Goal: Task Accomplishment & Management: Use online tool/utility

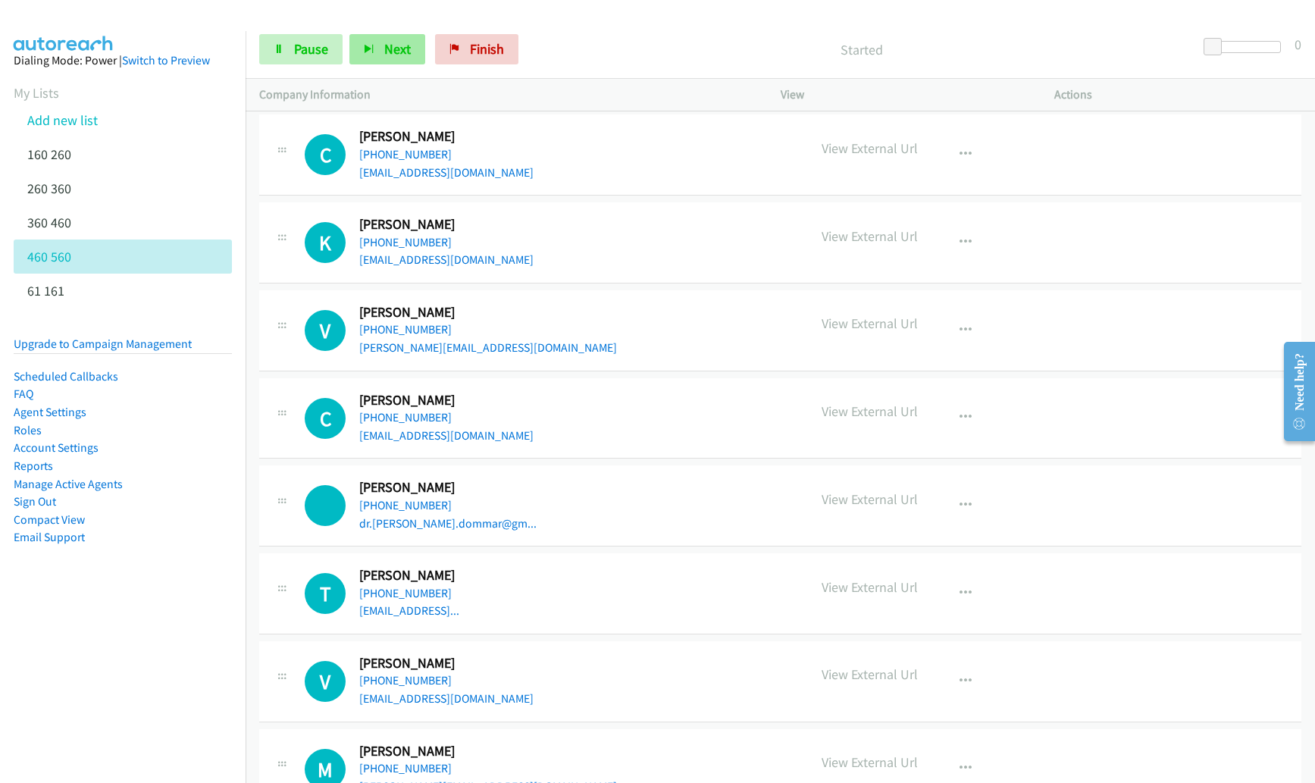
scroll to position [1133, 0]
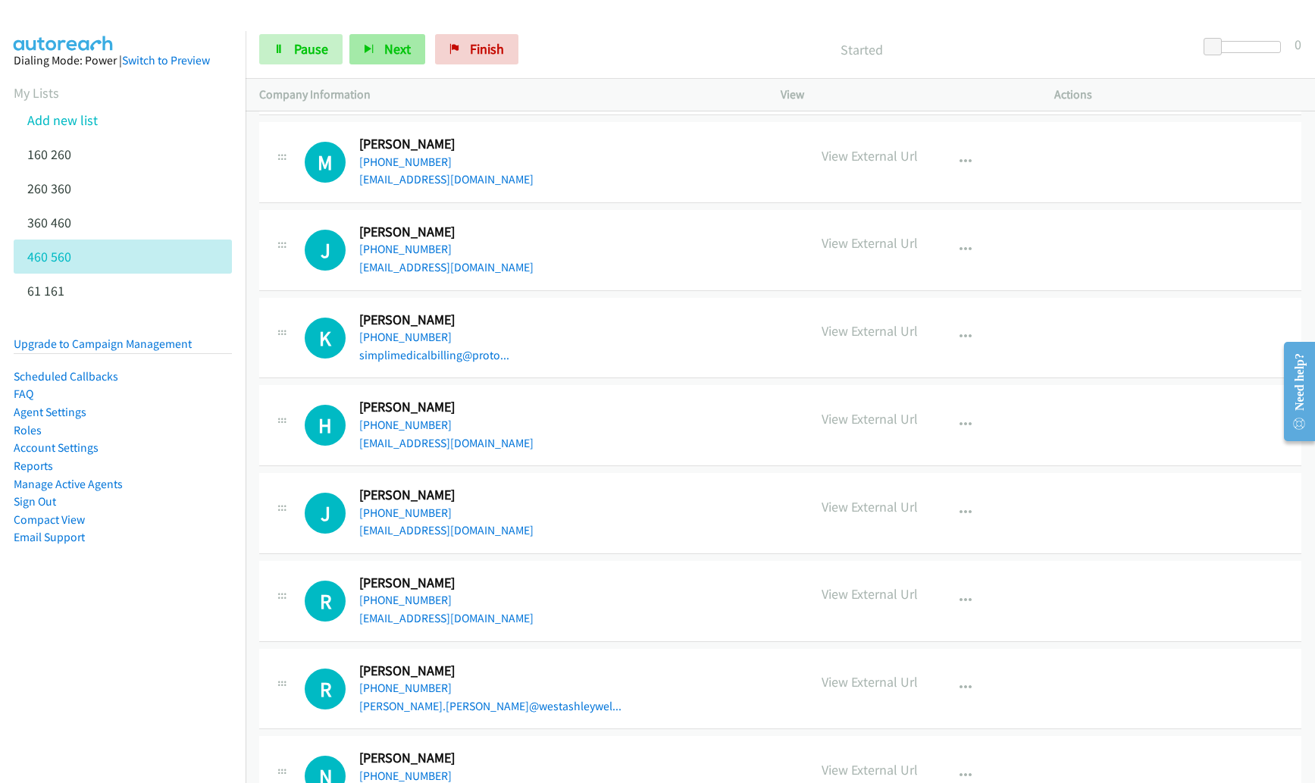
click at [381, 50] on button "Next" at bounding box center [387, 49] width 76 height 30
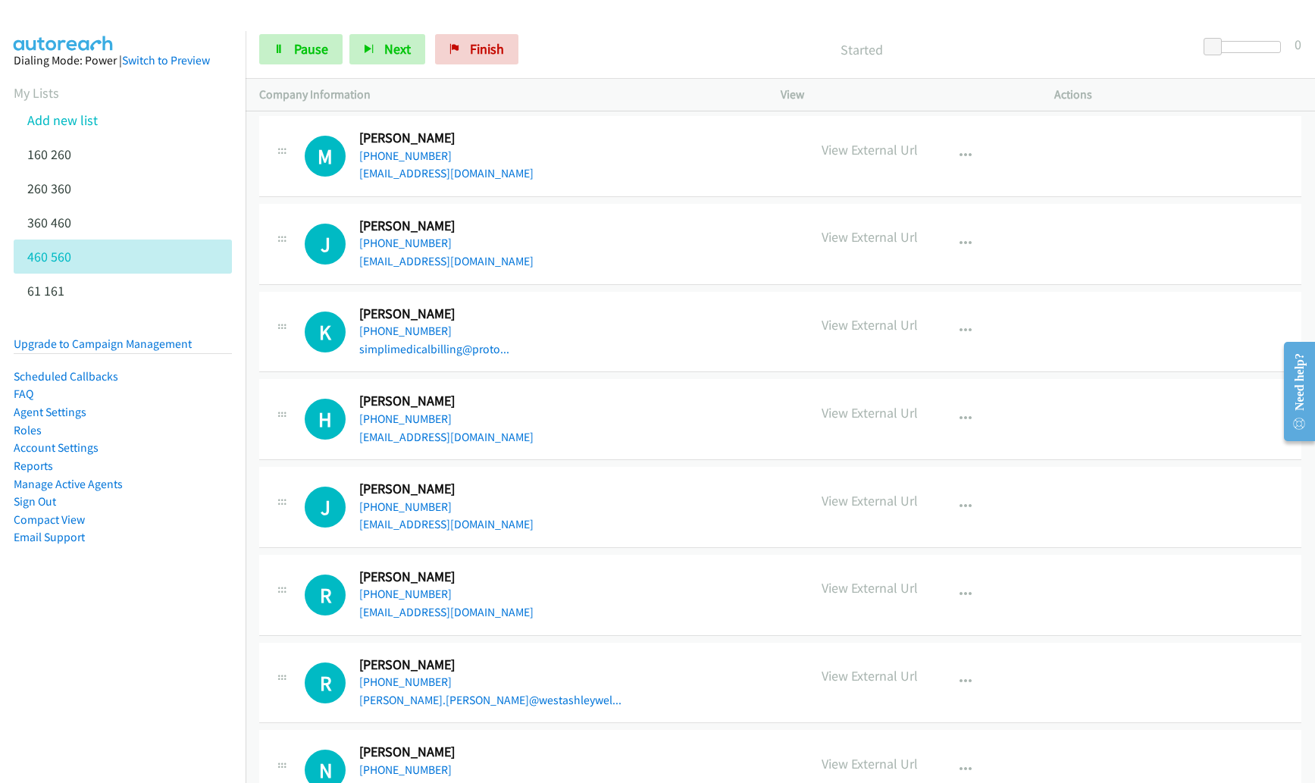
scroll to position [1140, 0]
click at [446, 220] on h2 "[PERSON_NAME]" at bounding box center [443, 225] width 169 height 17
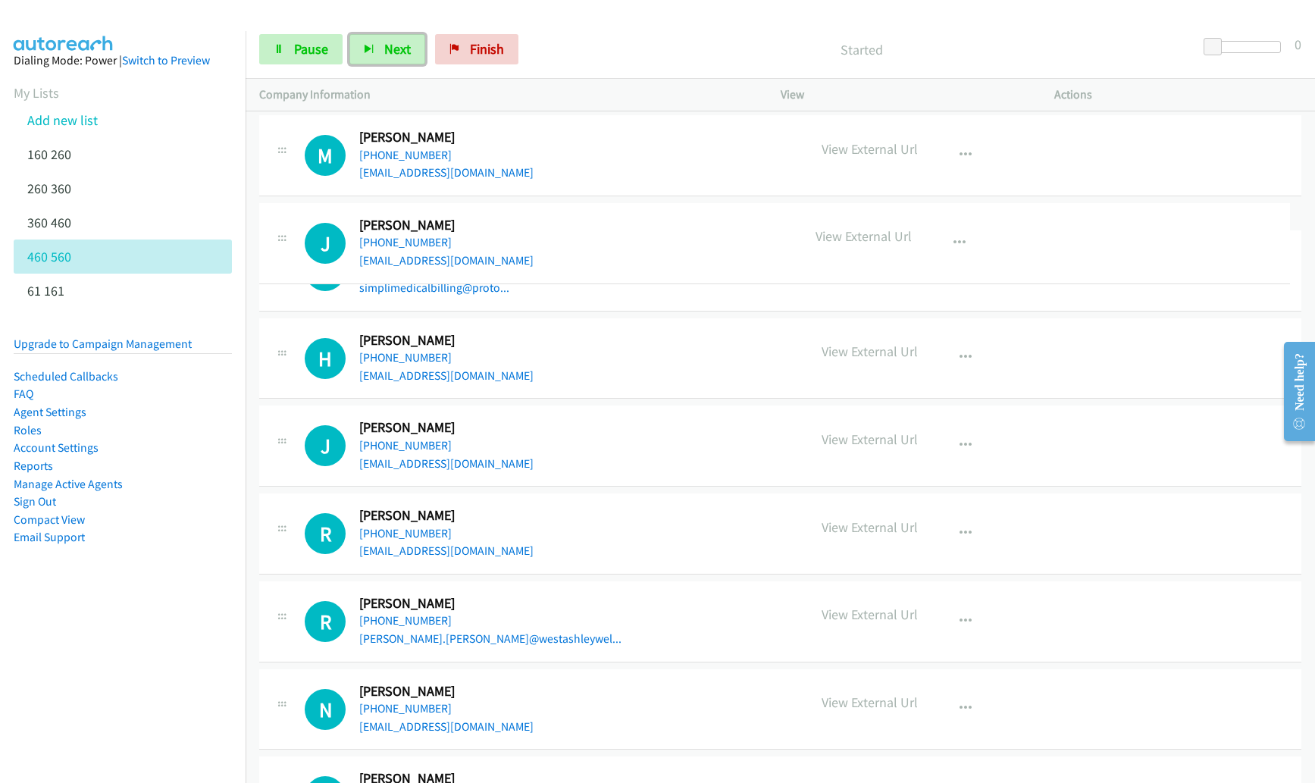
drag, startPoint x: 454, startPoint y: 227, endPoint x: 377, endPoint y: 227, distance: 76.5
drag, startPoint x: 358, startPoint y: 224, endPoint x: 418, endPoint y: 226, distance: 59.1
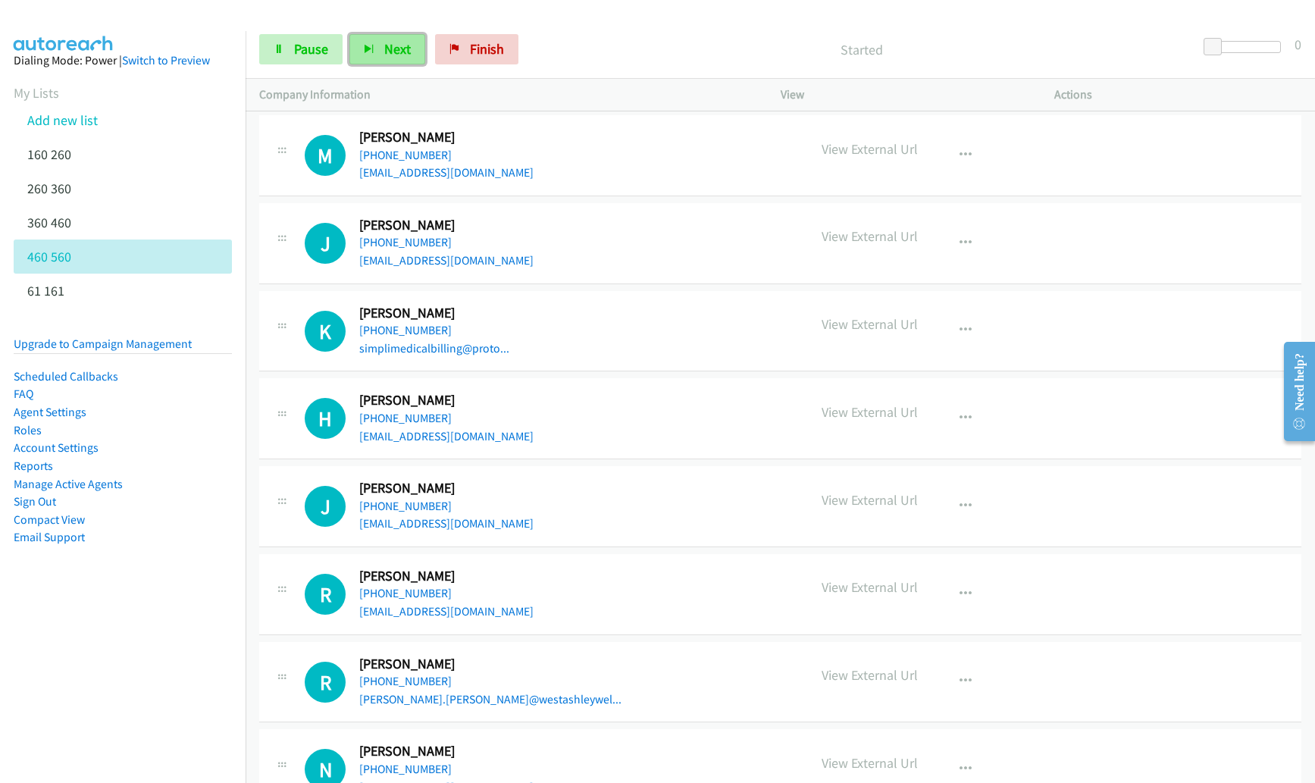
click at [389, 50] on span "Next" at bounding box center [397, 48] width 27 height 17
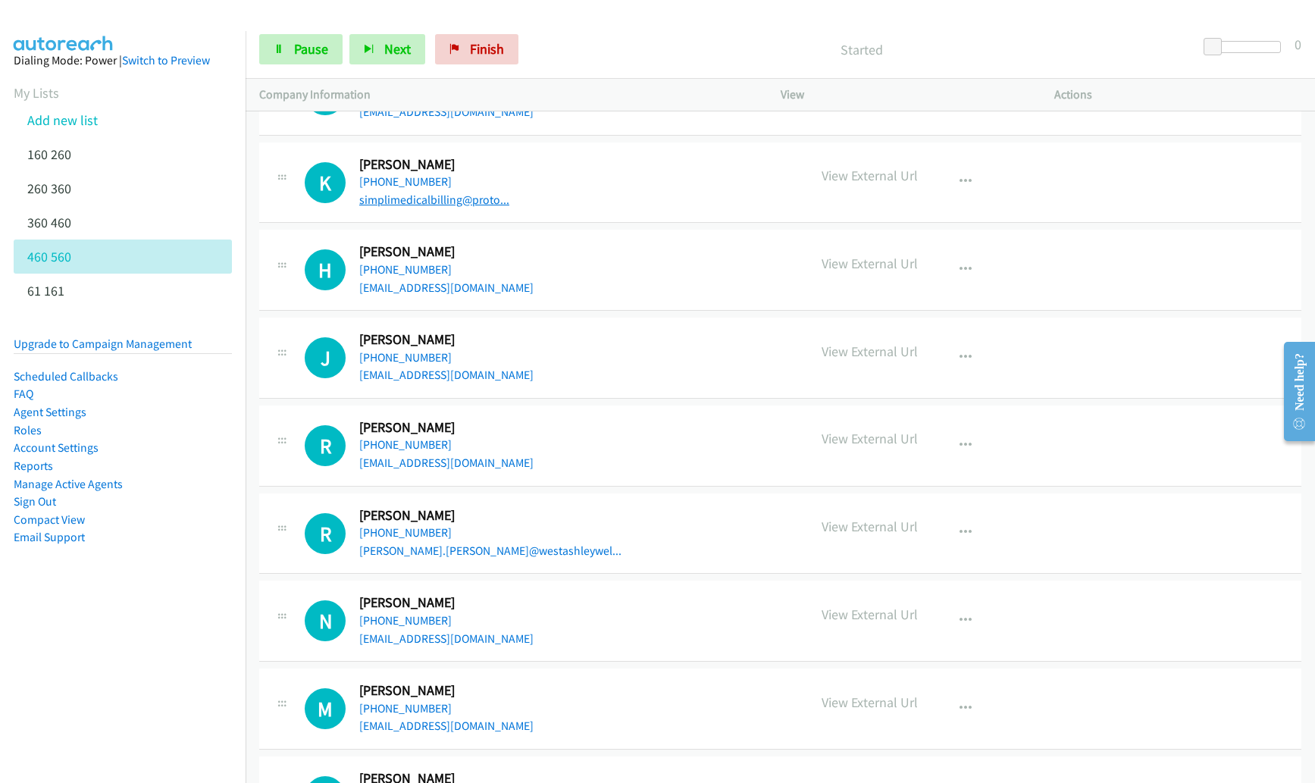
scroll to position [1304, 0]
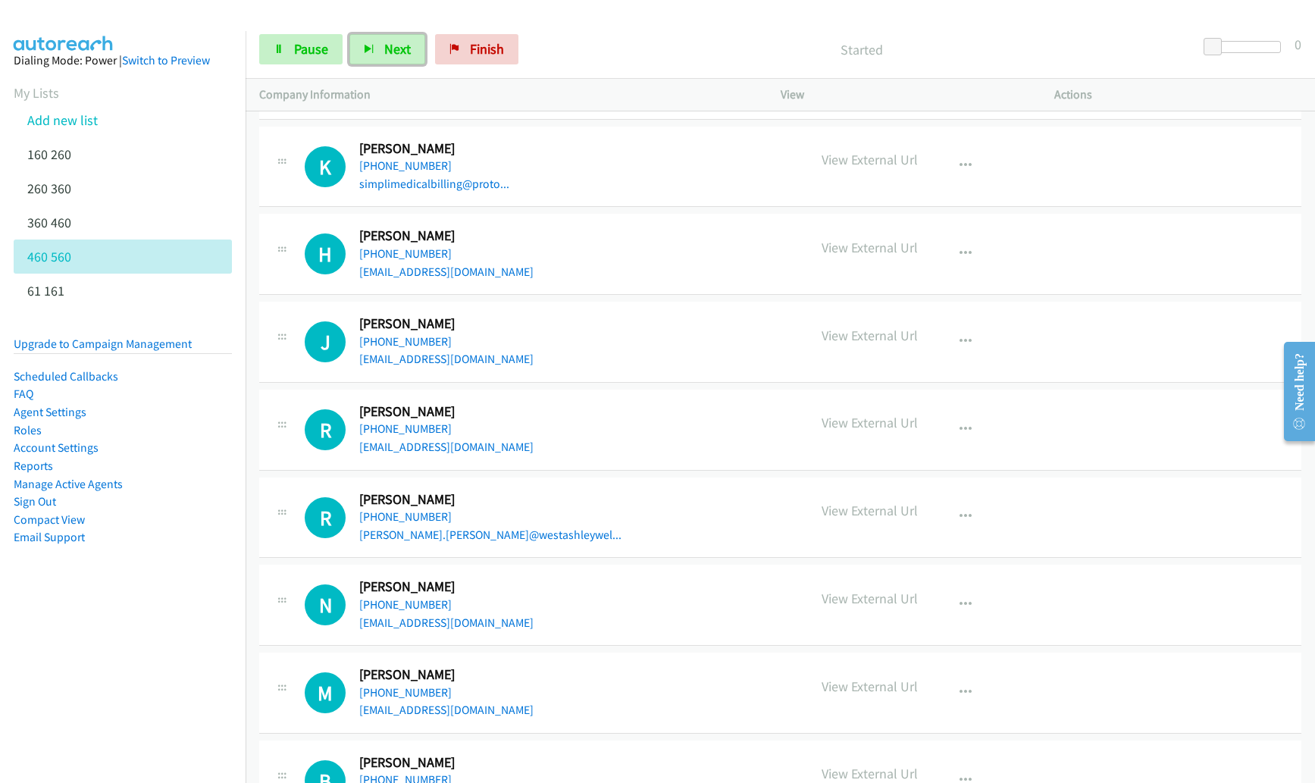
click at [1263, 179] on div "K Callback Scheduled [PERSON_NAME] America/Los_Angeles [PHONE_NUMBER] simplimed…" at bounding box center [780, 167] width 1042 height 81
click at [966, 167] on button "button" at bounding box center [965, 166] width 41 height 30
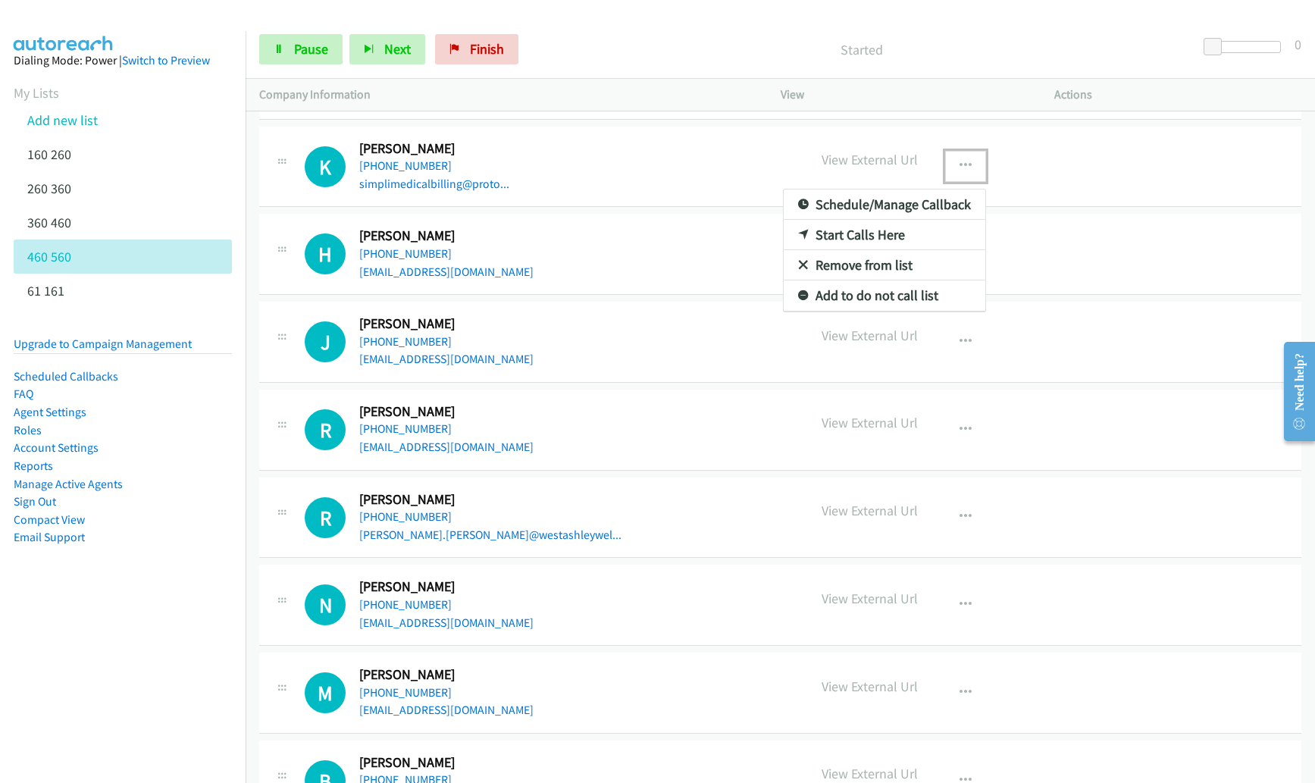
click at [857, 262] on link "Remove from list" at bounding box center [884, 265] width 202 height 30
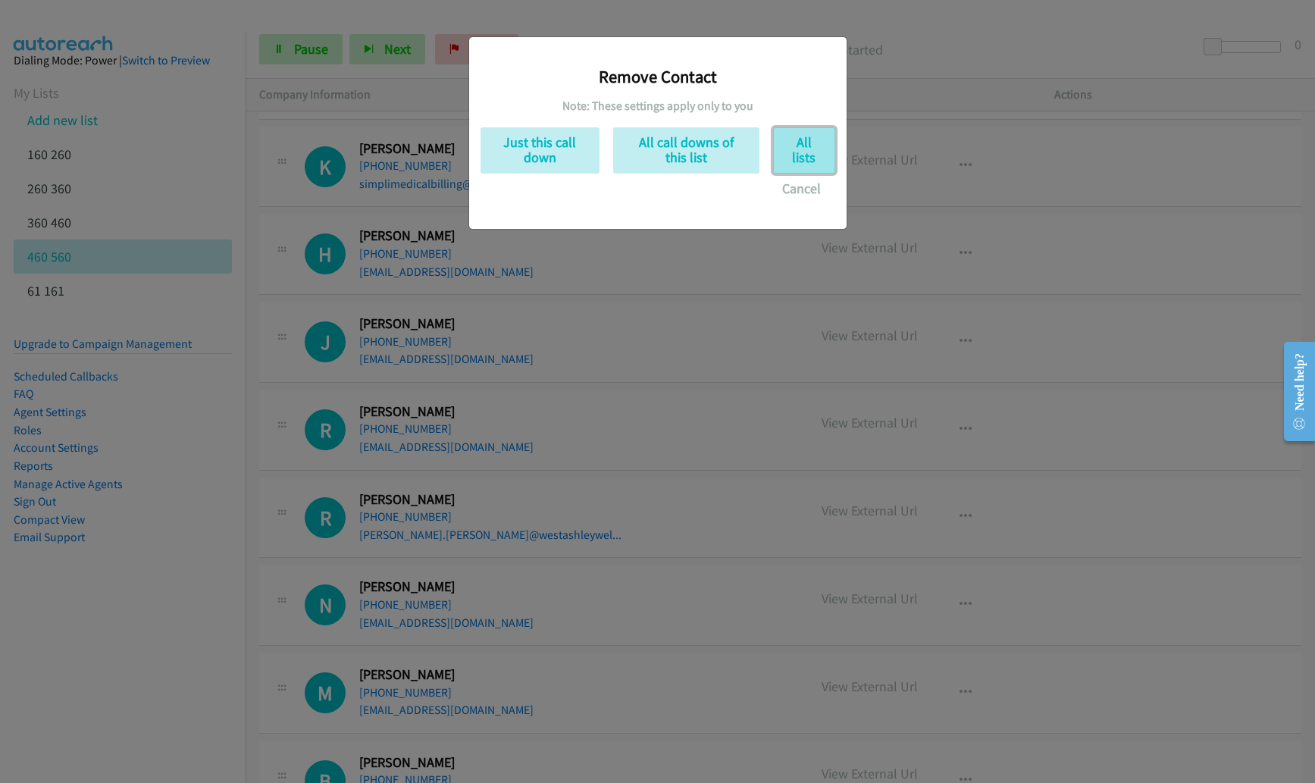
click at [815, 154] on button "All lists" at bounding box center [804, 150] width 62 height 46
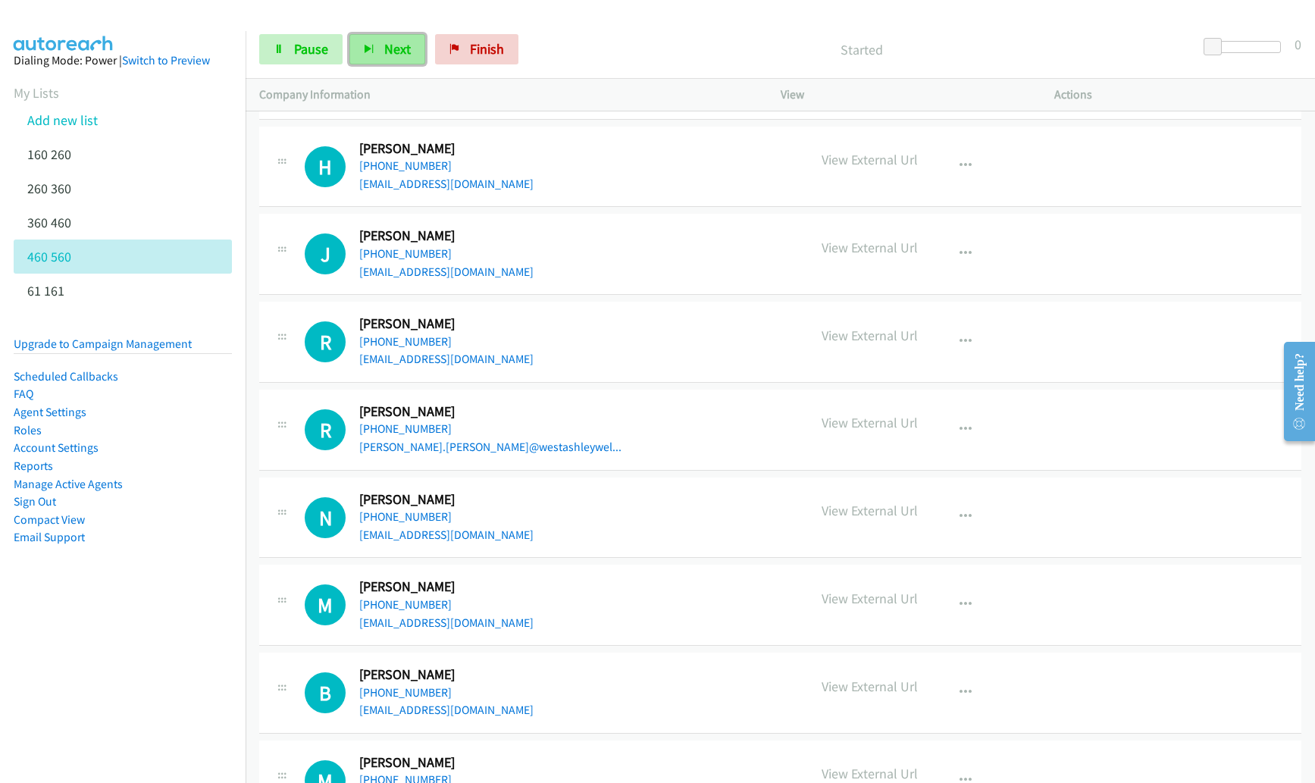
click at [396, 52] on span "Next" at bounding box center [397, 48] width 27 height 17
click at [959, 165] on icon "button" at bounding box center [965, 166] width 12 height 12
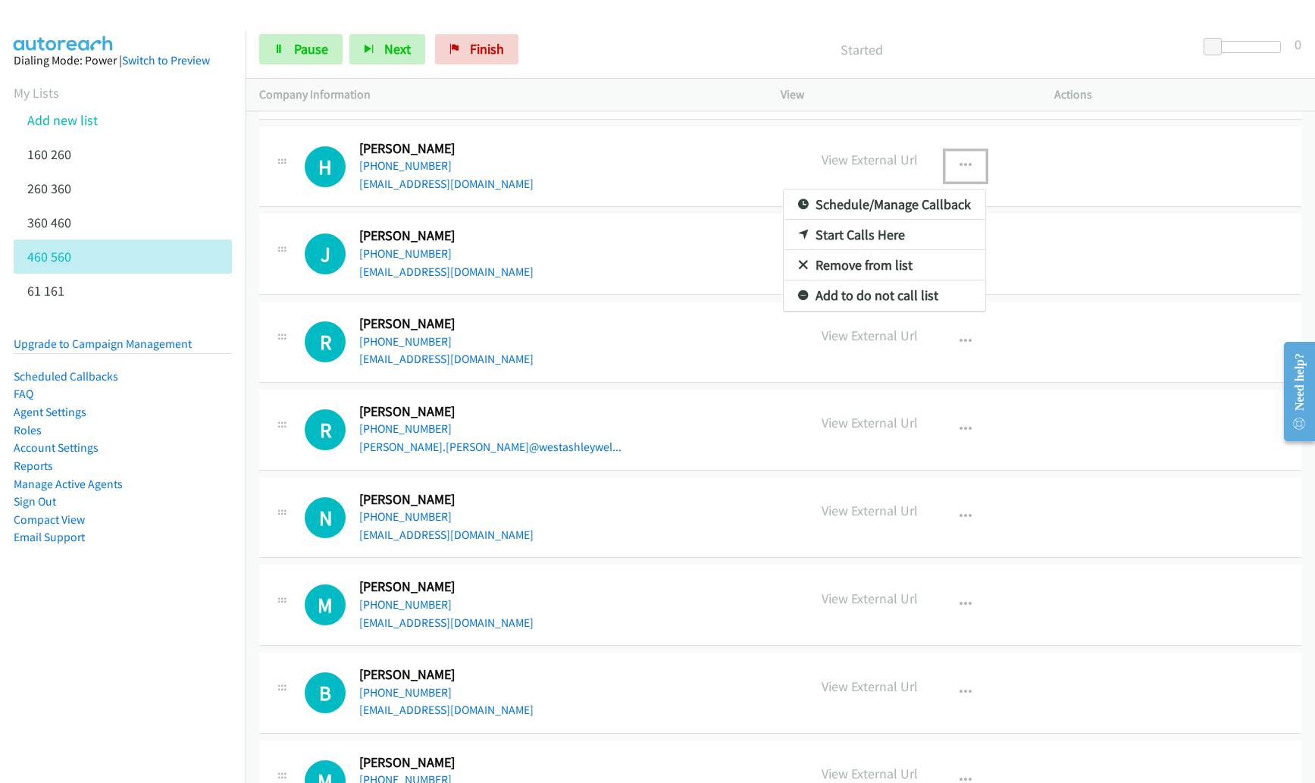
click at [906, 266] on link "Remove from list" at bounding box center [884, 265] width 202 height 30
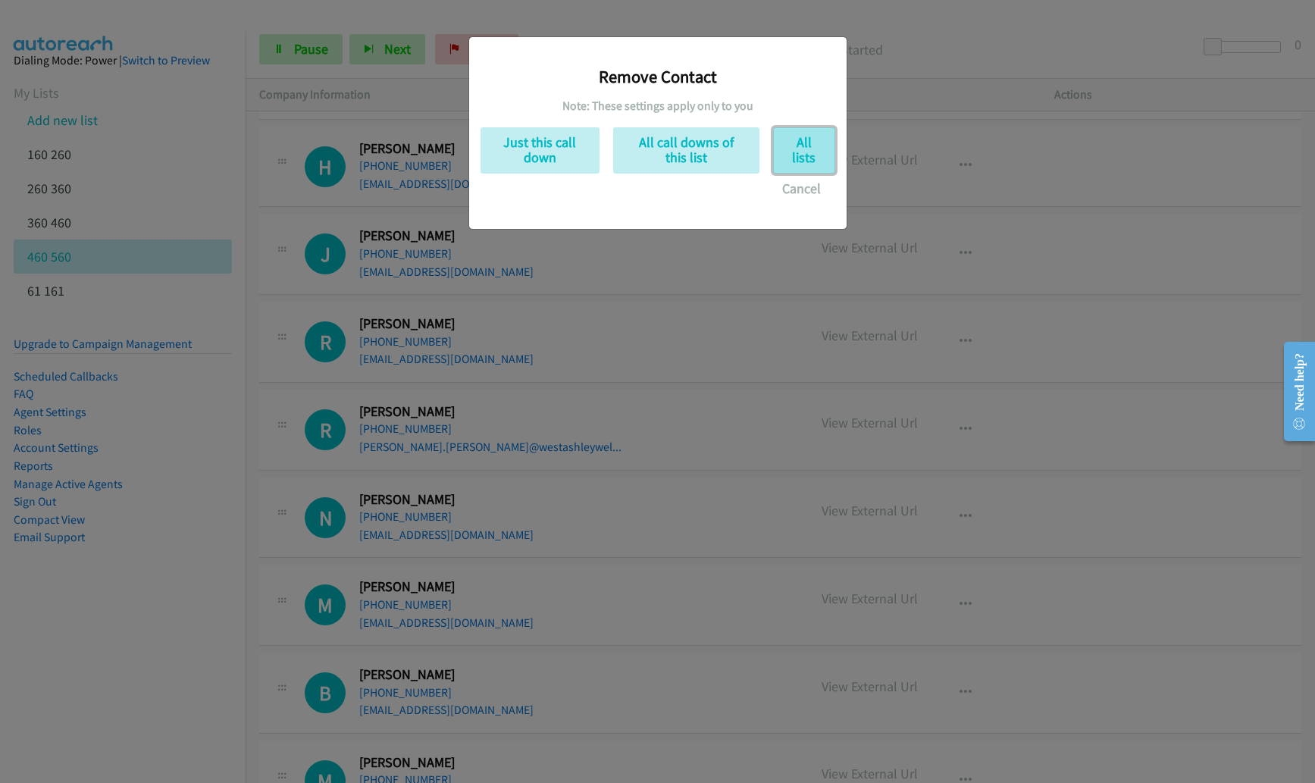
click at [802, 160] on button "All lists" at bounding box center [804, 150] width 62 height 46
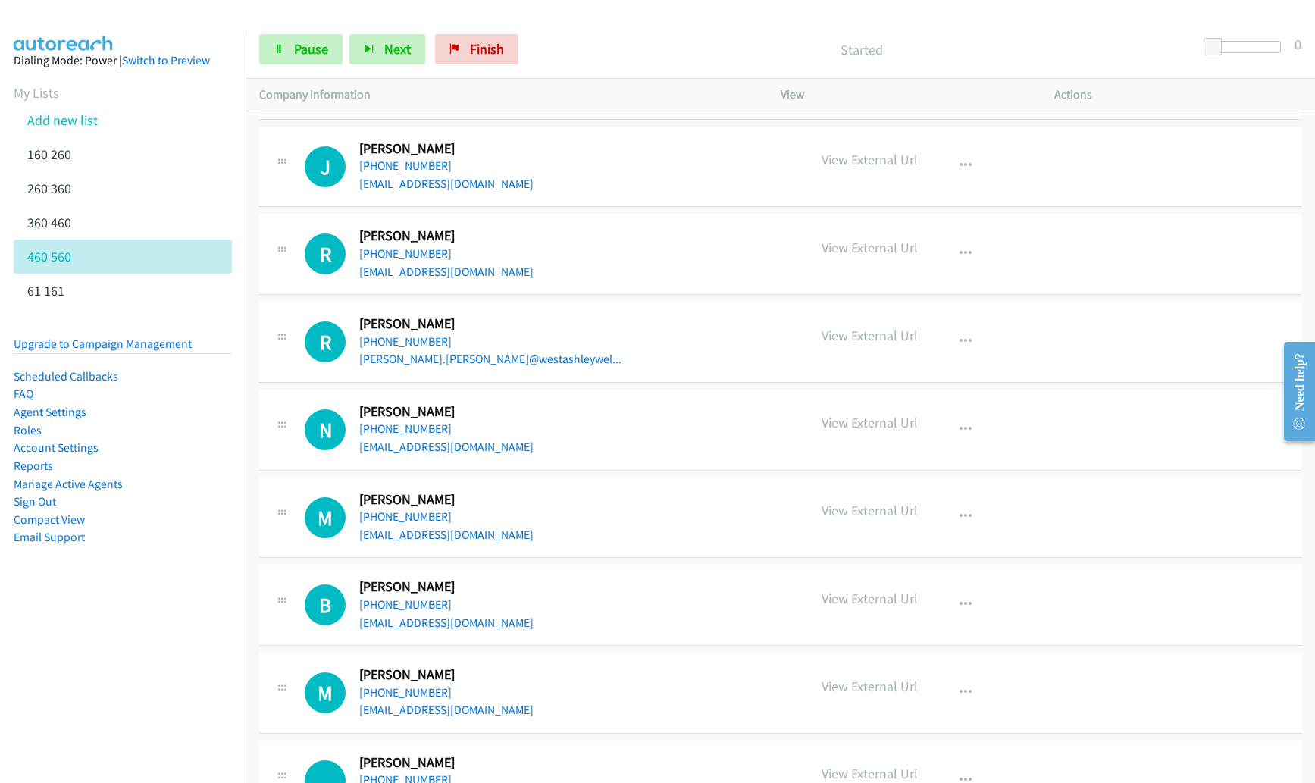
click at [766, 26] on div "Start Calls Pause Next Finish Started 0" at bounding box center [780, 49] width 1069 height 58
click at [402, 50] on span "Next" at bounding box center [397, 48] width 27 height 17
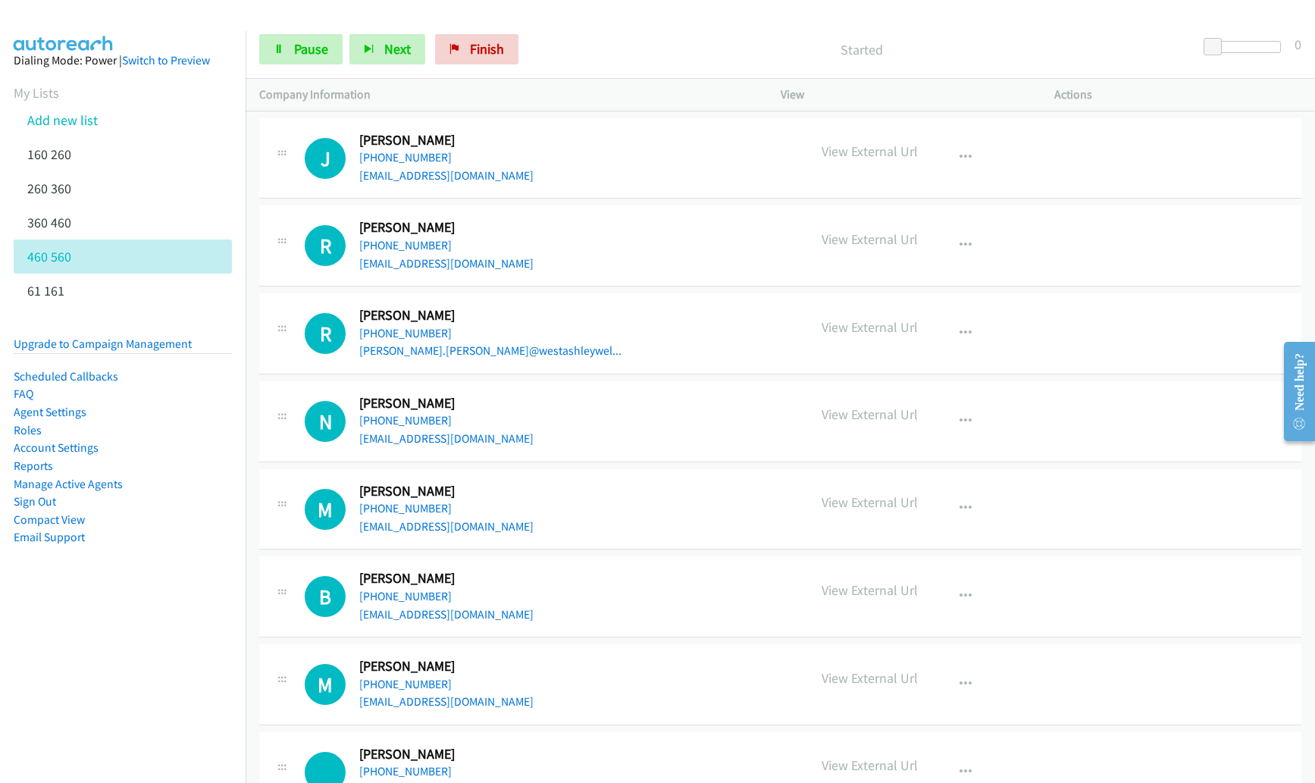
scroll to position [1324, 0]
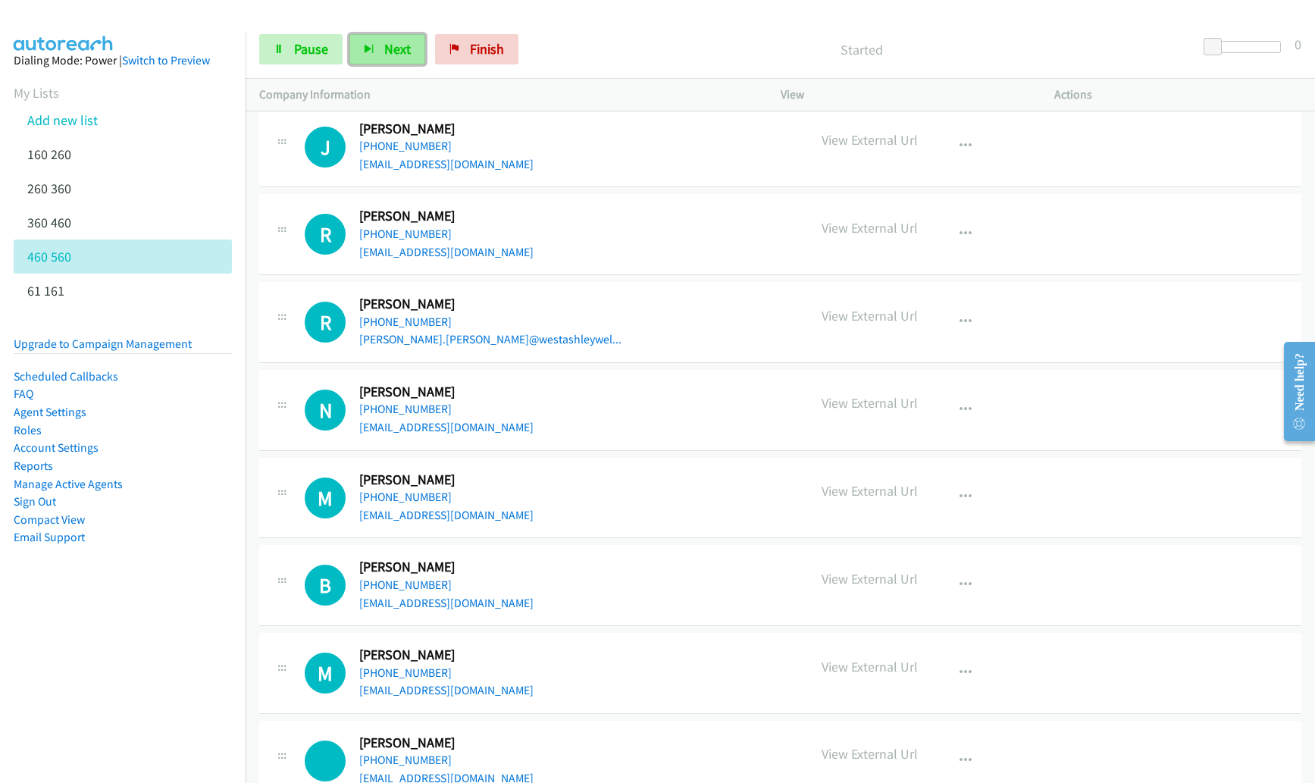
click at [364, 52] on icon "button" at bounding box center [369, 50] width 11 height 11
click at [384, 56] on span "Next" at bounding box center [397, 48] width 27 height 17
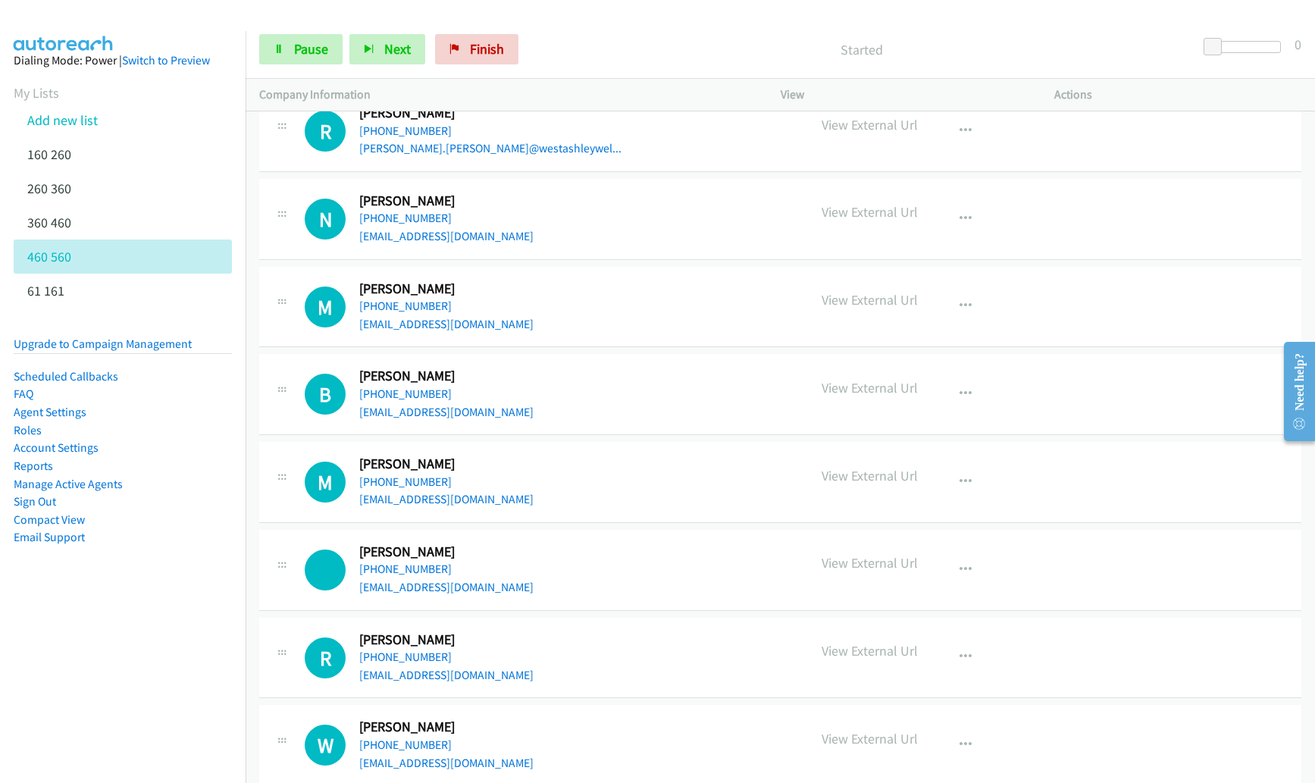
scroll to position [1500, 0]
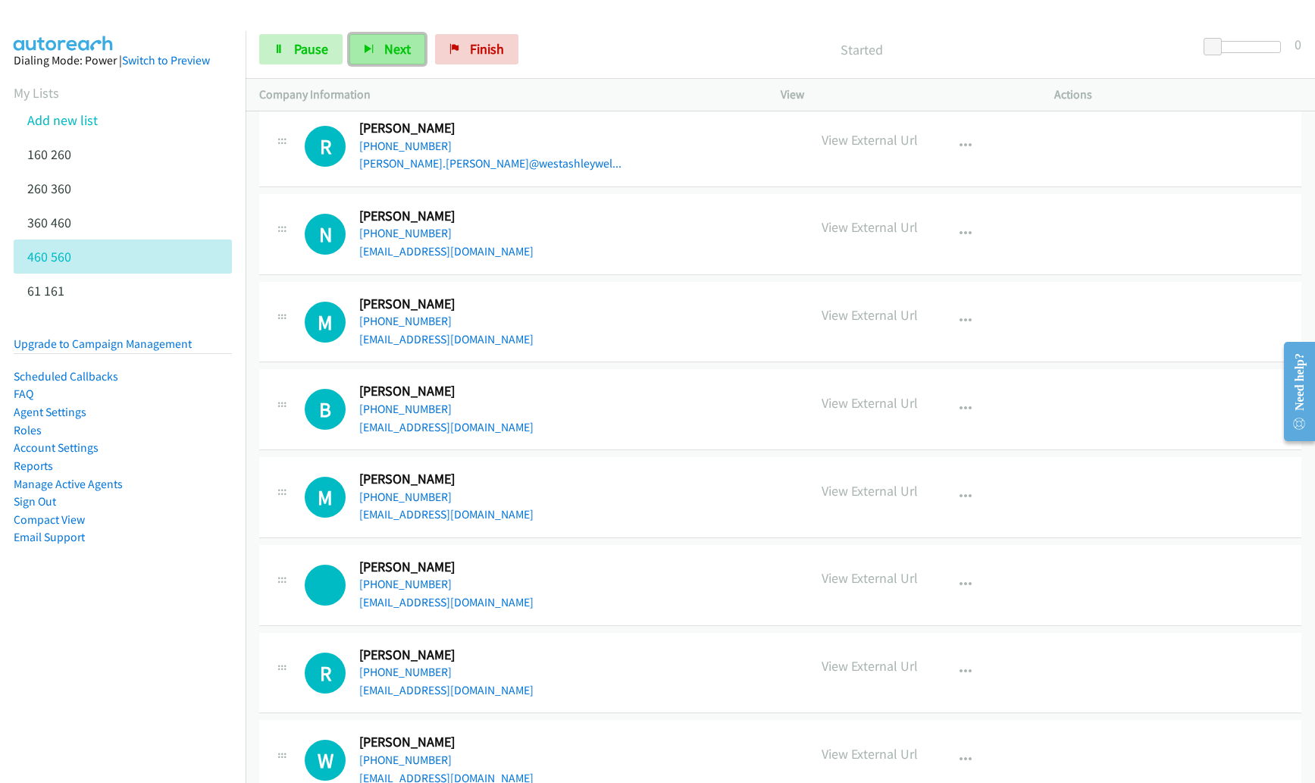
click at [406, 54] on span "Next" at bounding box center [397, 48] width 27 height 17
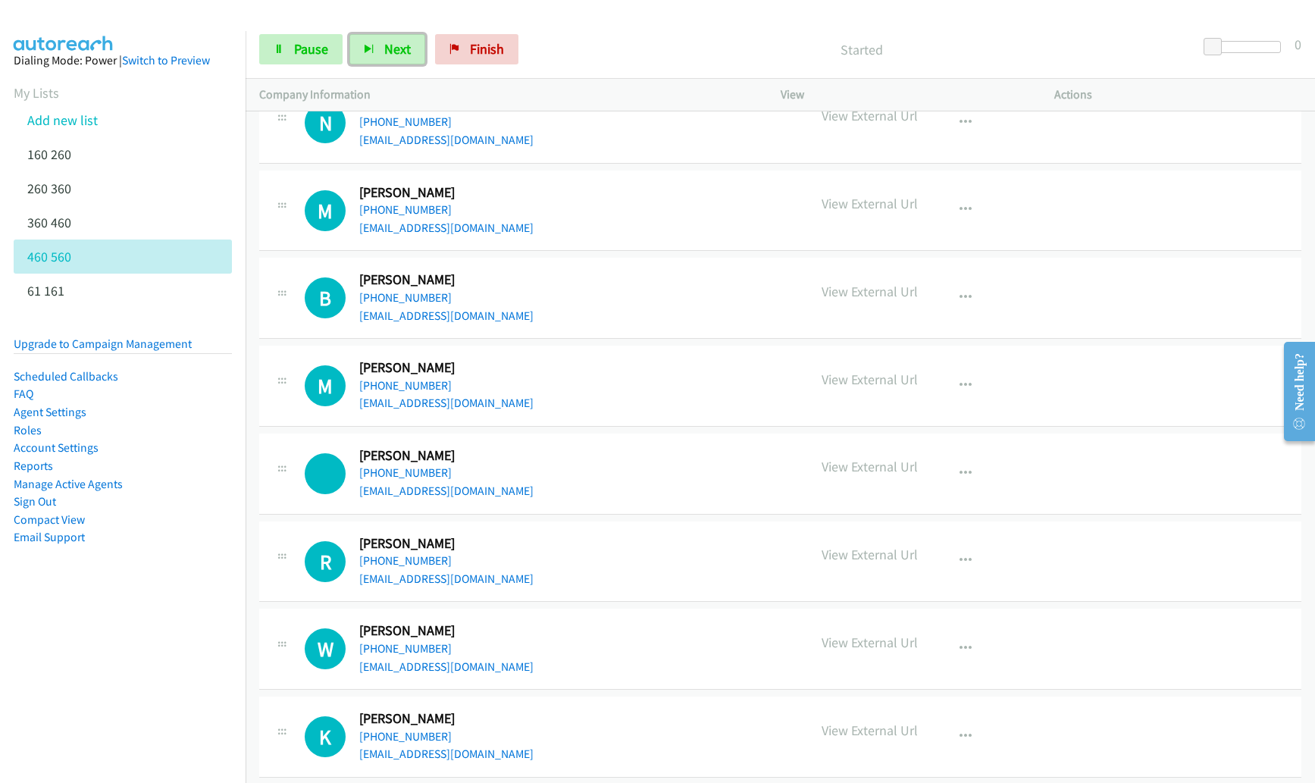
scroll to position [1597, 0]
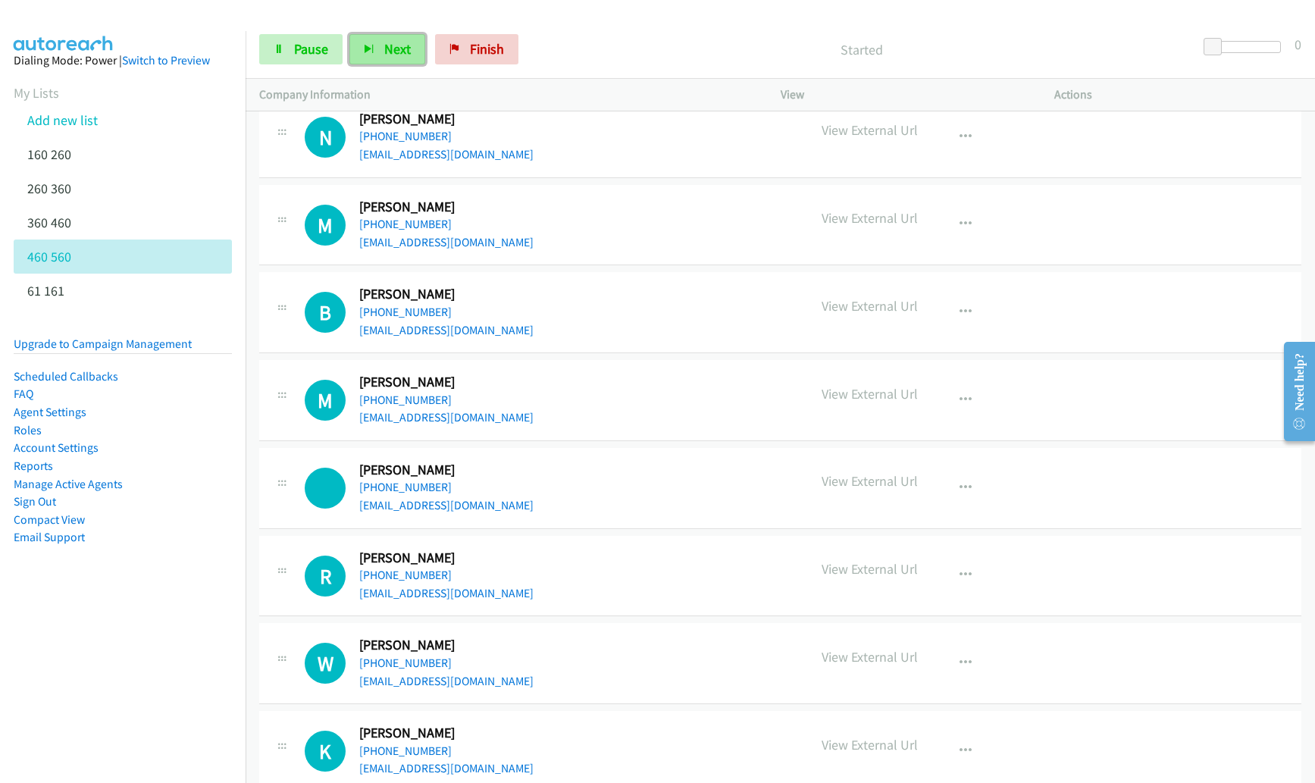
click at [390, 51] on span "Next" at bounding box center [397, 48] width 27 height 17
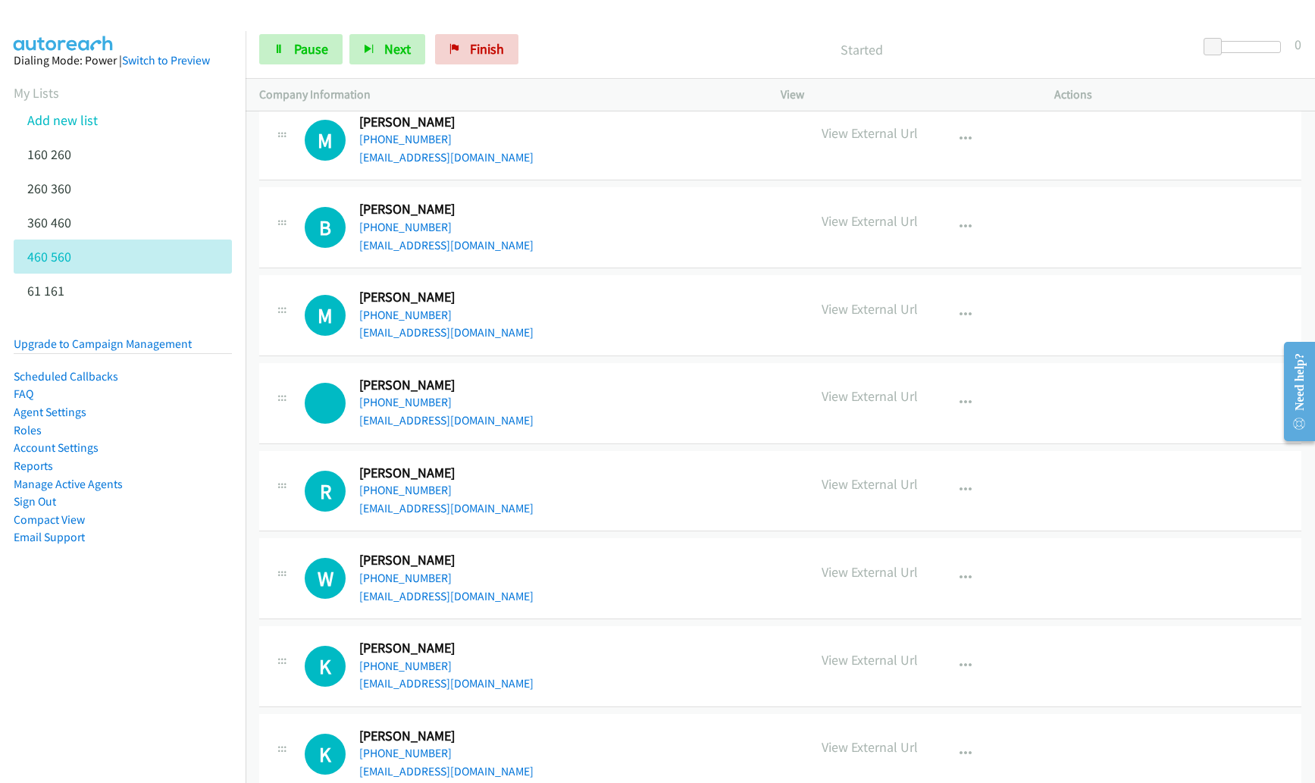
scroll to position [1681, 0]
click at [411, 49] on button "Next" at bounding box center [387, 49] width 76 height 30
click at [384, 45] on span "Next" at bounding box center [397, 48] width 27 height 17
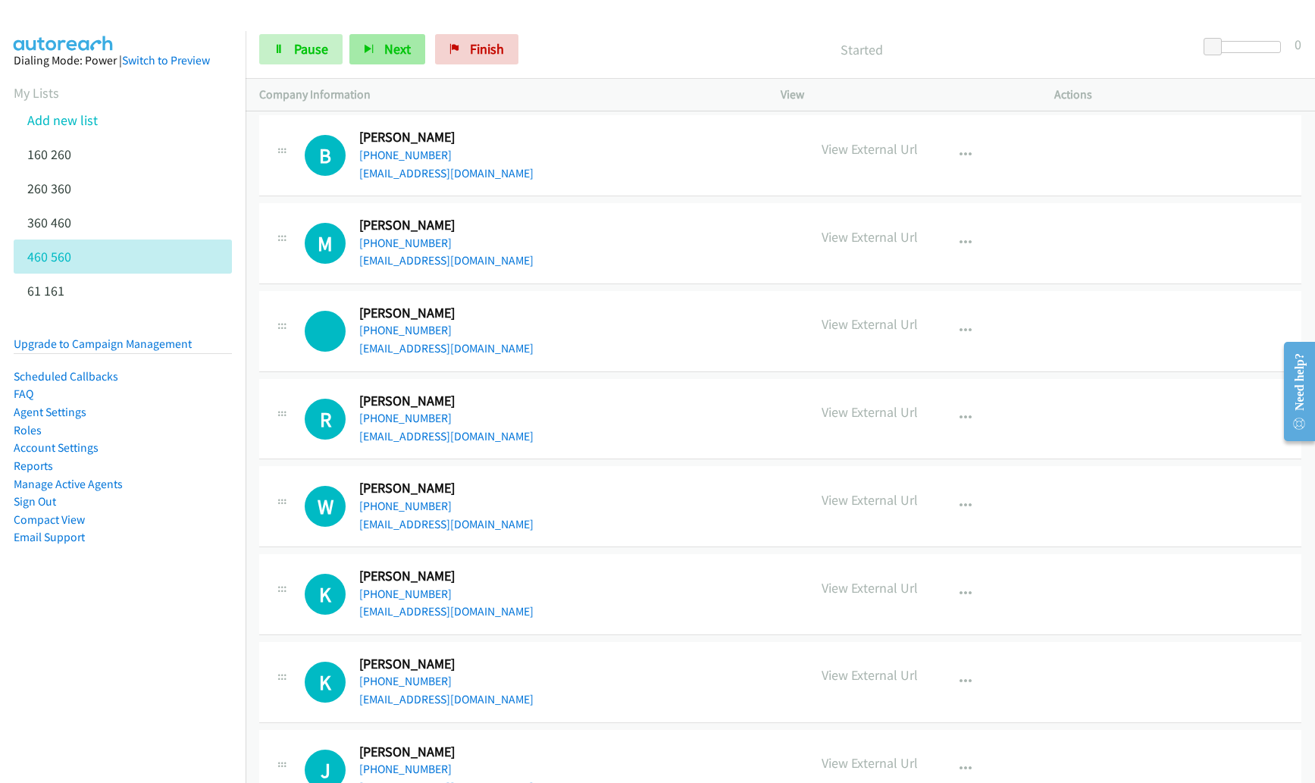
scroll to position [1818, 0]
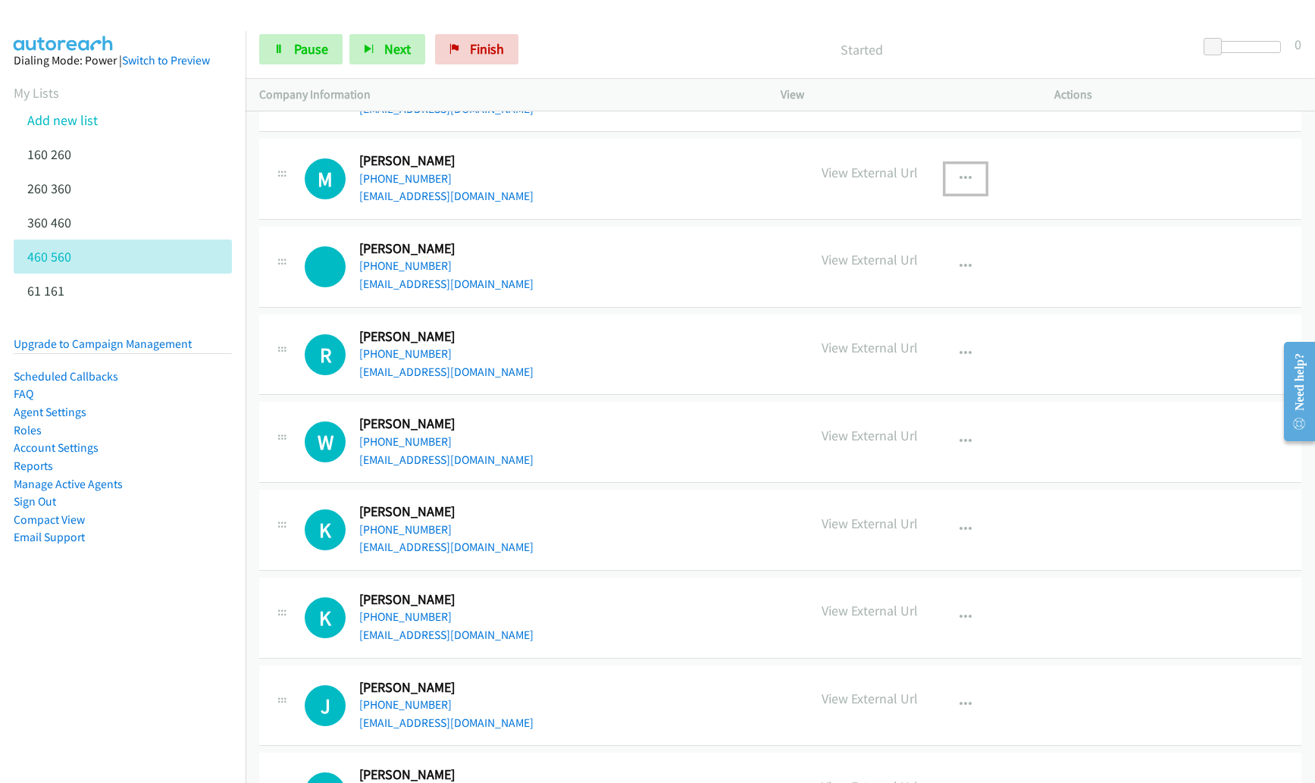
click at [959, 174] on icon "button" at bounding box center [965, 179] width 12 height 12
click at [895, 274] on link "Remove from list" at bounding box center [884, 278] width 202 height 30
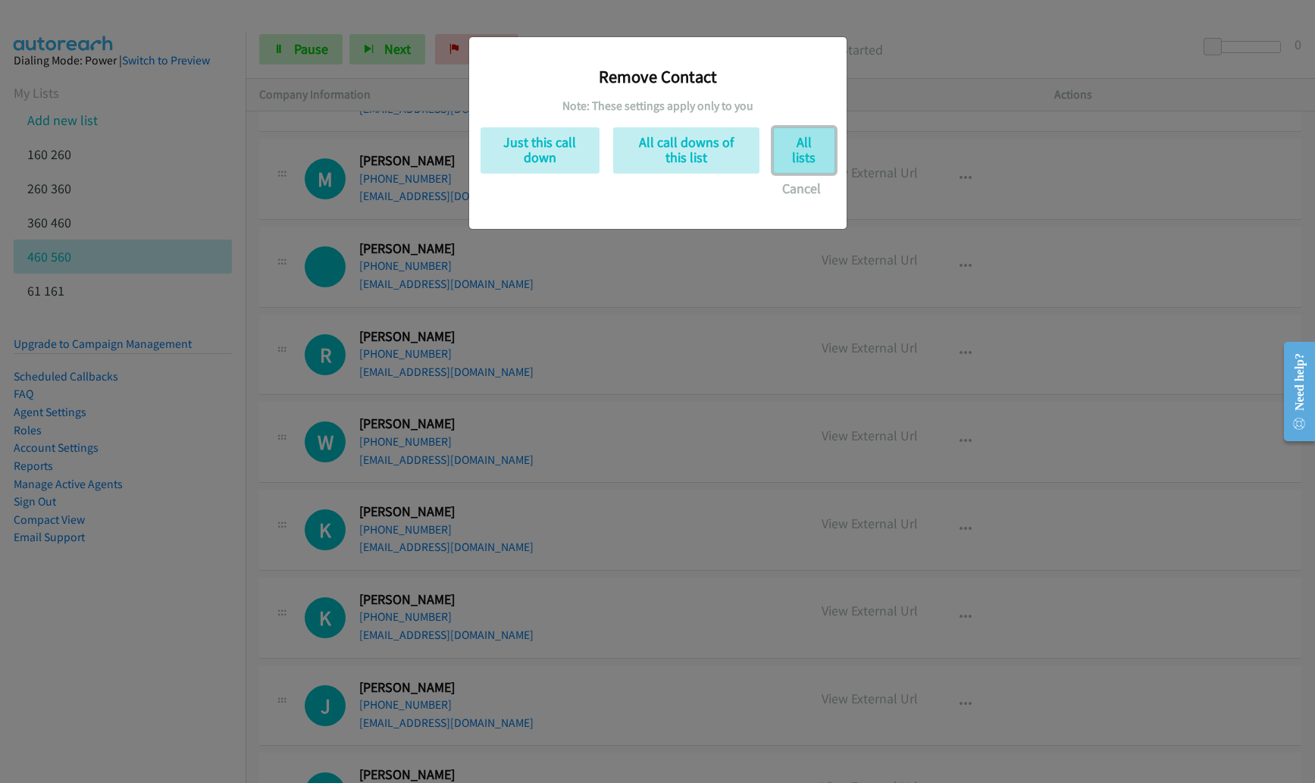
click at [804, 144] on button "All lists" at bounding box center [804, 150] width 62 height 46
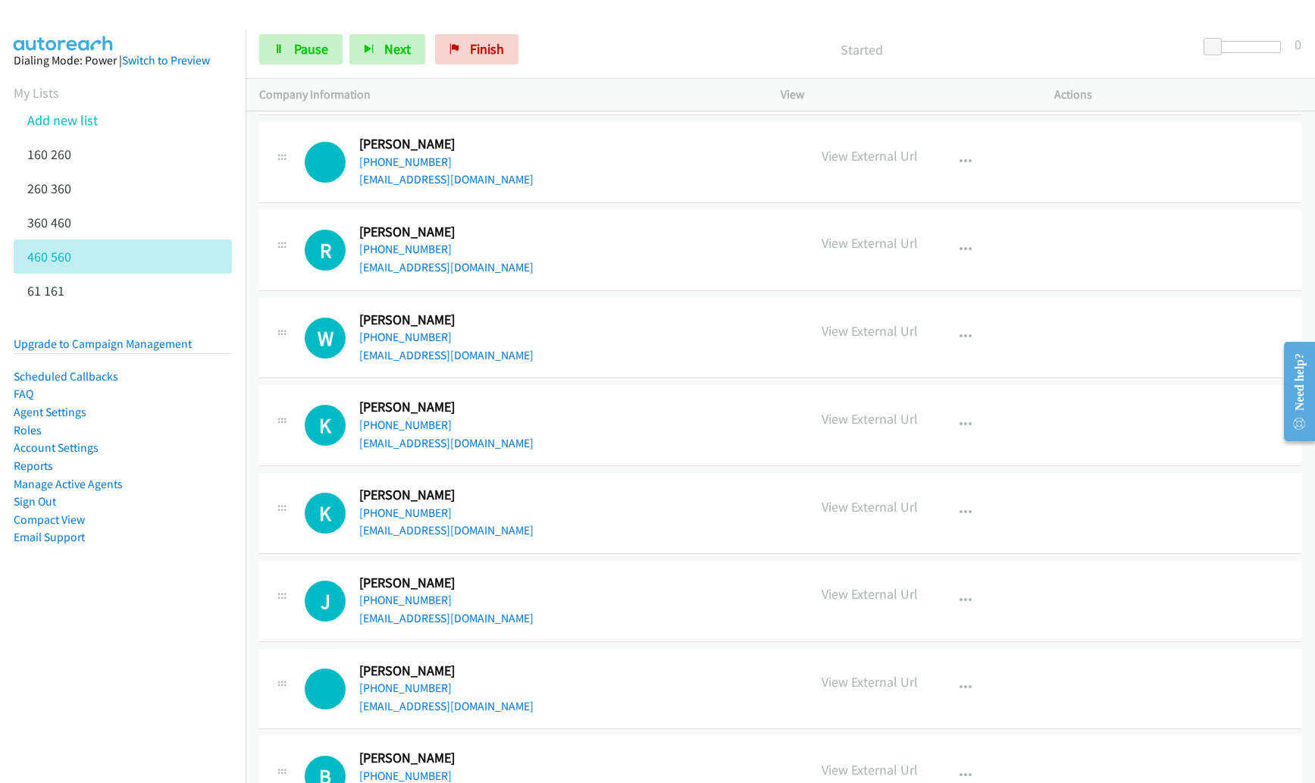
scroll to position [1850, 0]
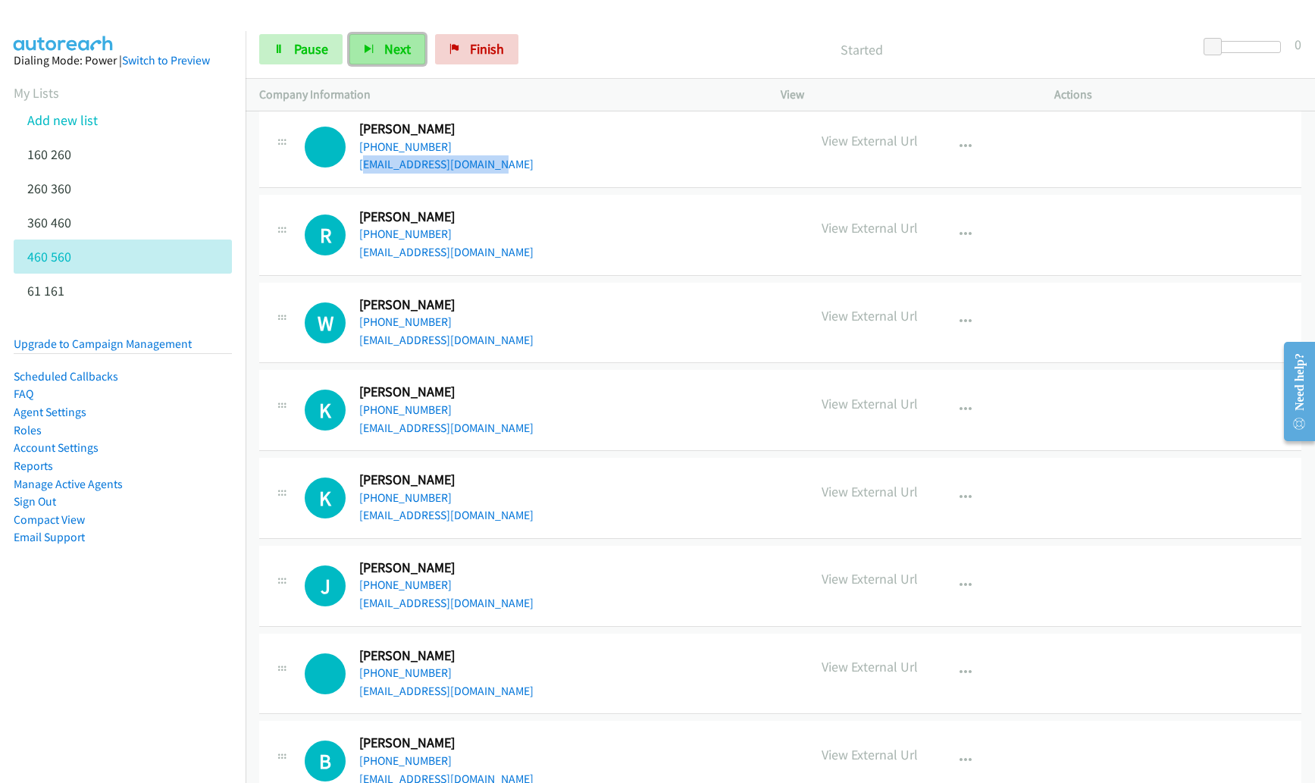
click at [385, 45] on span "Next" at bounding box center [397, 48] width 27 height 17
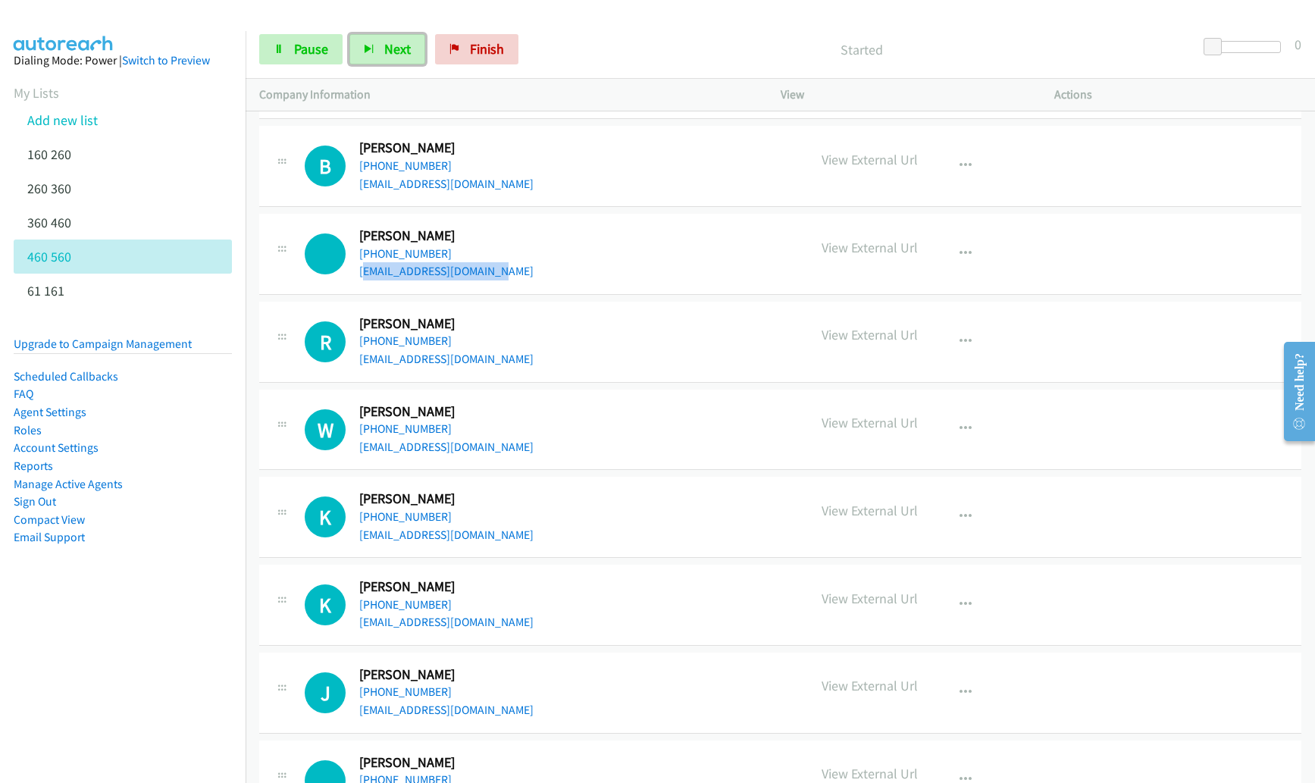
scroll to position [1758, 0]
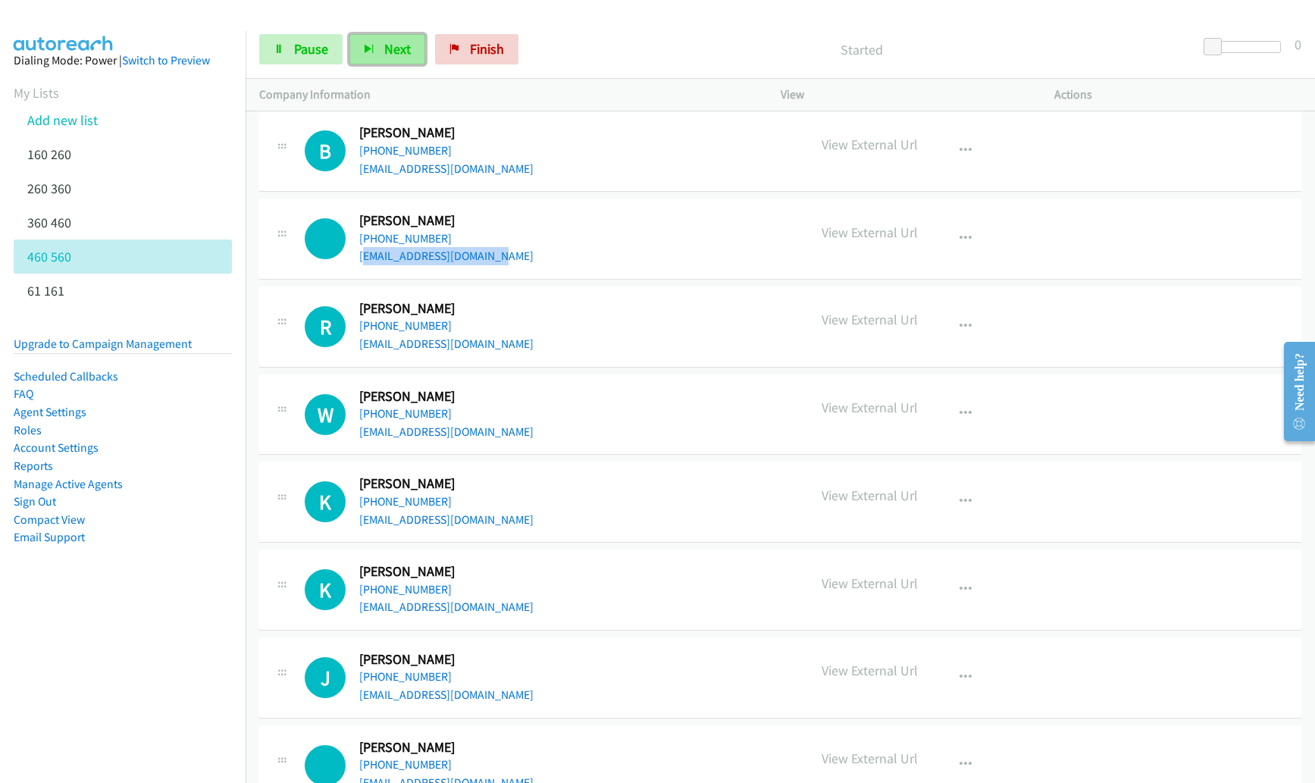
click at [405, 55] on span "Next" at bounding box center [397, 48] width 27 height 17
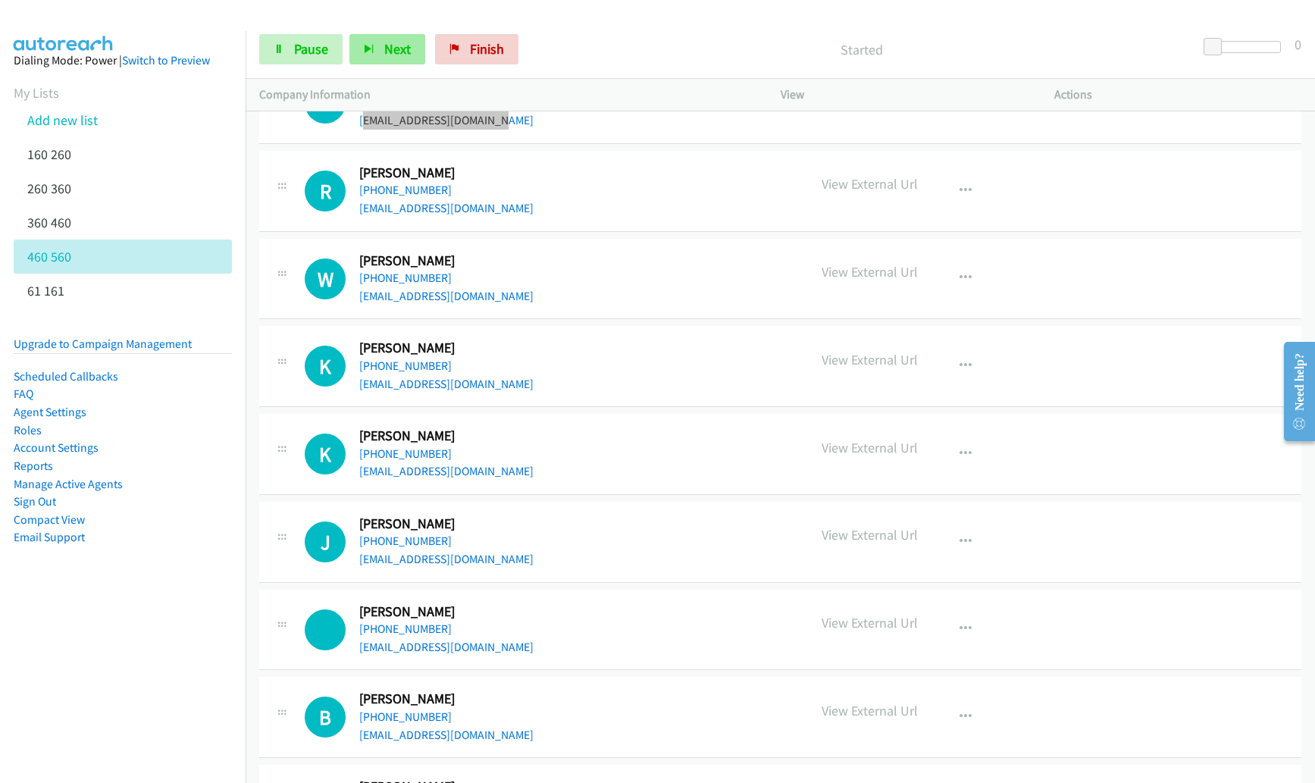
scroll to position [1897, 0]
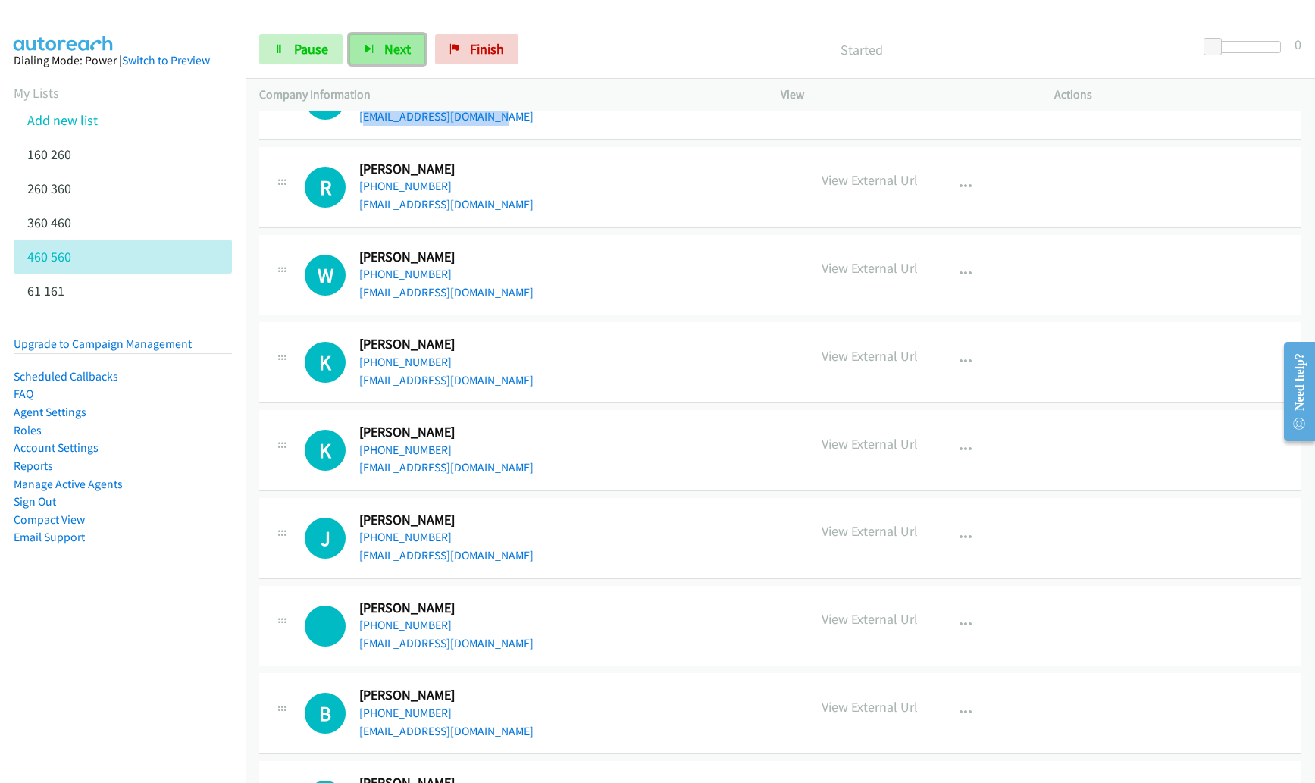
click at [371, 55] on button "Next" at bounding box center [387, 49] width 76 height 30
click at [399, 50] on span "Next" at bounding box center [397, 48] width 27 height 17
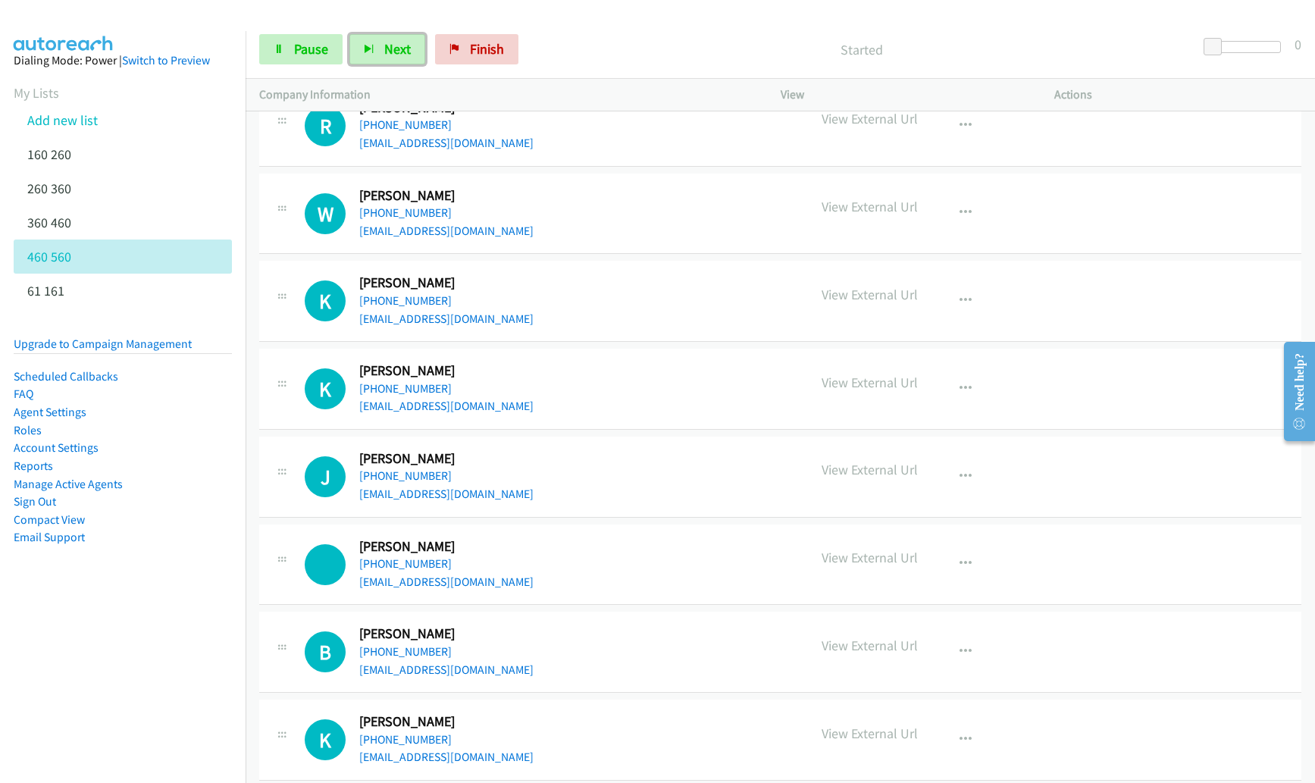
scroll to position [1974, 0]
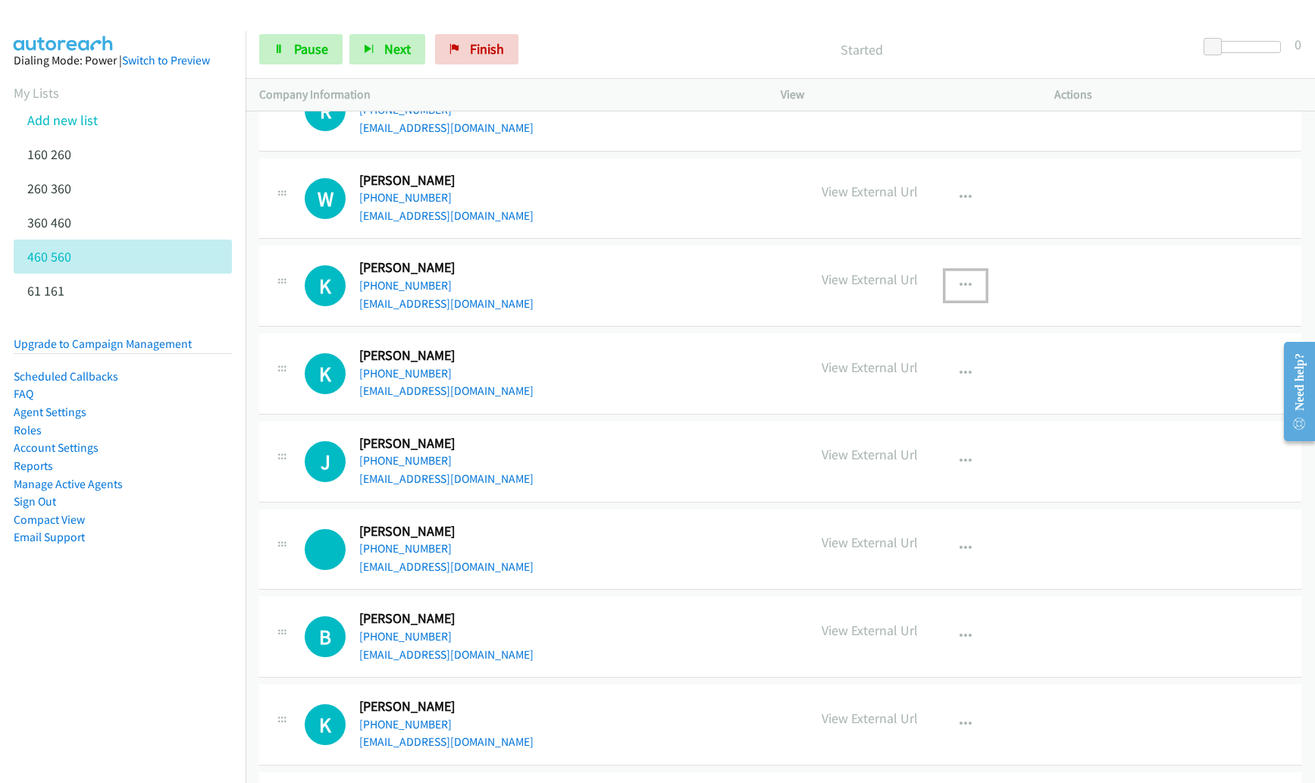
click at [959, 285] on icon "button" at bounding box center [965, 286] width 12 height 12
click at [887, 383] on link "Remove from list" at bounding box center [884, 385] width 202 height 30
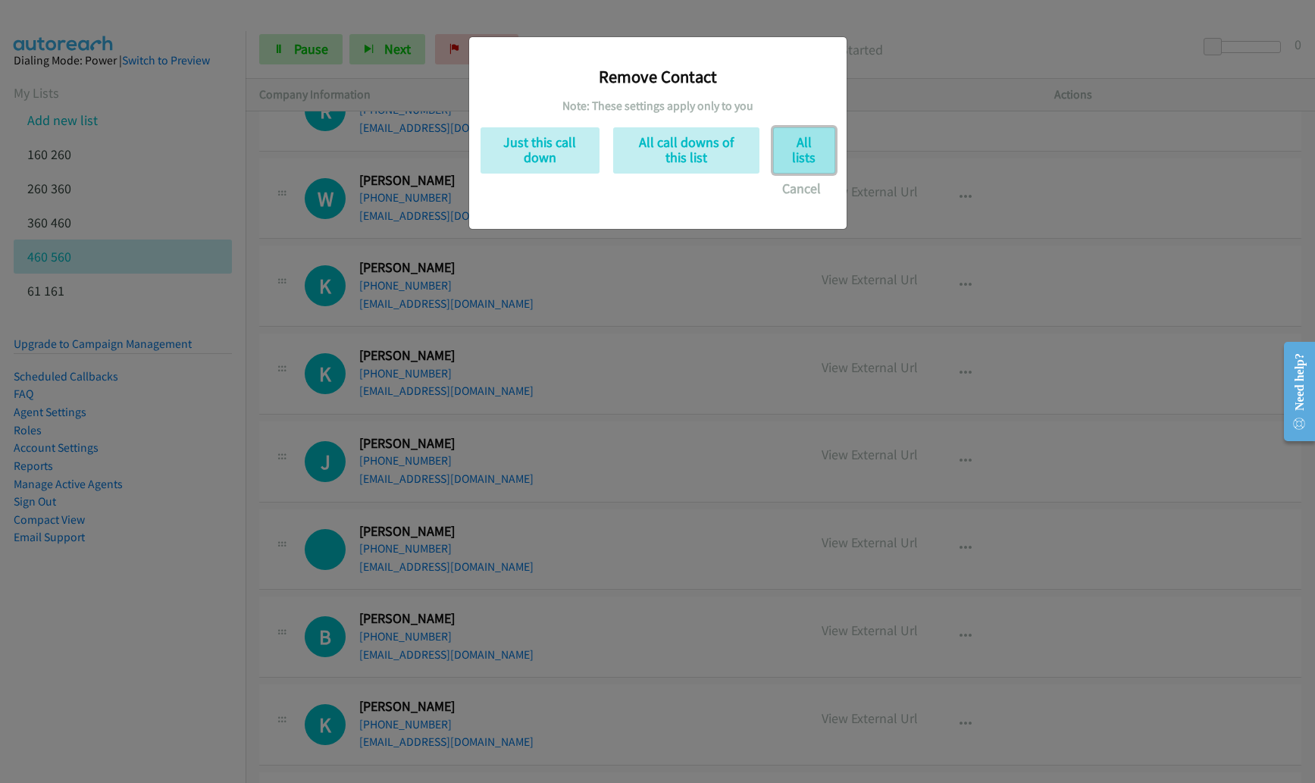
click at [790, 152] on button "All lists" at bounding box center [804, 150] width 62 height 46
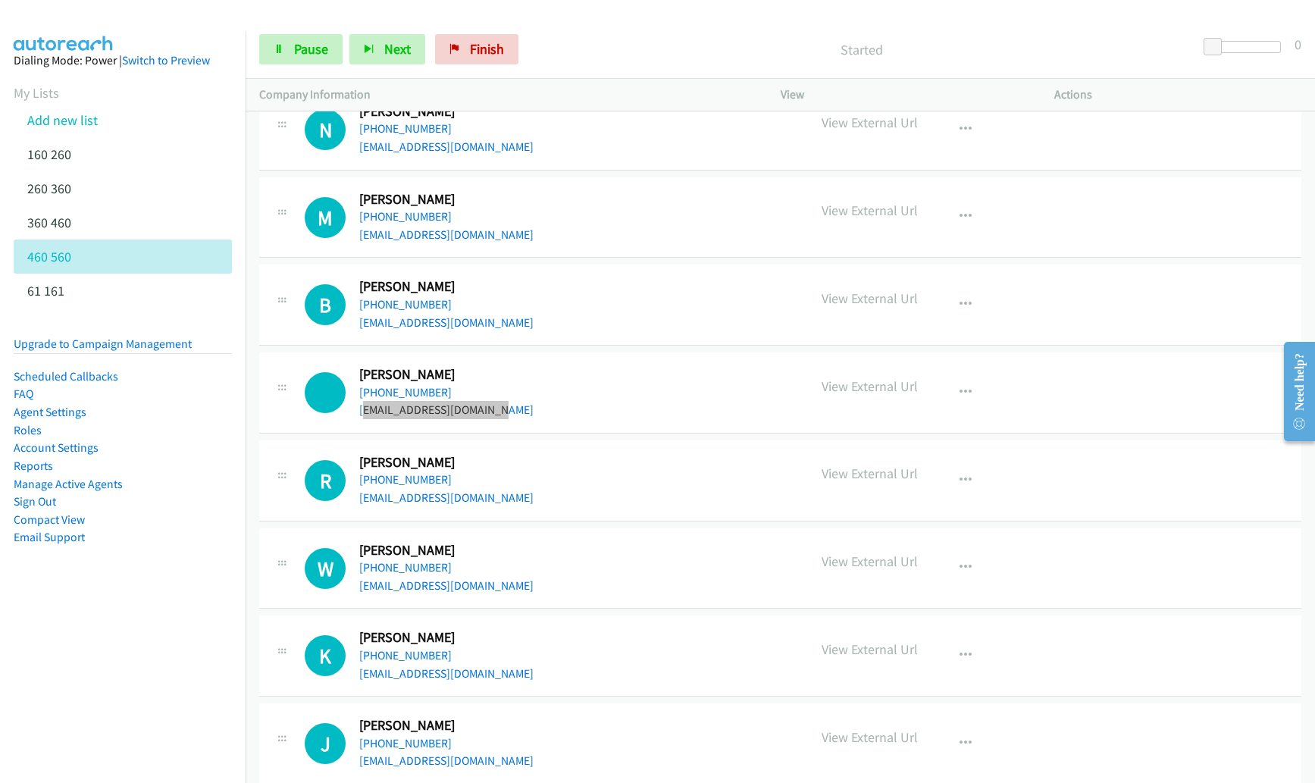
scroll to position [1477, 0]
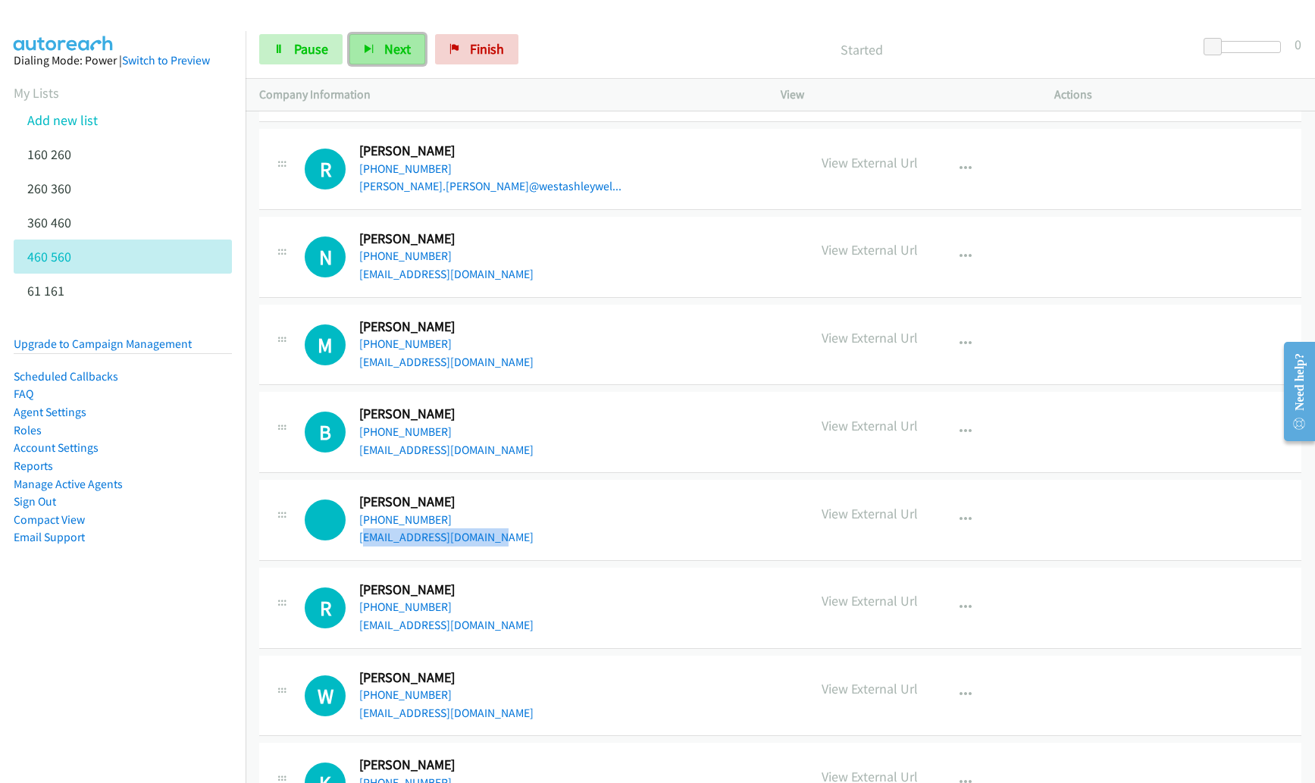
click at [371, 40] on button "Next" at bounding box center [387, 49] width 76 height 30
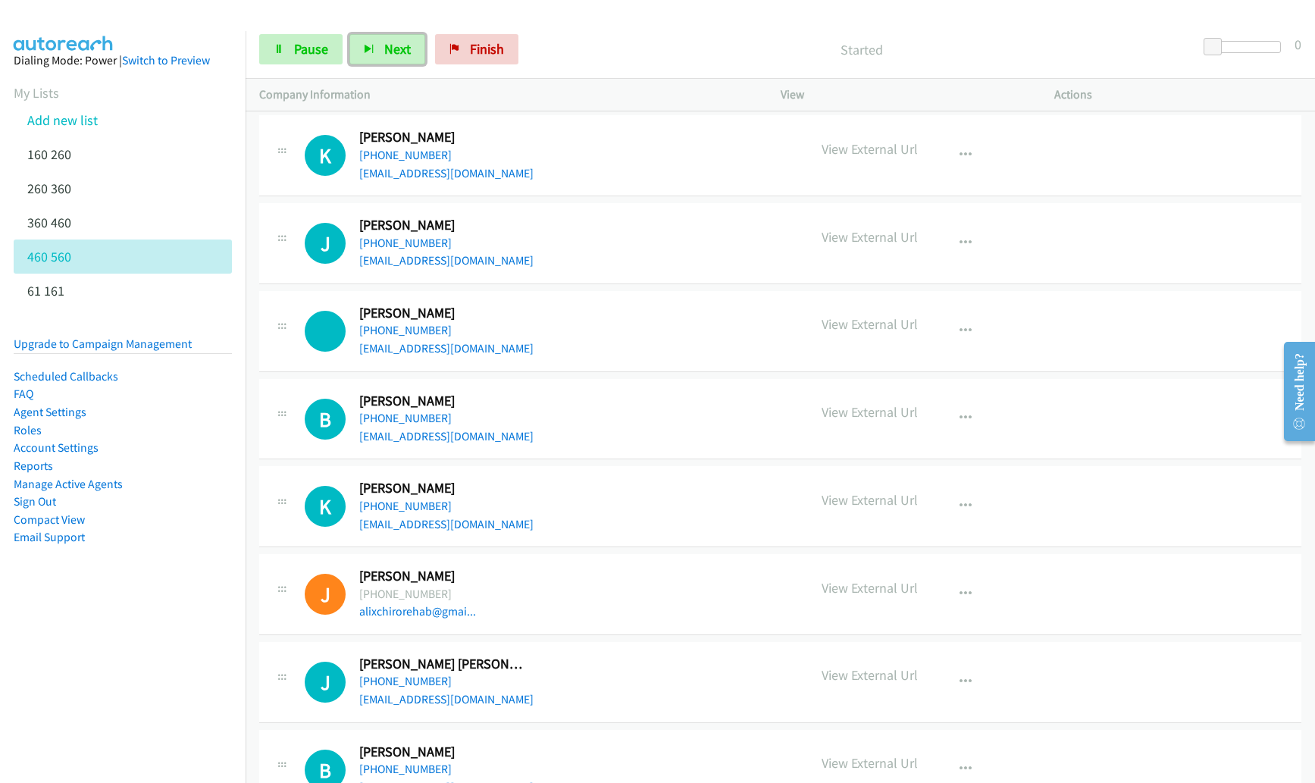
scroll to position [2126, 0]
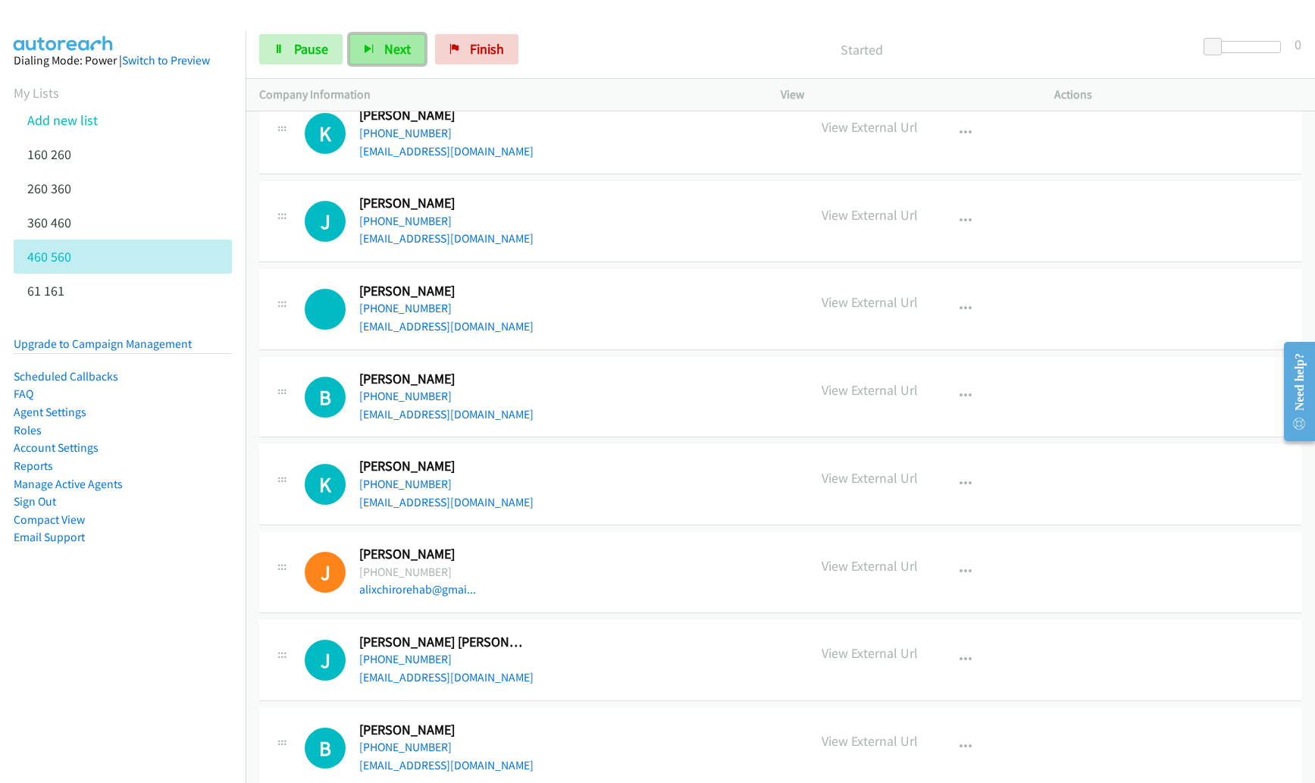
click at [374, 51] on button "Next" at bounding box center [387, 49] width 76 height 30
click at [400, 41] on span "Next" at bounding box center [397, 48] width 27 height 17
click at [961, 400] on icon "button" at bounding box center [965, 396] width 12 height 12
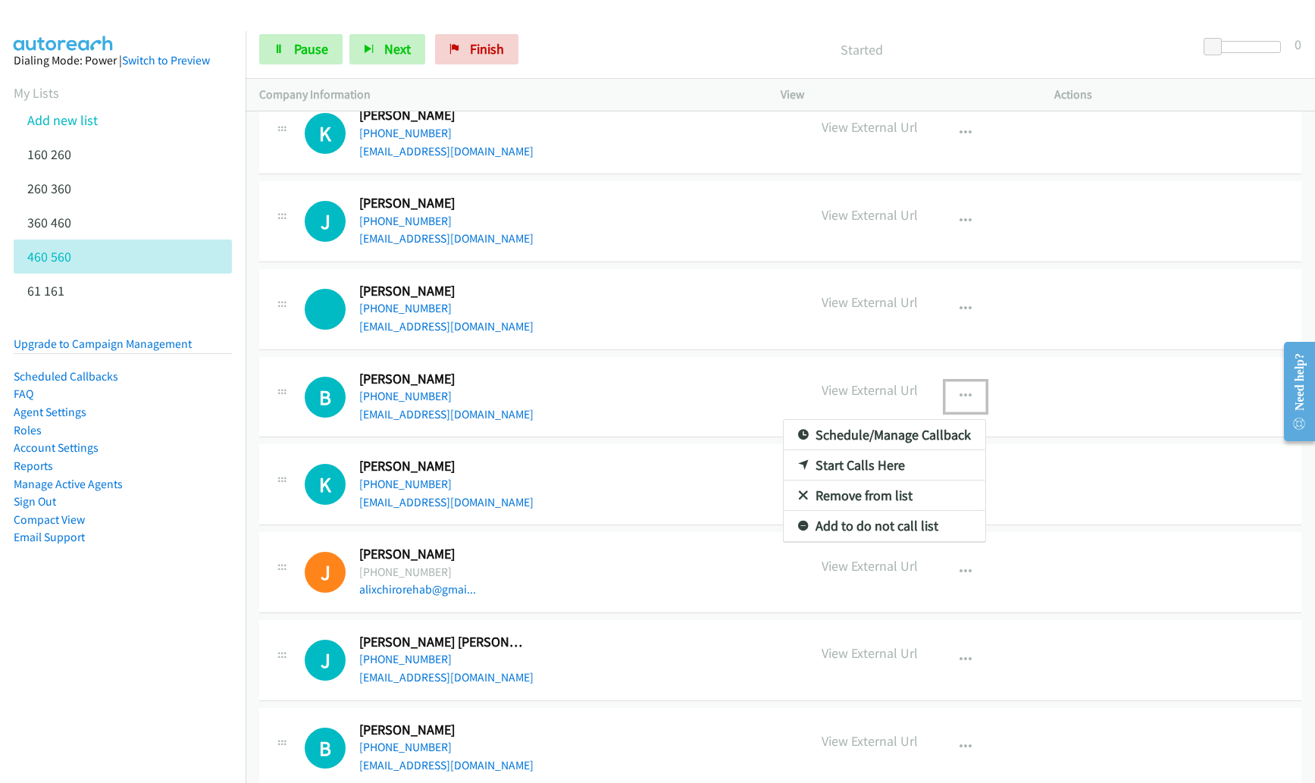
click at [884, 493] on link "Remove from list" at bounding box center [884, 495] width 202 height 30
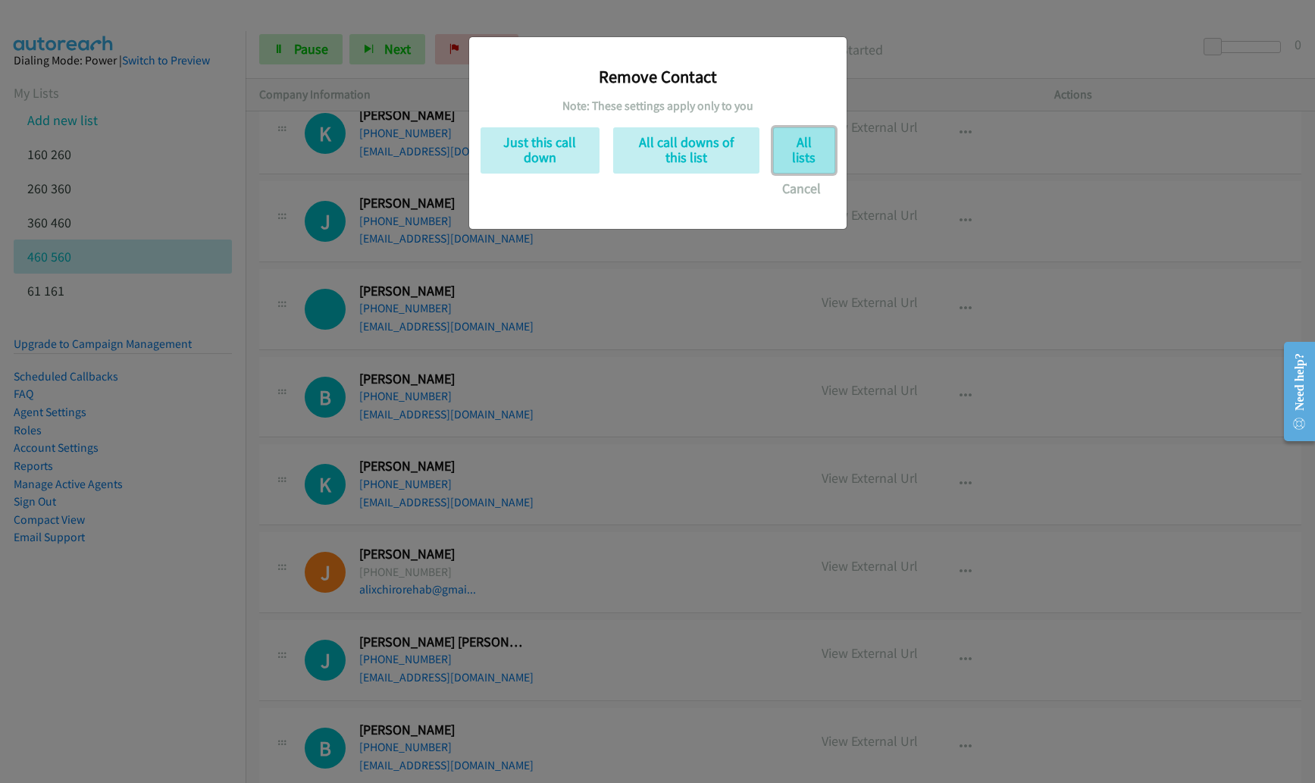
click at [787, 165] on button "All lists" at bounding box center [804, 150] width 62 height 46
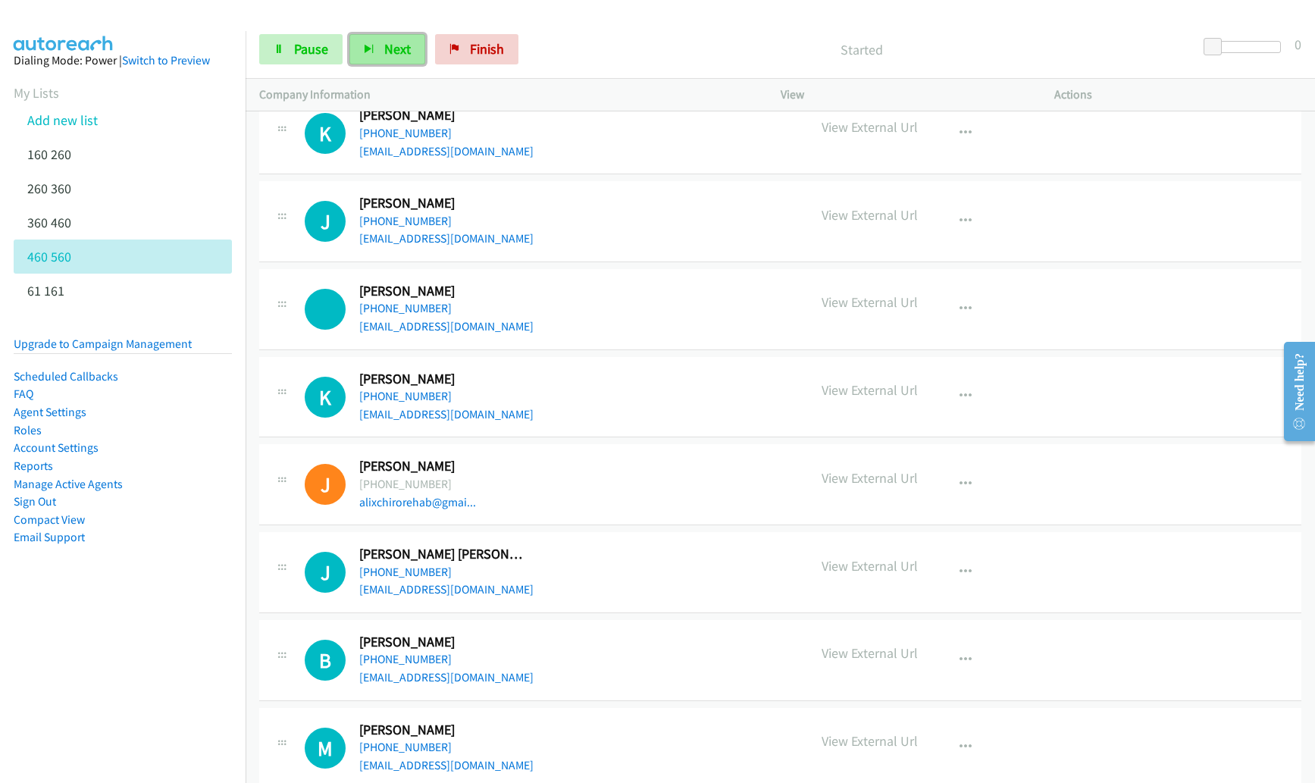
click at [408, 47] on span "Next" at bounding box center [397, 48] width 27 height 17
click at [962, 399] on icon "button" at bounding box center [965, 396] width 12 height 12
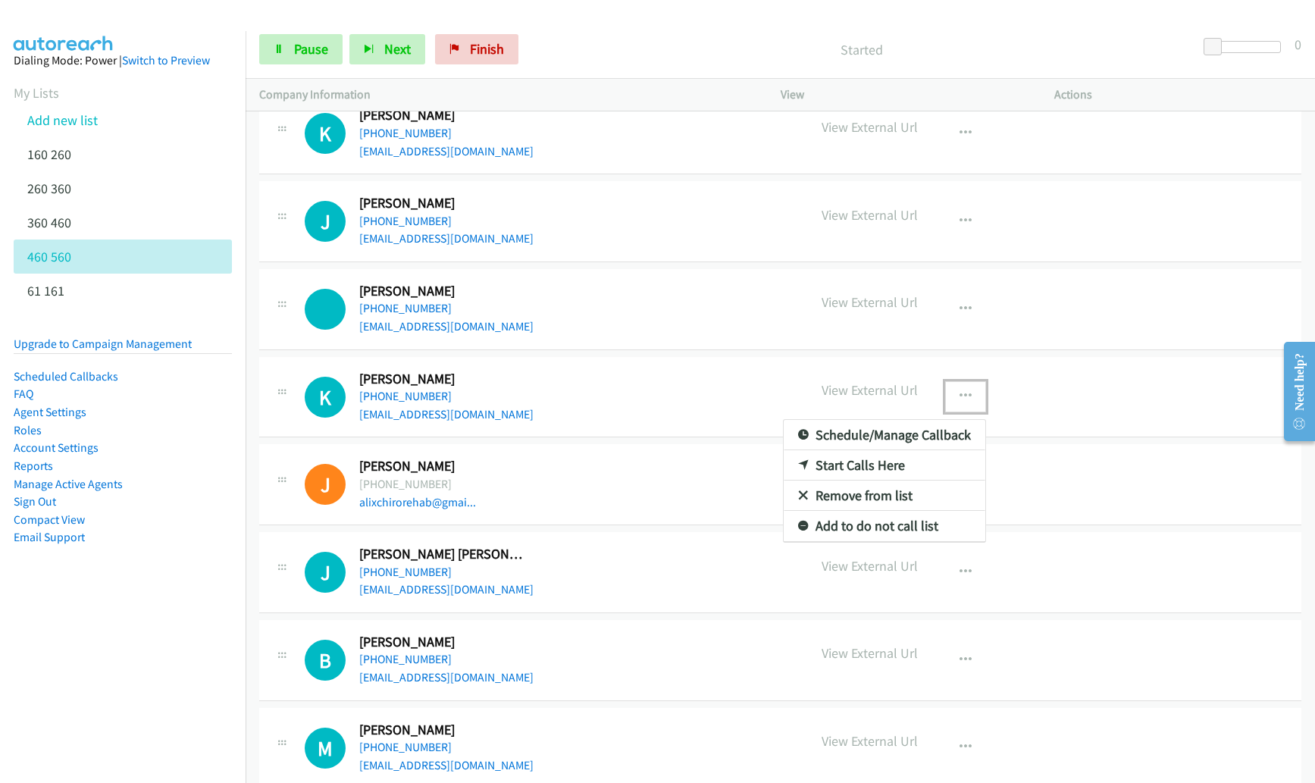
click at [864, 499] on link "Remove from list" at bounding box center [884, 495] width 202 height 30
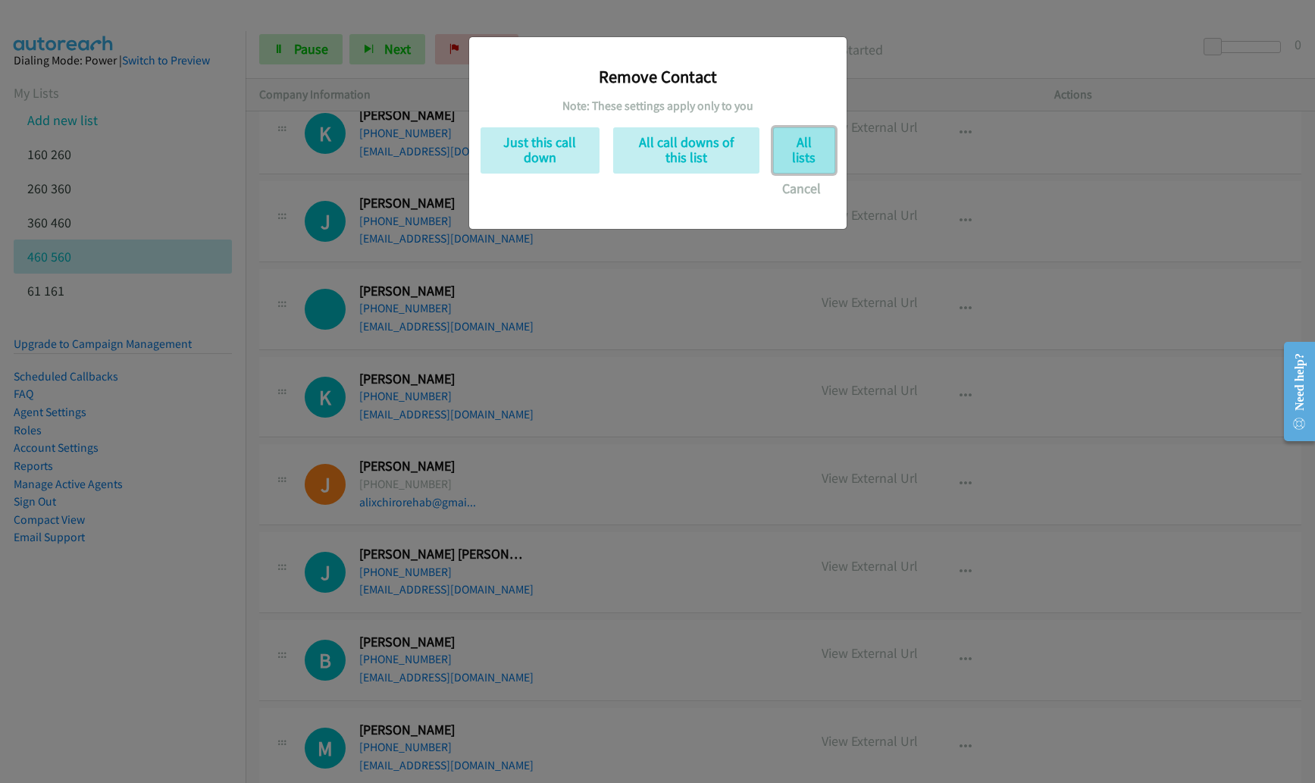
click at [792, 146] on button "All lists" at bounding box center [804, 150] width 62 height 46
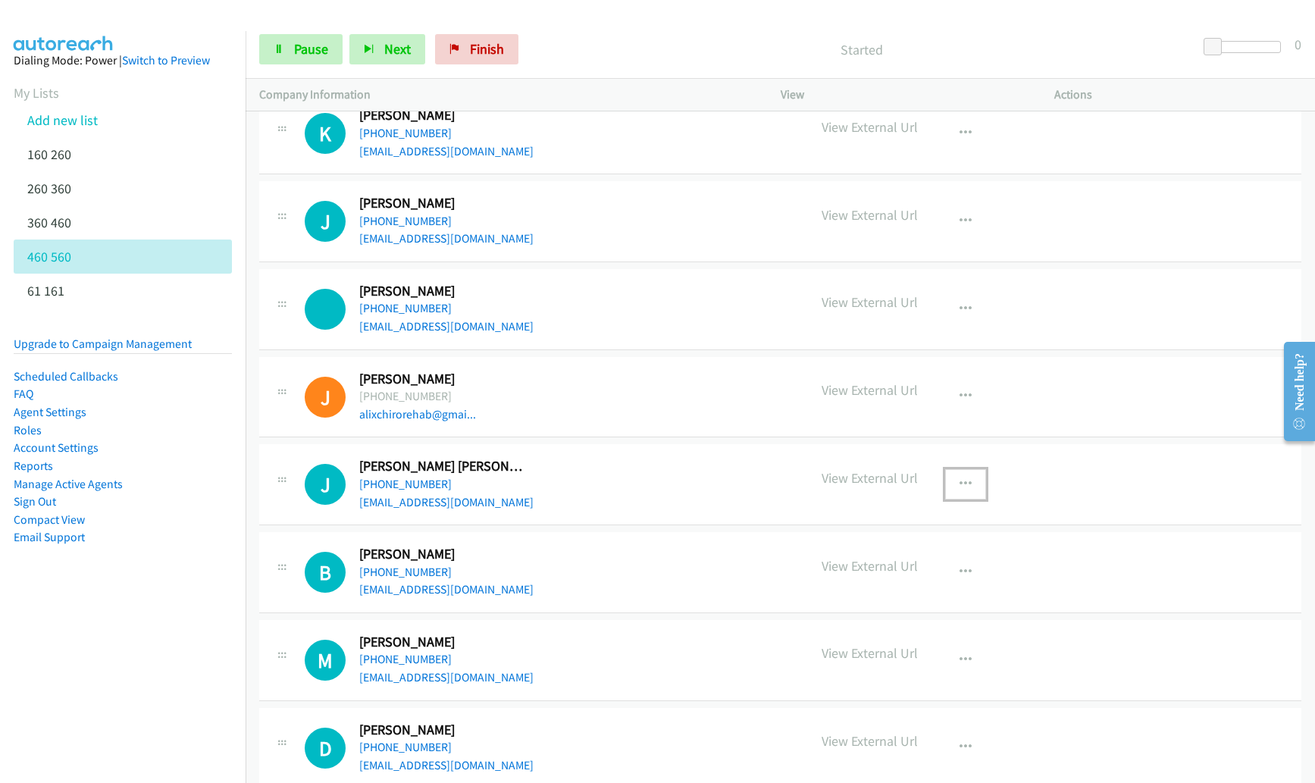
click at [954, 476] on button "button" at bounding box center [965, 484] width 41 height 30
click at [884, 550] on link "Start Calls Here" at bounding box center [884, 553] width 202 height 30
click at [959, 396] on icon "button" at bounding box center [965, 396] width 12 height 12
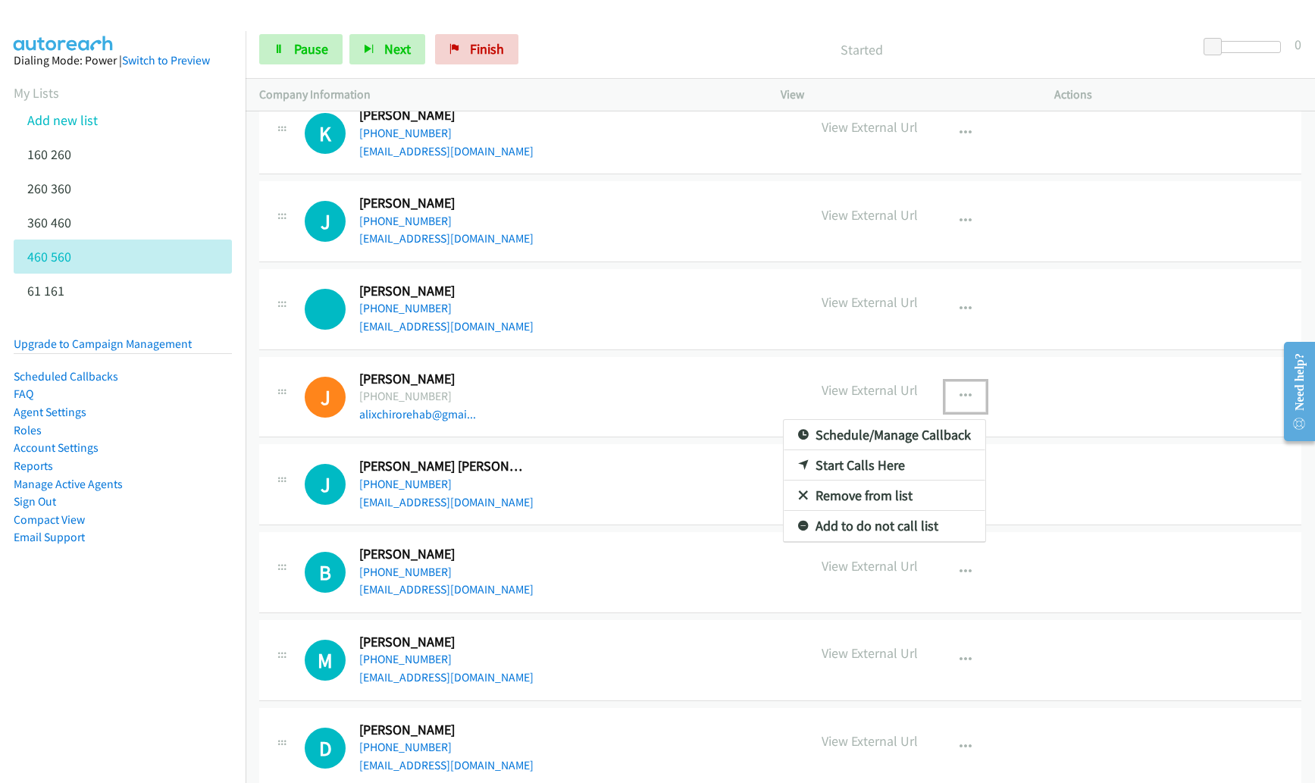
click at [901, 491] on link "Remove from list" at bounding box center [884, 495] width 202 height 30
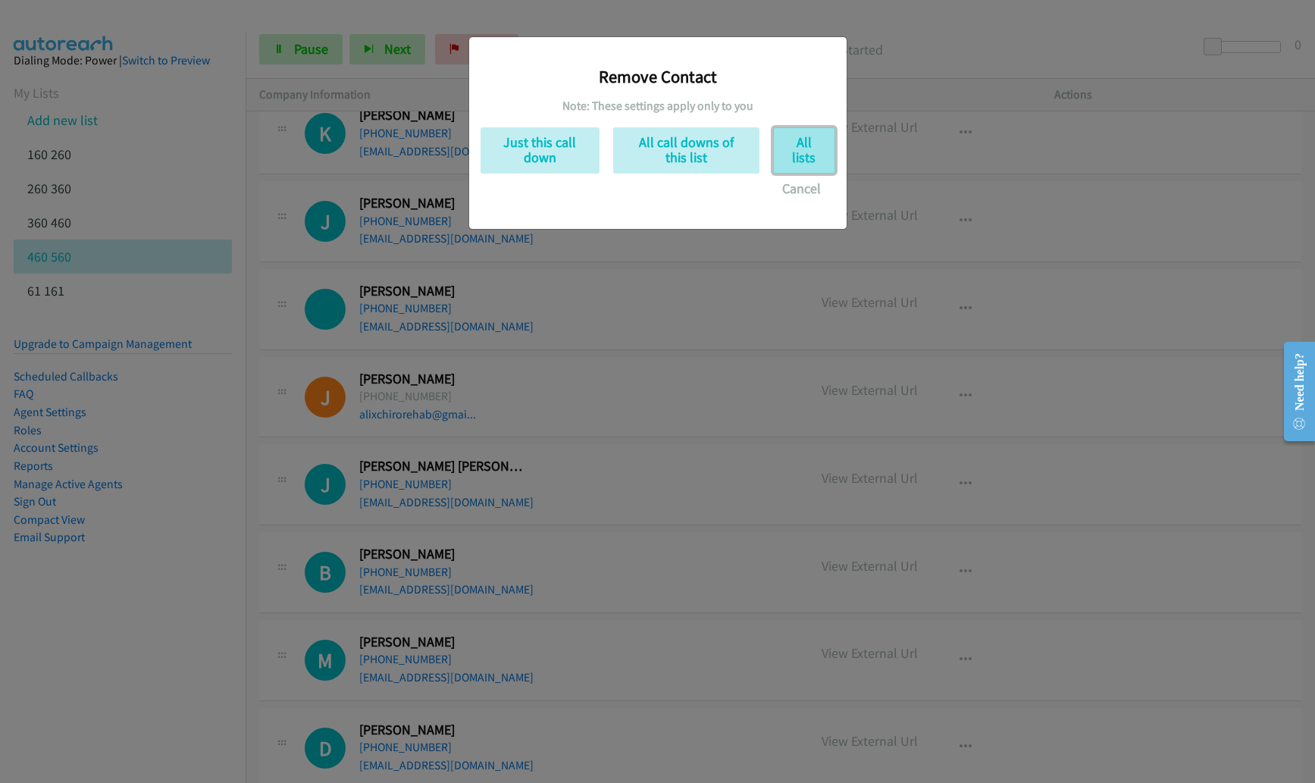
click at [793, 133] on button "All lists" at bounding box center [804, 150] width 62 height 46
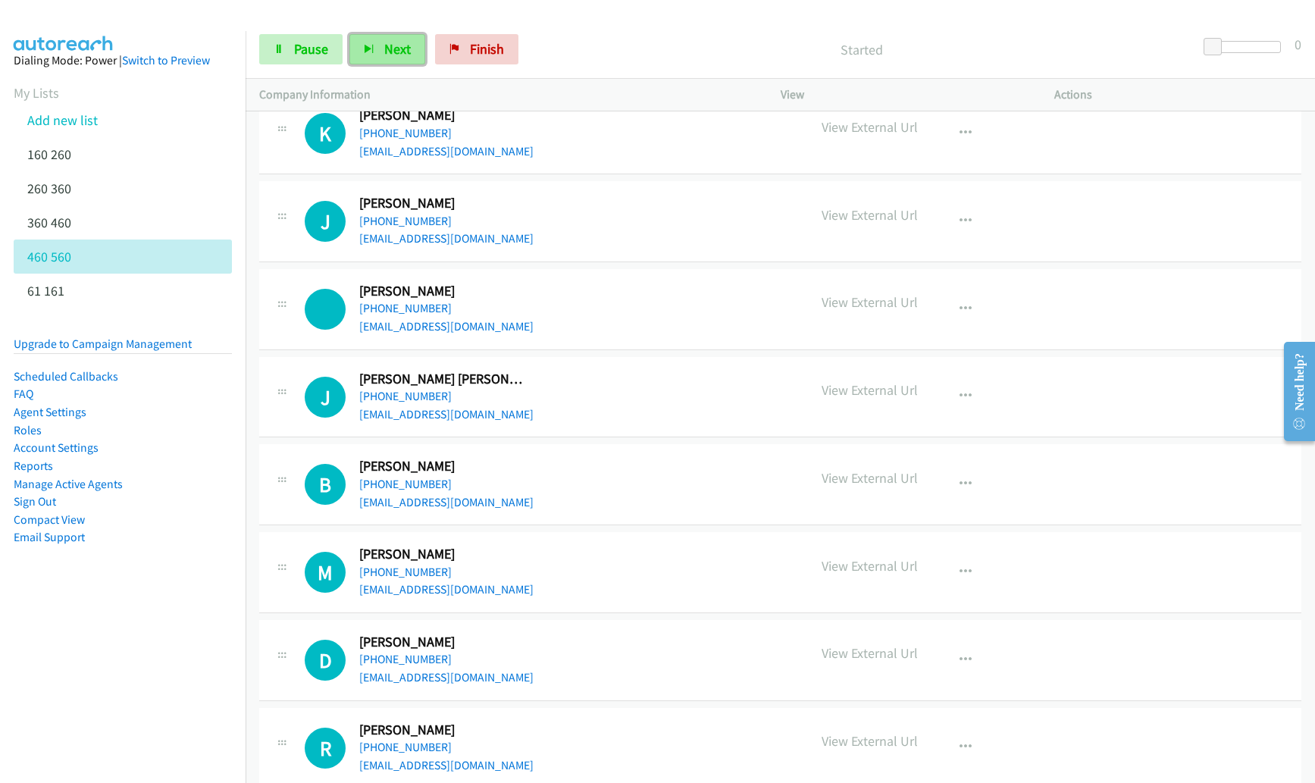
click at [391, 48] on span "Next" at bounding box center [397, 48] width 27 height 17
click at [399, 49] on span "Next" at bounding box center [397, 48] width 27 height 17
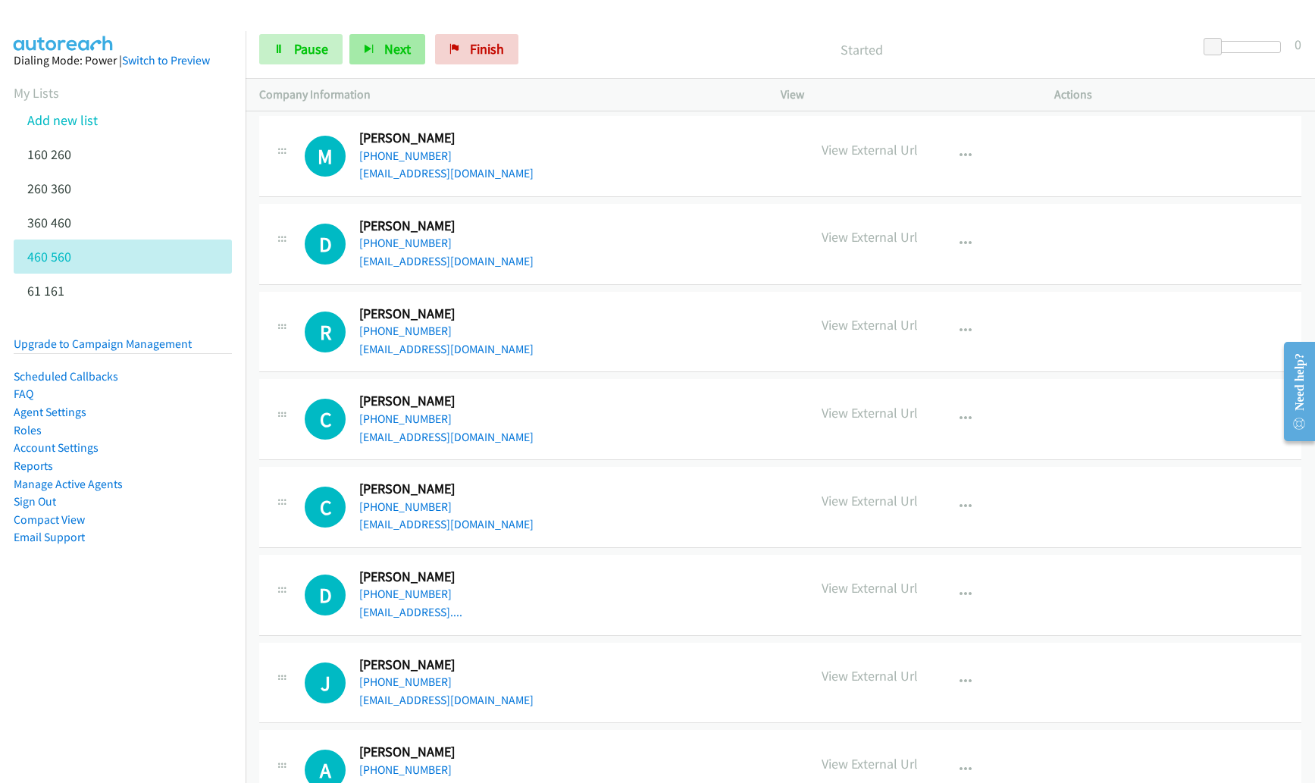
scroll to position [2541, 0]
click at [384, 44] on span "Next" at bounding box center [397, 48] width 27 height 17
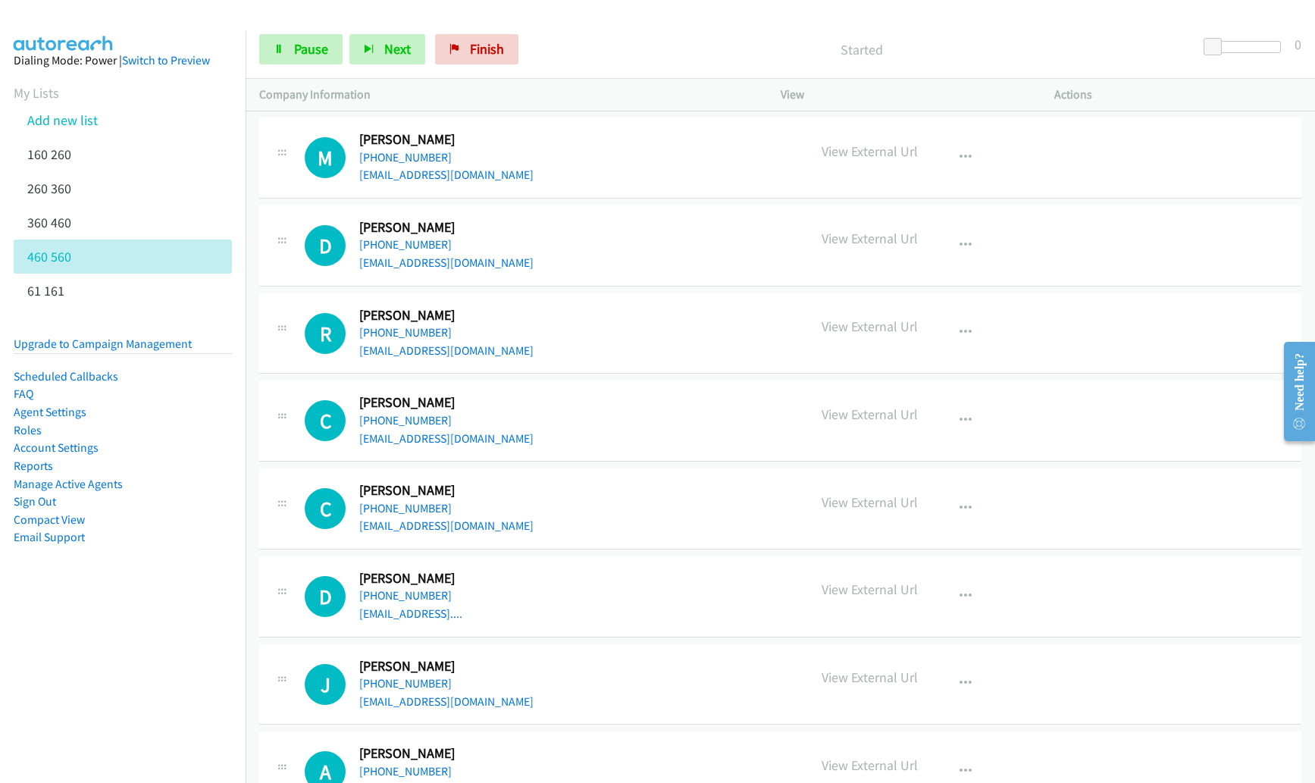
click at [1203, 52] on div at bounding box center [1245, 52] width 97 height 23
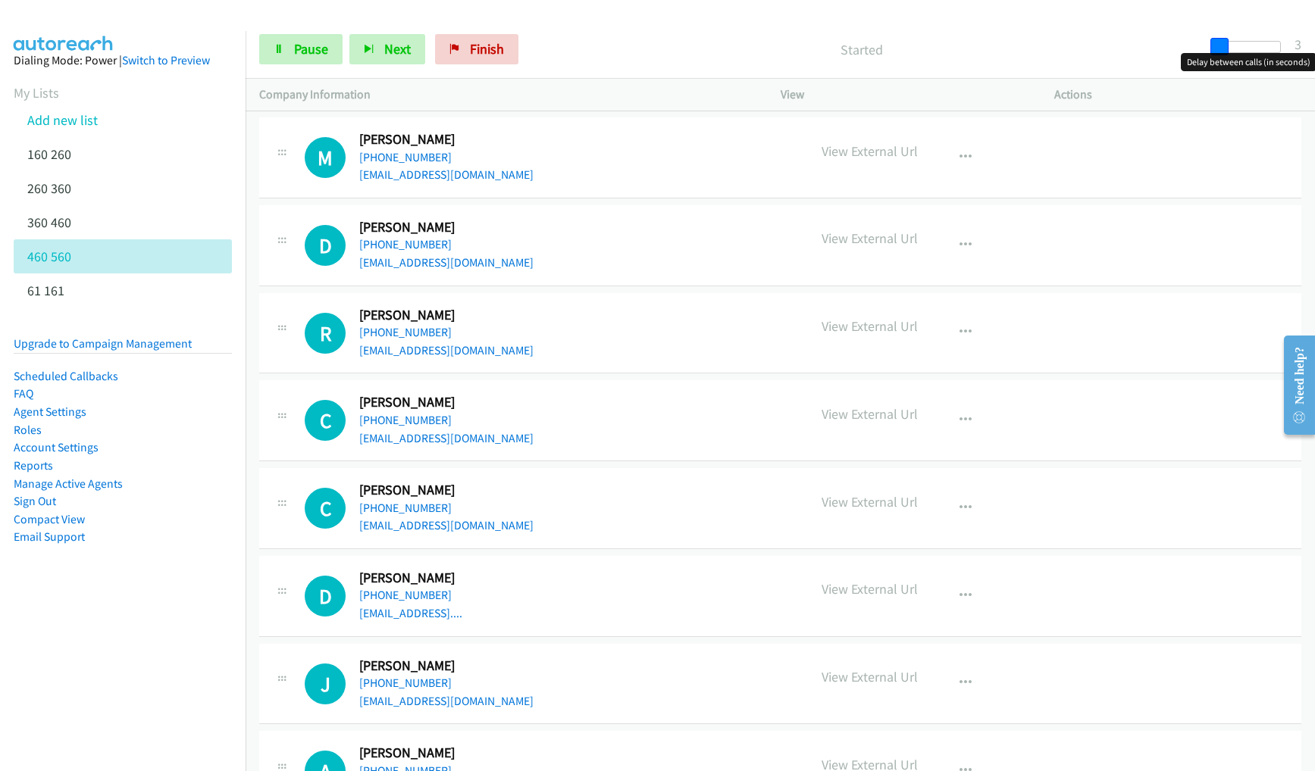
click at [1215, 49] on span at bounding box center [1219, 47] width 18 height 18
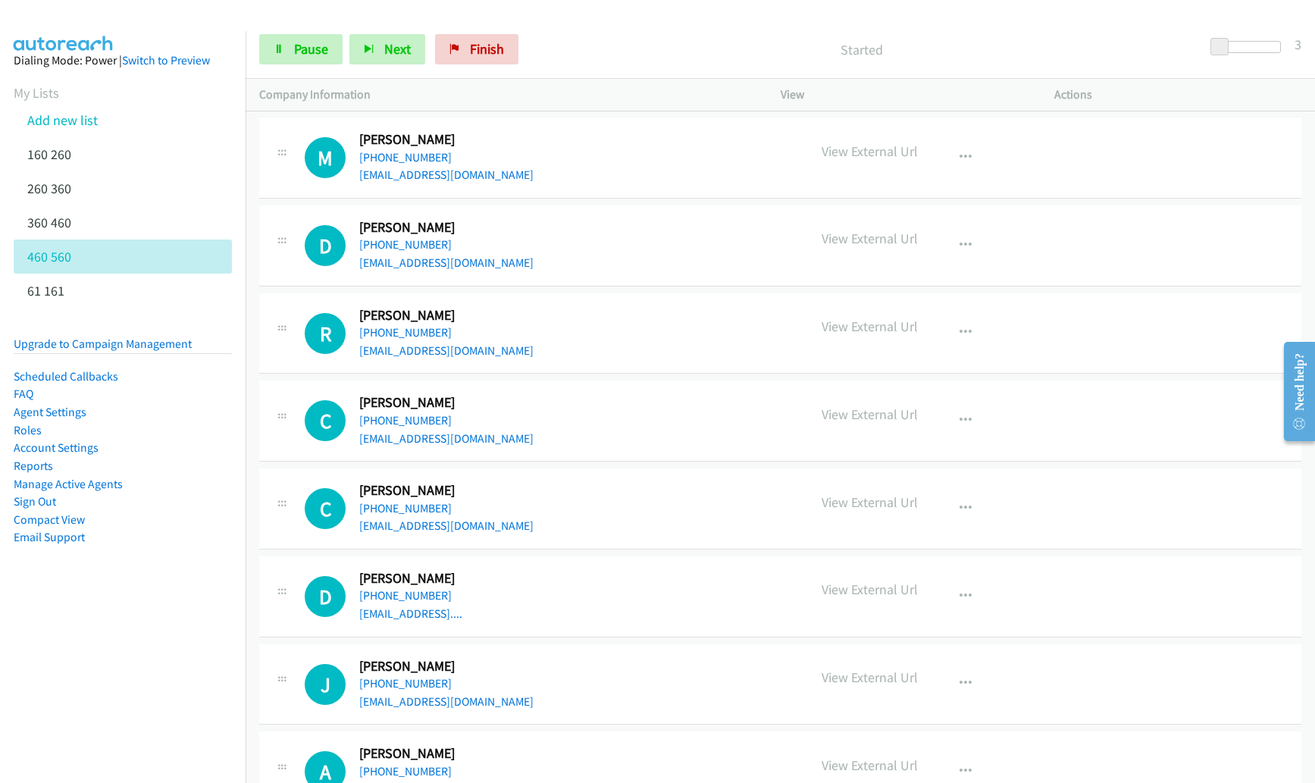
click at [1152, 47] on p "Started" at bounding box center [861, 49] width 645 height 20
click at [374, 51] on button "Next" at bounding box center [387, 49] width 76 height 30
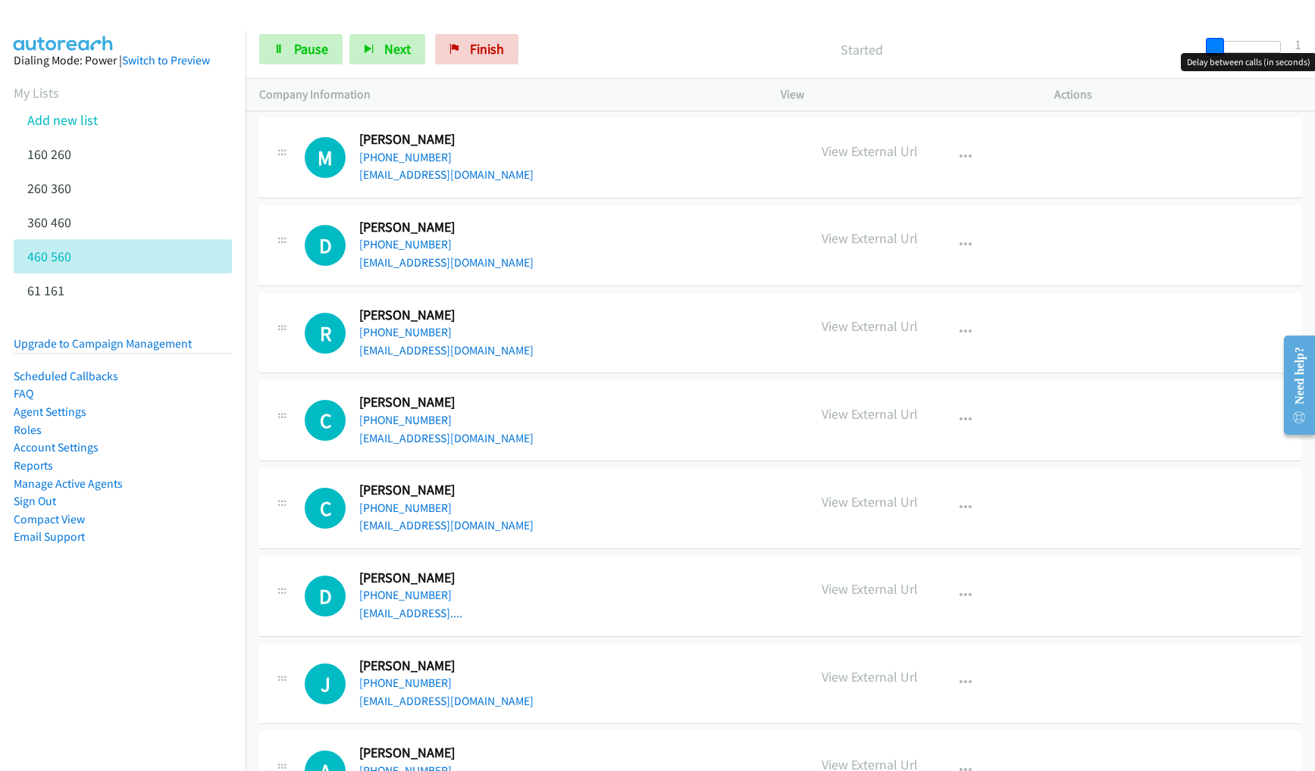
click at [1209, 47] on span at bounding box center [1215, 47] width 18 height 18
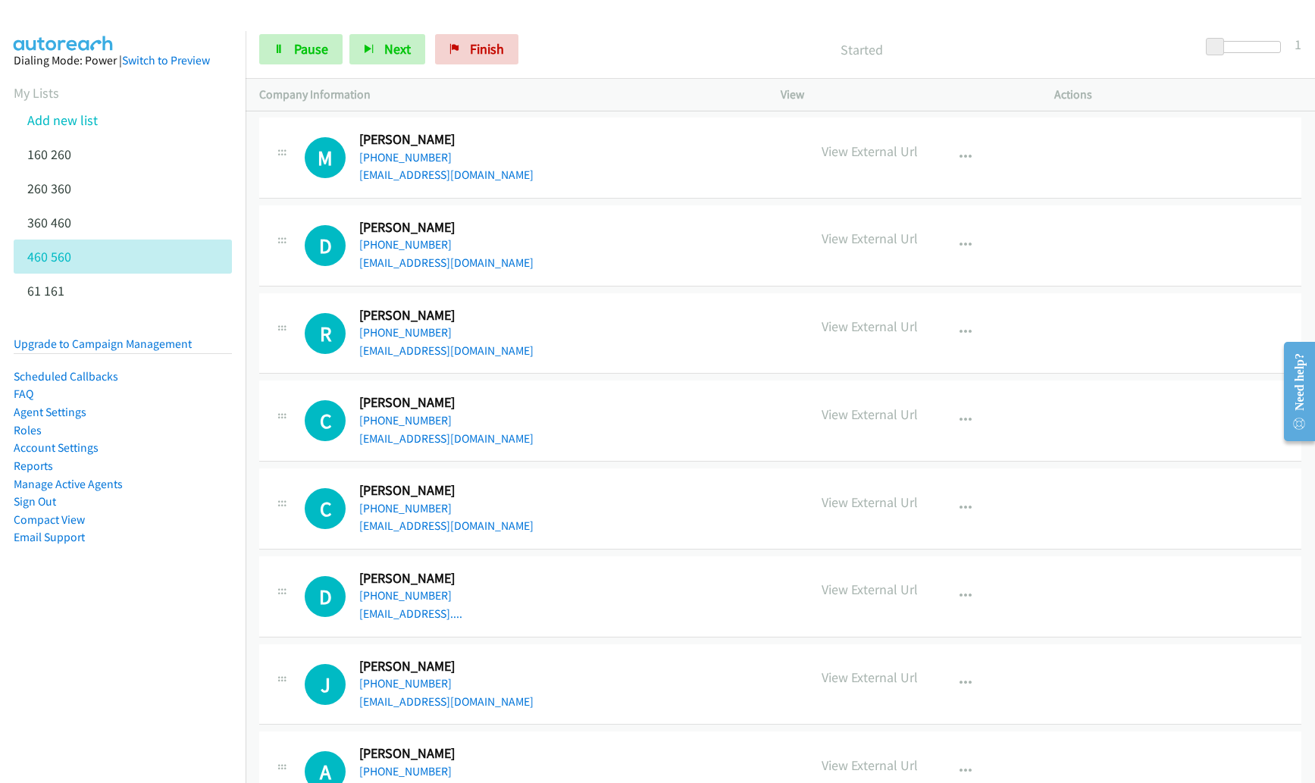
click at [948, 48] on p "Started" at bounding box center [861, 49] width 645 height 20
click at [387, 55] on span "Next" at bounding box center [397, 48] width 27 height 17
click at [964, 421] on icon "button" at bounding box center [965, 420] width 12 height 12
click at [872, 514] on link "Remove from list" at bounding box center [884, 520] width 202 height 30
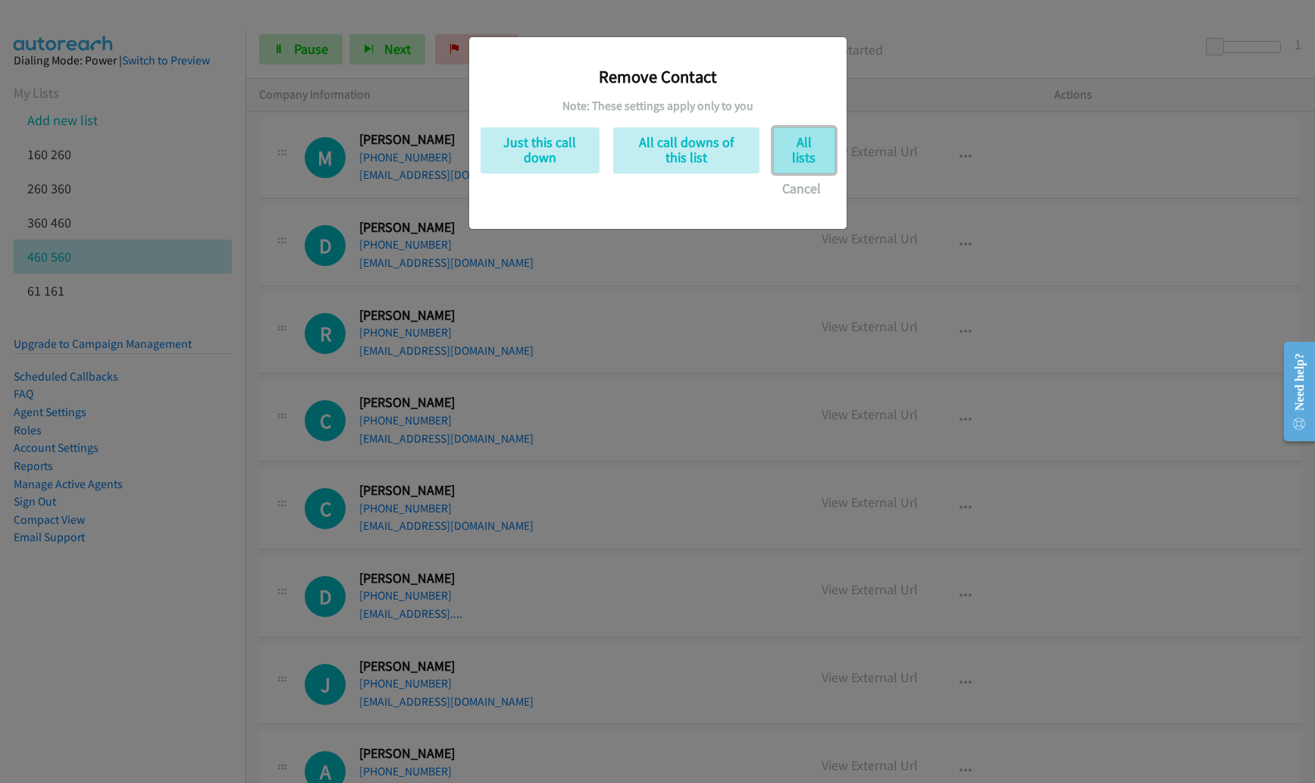
click at [784, 152] on button "All lists" at bounding box center [804, 150] width 62 height 46
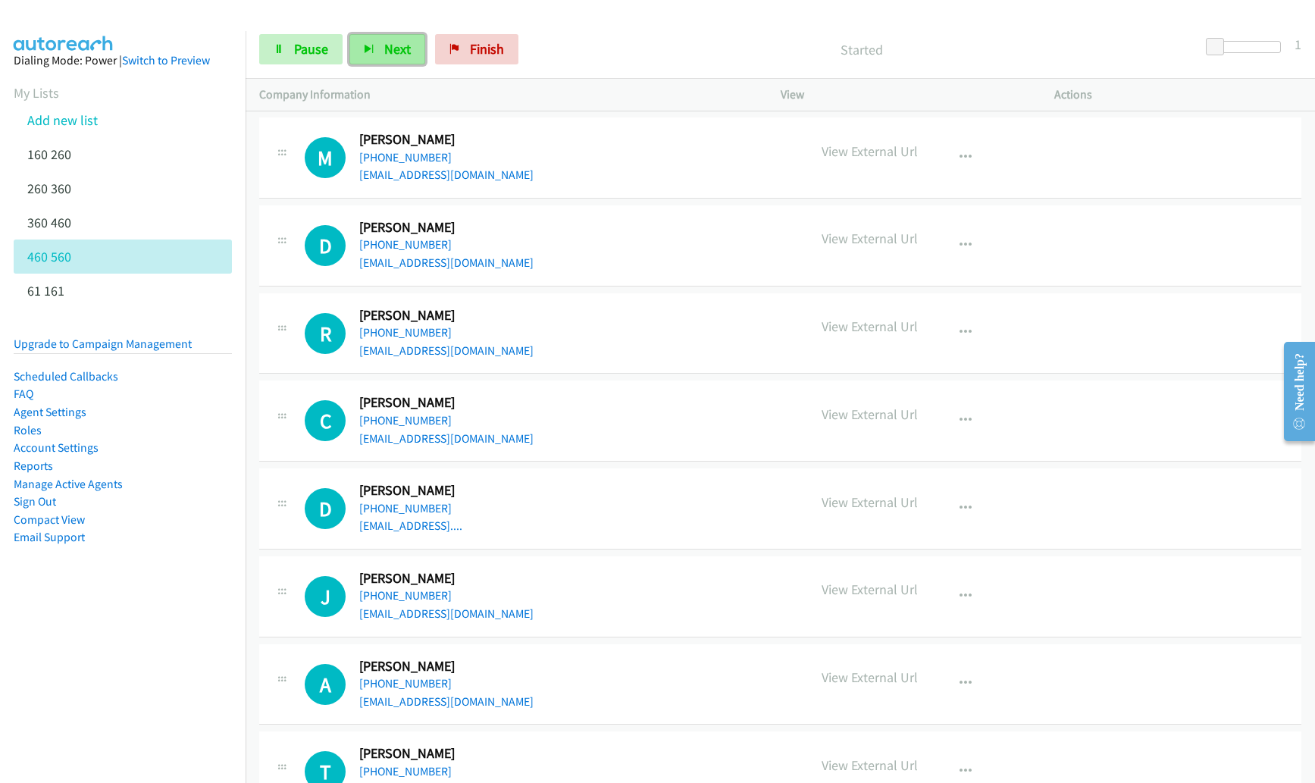
click at [391, 59] on button "Next" at bounding box center [387, 49] width 76 height 30
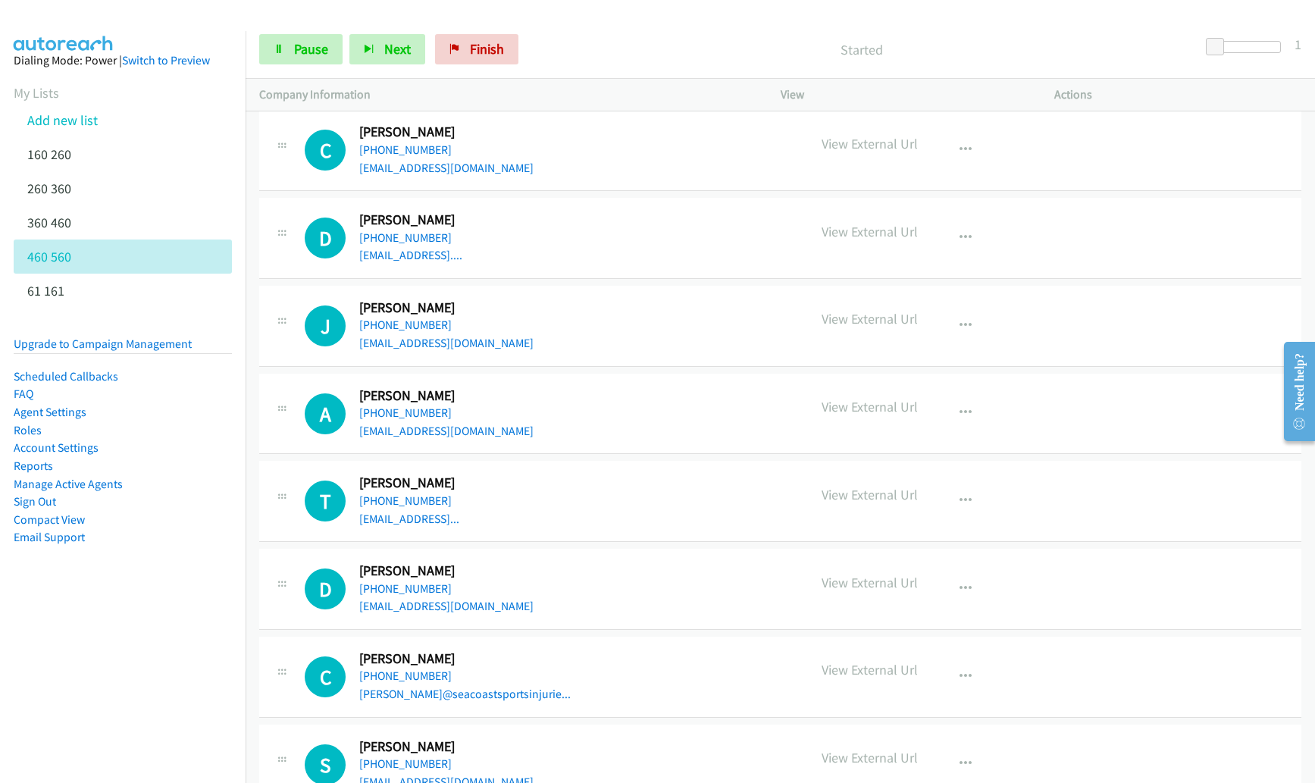
scroll to position [2810, 0]
click at [967, 239] on button "button" at bounding box center [965, 239] width 41 height 30
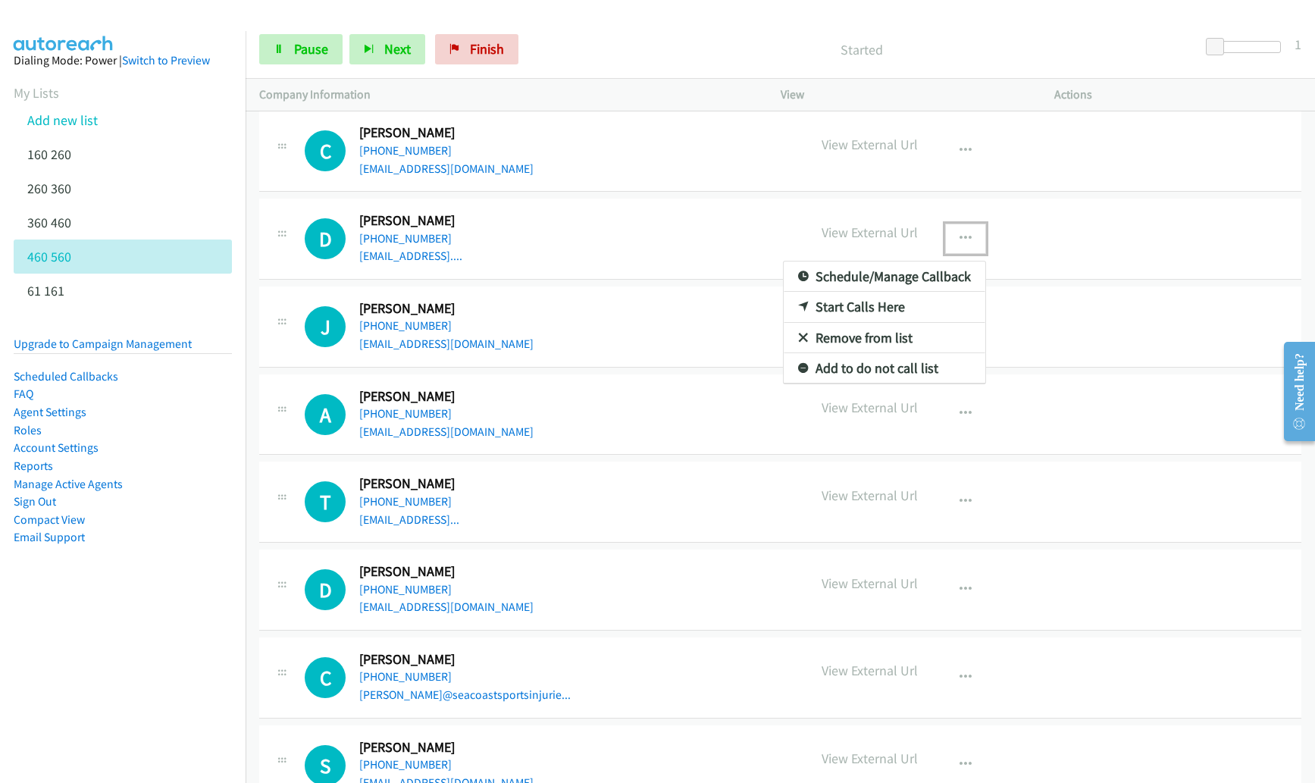
click at [868, 339] on link "Remove from list" at bounding box center [884, 338] width 202 height 30
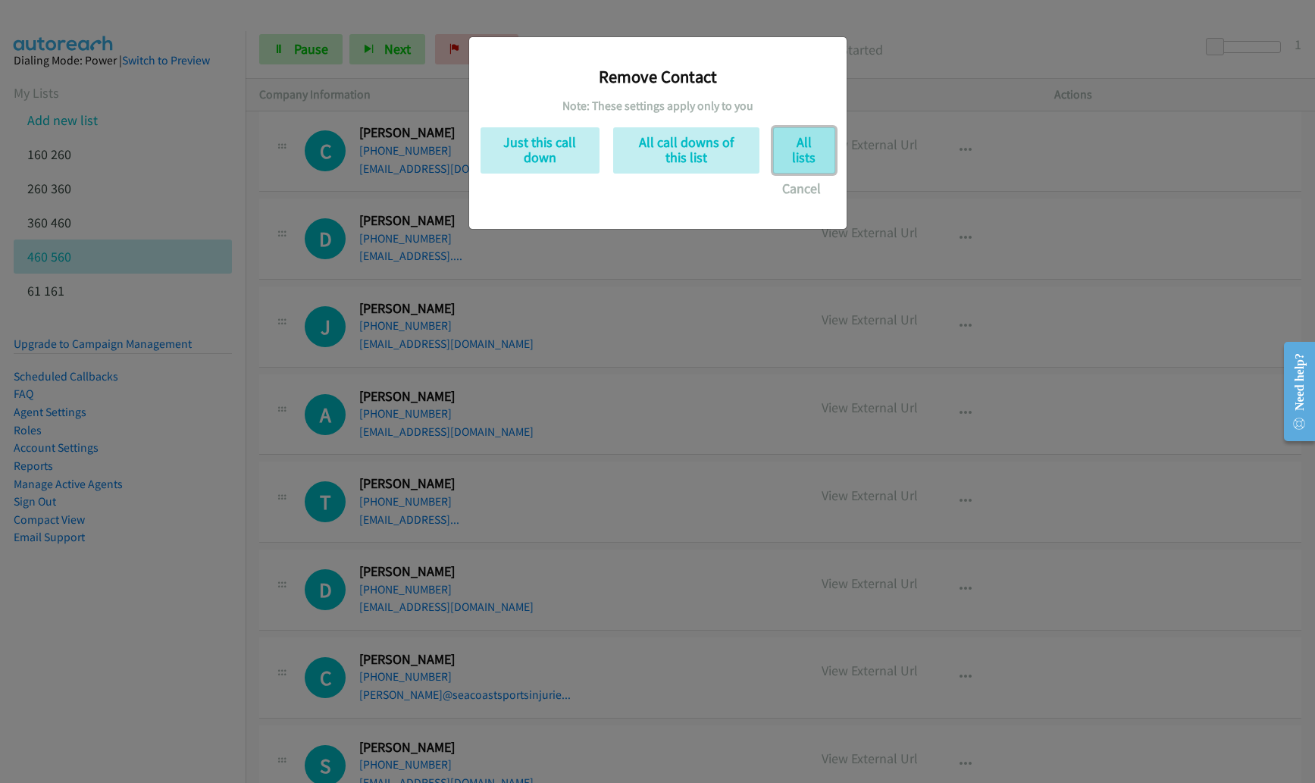
click at [815, 149] on button "All lists" at bounding box center [804, 150] width 62 height 46
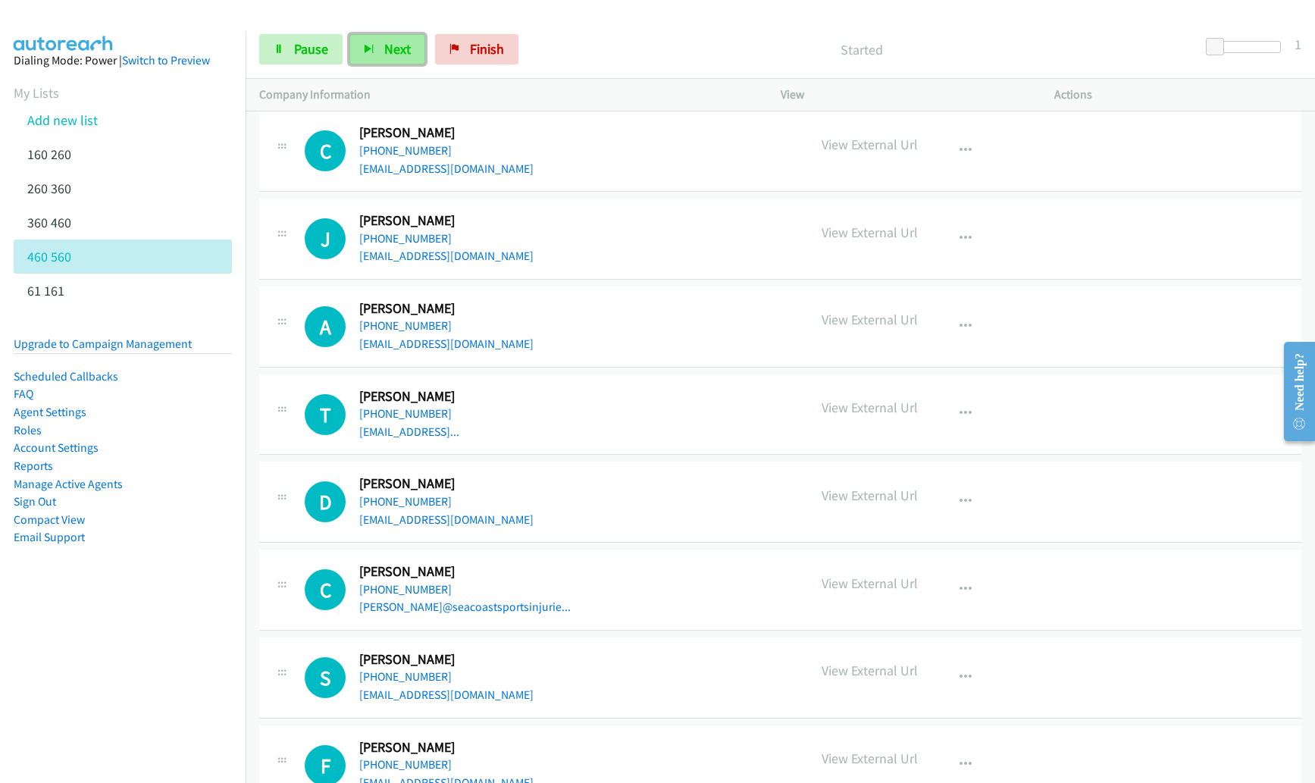
click at [392, 45] on span "Next" at bounding box center [397, 48] width 27 height 17
click at [385, 49] on span "Next" at bounding box center [397, 48] width 27 height 17
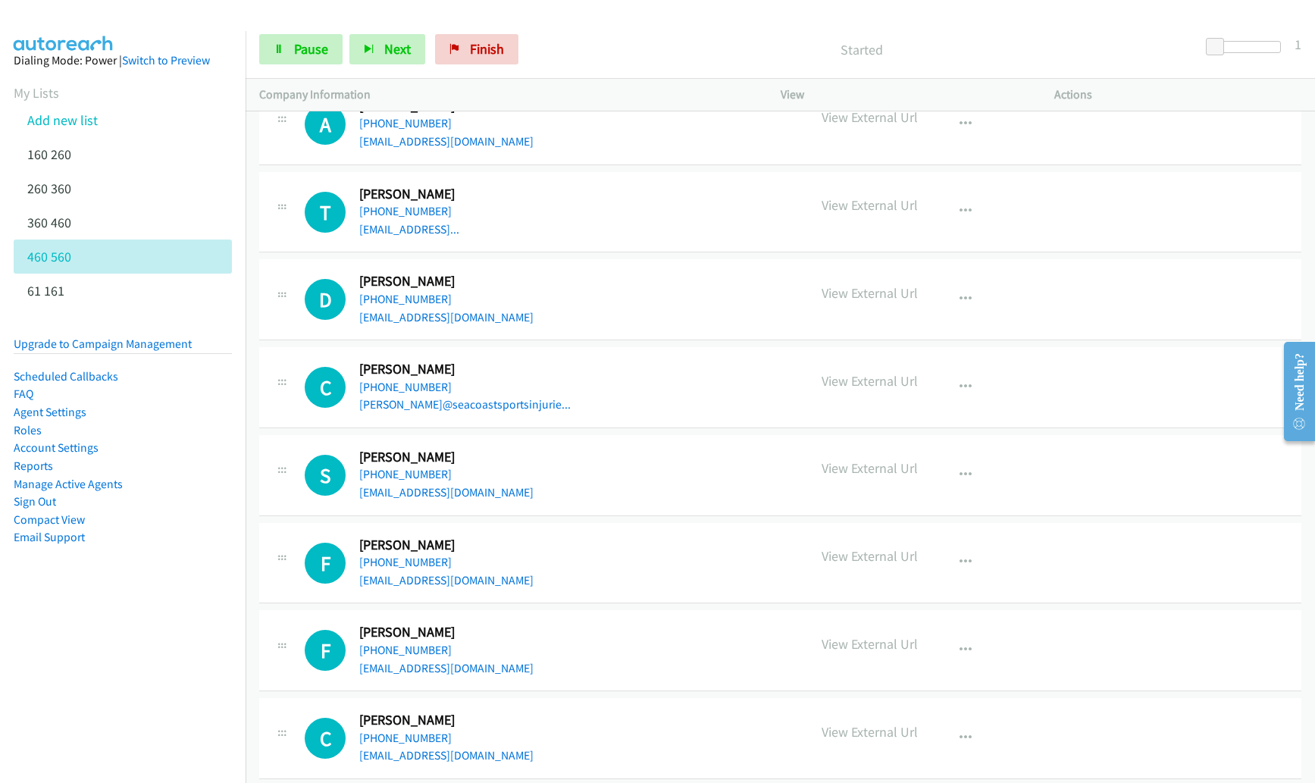
scroll to position [2988, 0]
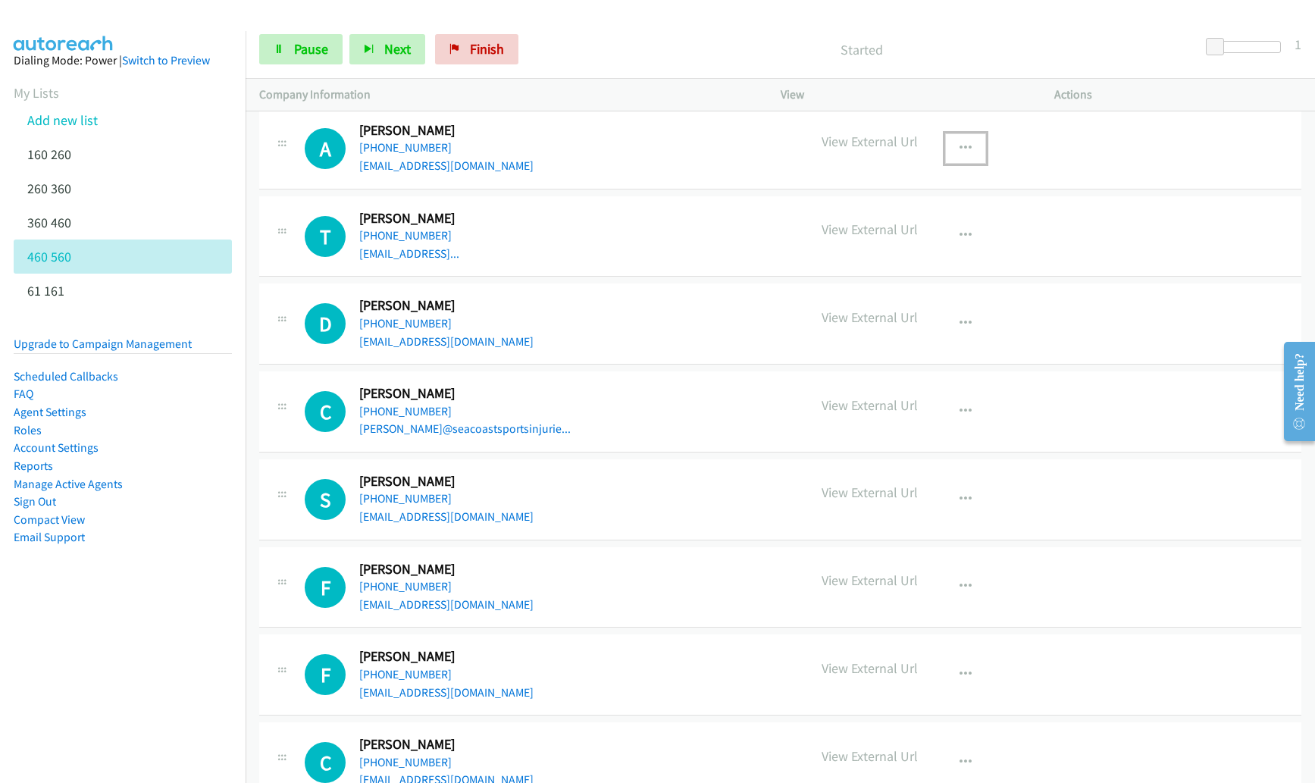
click at [959, 149] on icon "button" at bounding box center [965, 148] width 12 height 12
click at [869, 245] on link "Remove from list" at bounding box center [884, 247] width 202 height 30
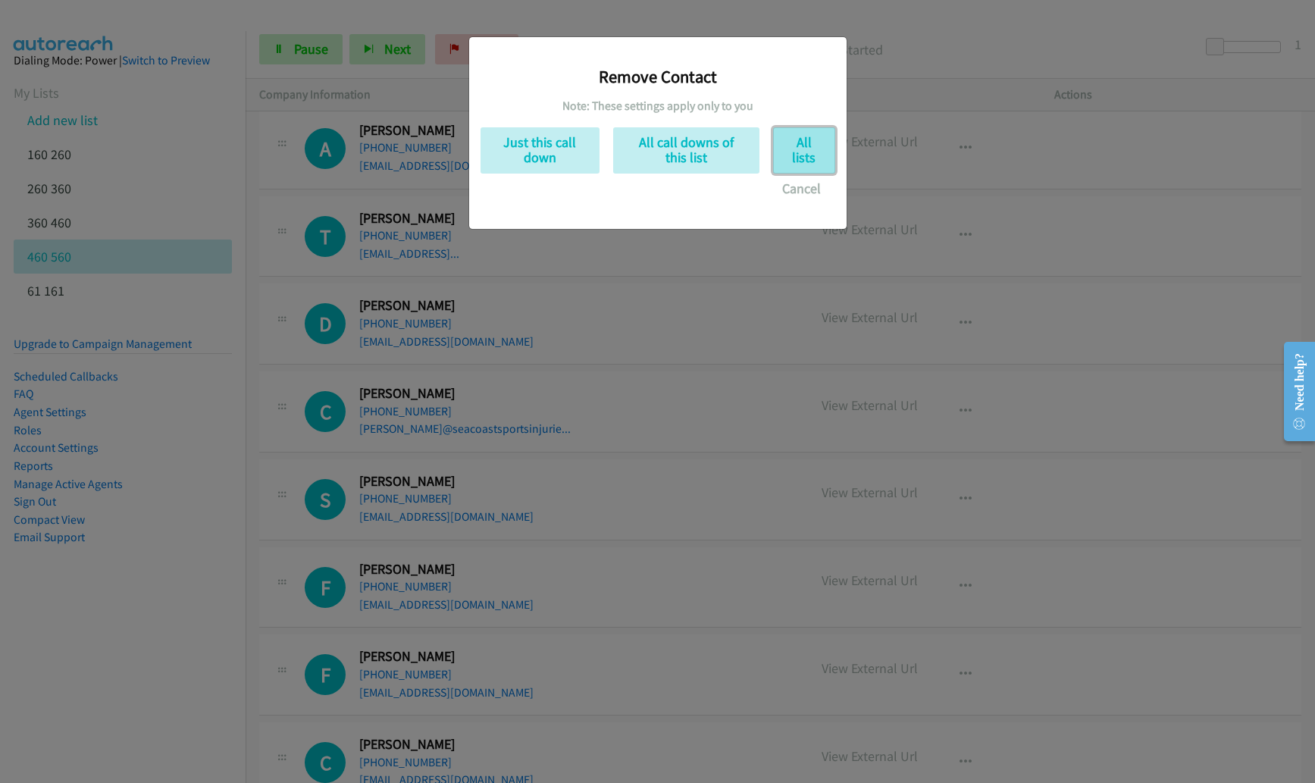
click at [808, 164] on button "All lists" at bounding box center [804, 150] width 62 height 46
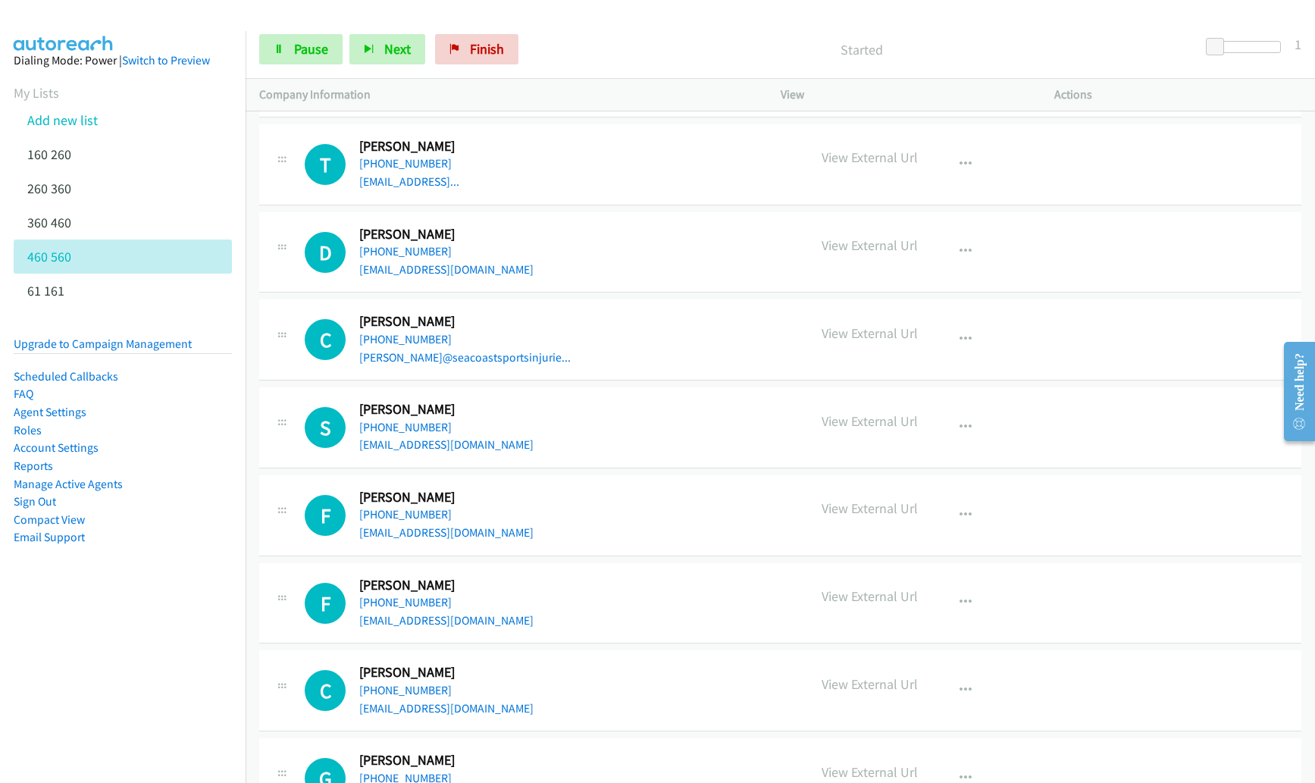
scroll to position [2973, 0]
click at [371, 36] on button "Next" at bounding box center [387, 49] width 76 height 30
click at [399, 51] on span "Next" at bounding box center [397, 48] width 27 height 17
click at [353, 52] on button "Next" at bounding box center [387, 49] width 76 height 30
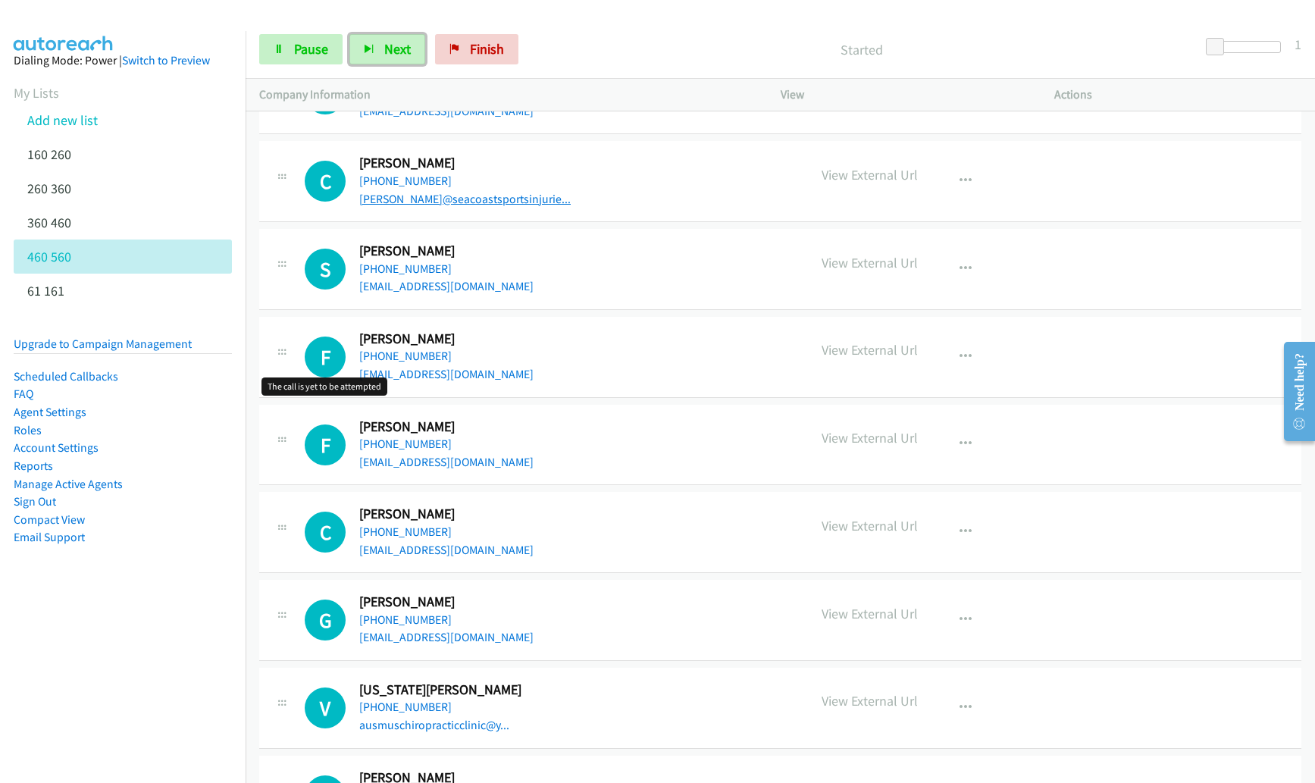
scroll to position [3132, 0]
click at [959, 182] on icon "button" at bounding box center [965, 180] width 12 height 12
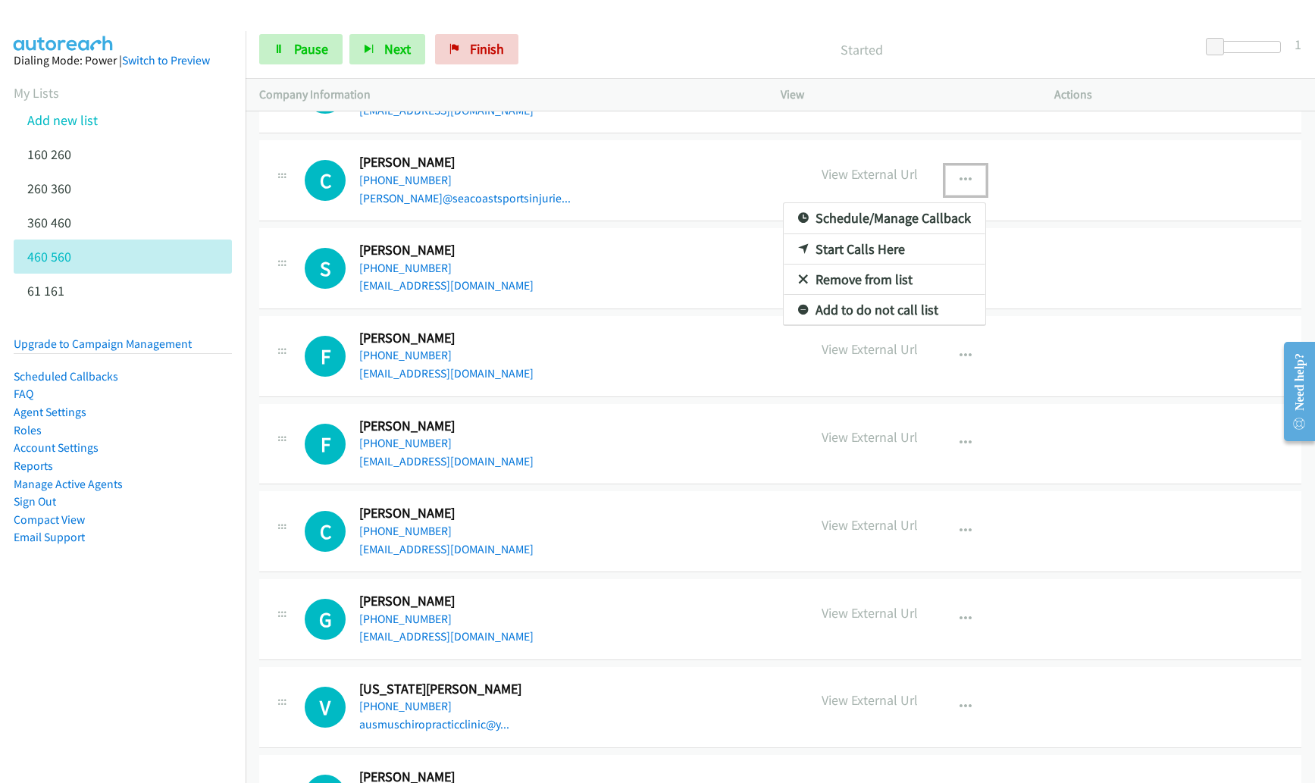
click at [862, 277] on link "Remove from list" at bounding box center [884, 279] width 202 height 30
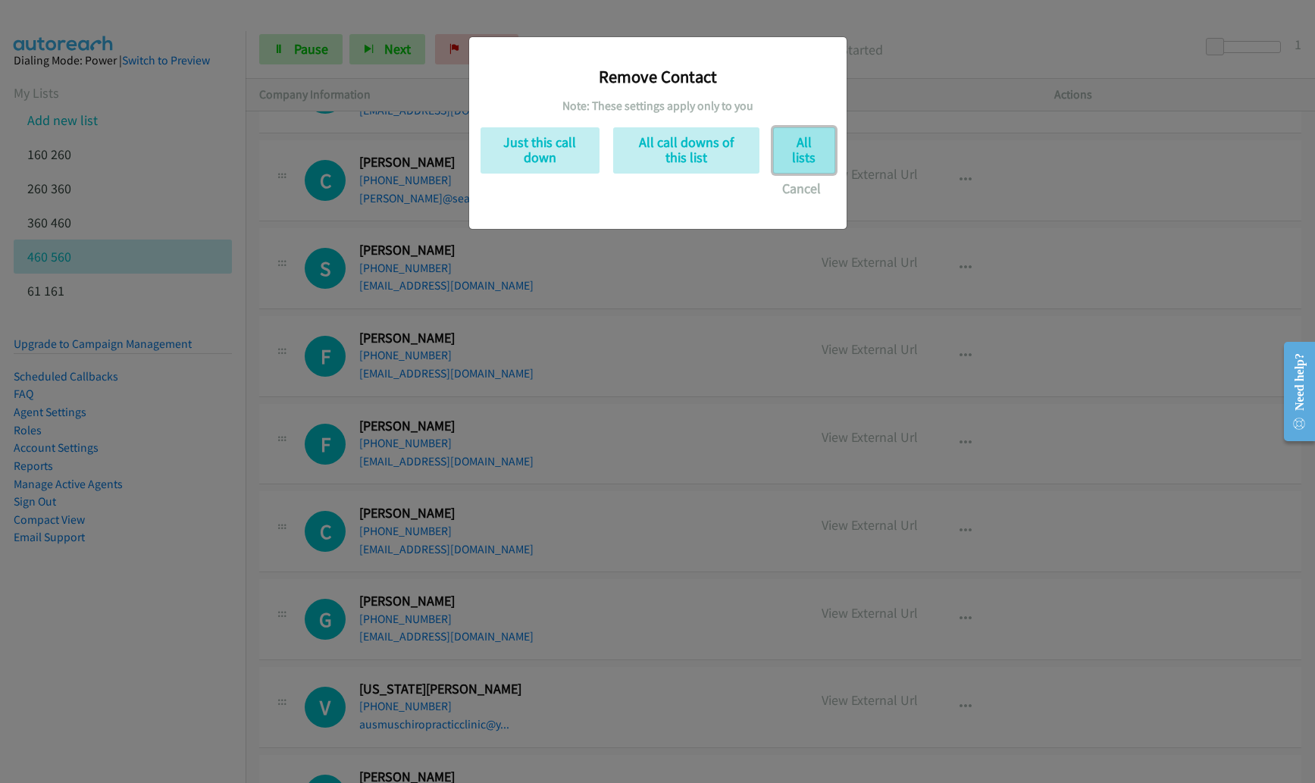
click at [788, 150] on button "All lists" at bounding box center [804, 150] width 62 height 46
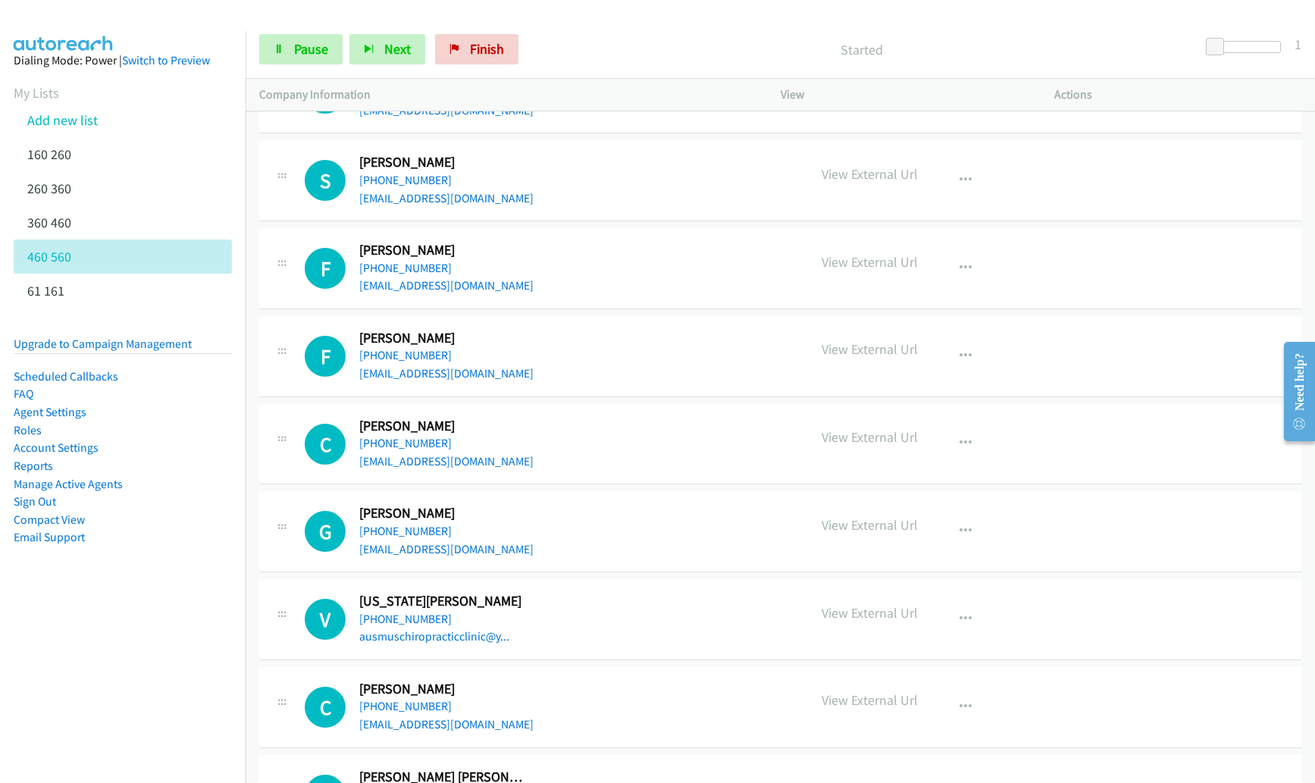
click at [647, 89] on p "Company Information" at bounding box center [506, 95] width 494 height 18
click at [402, 23] on div "Start Calls Pause Next Finish Started 1" at bounding box center [780, 49] width 1069 height 58
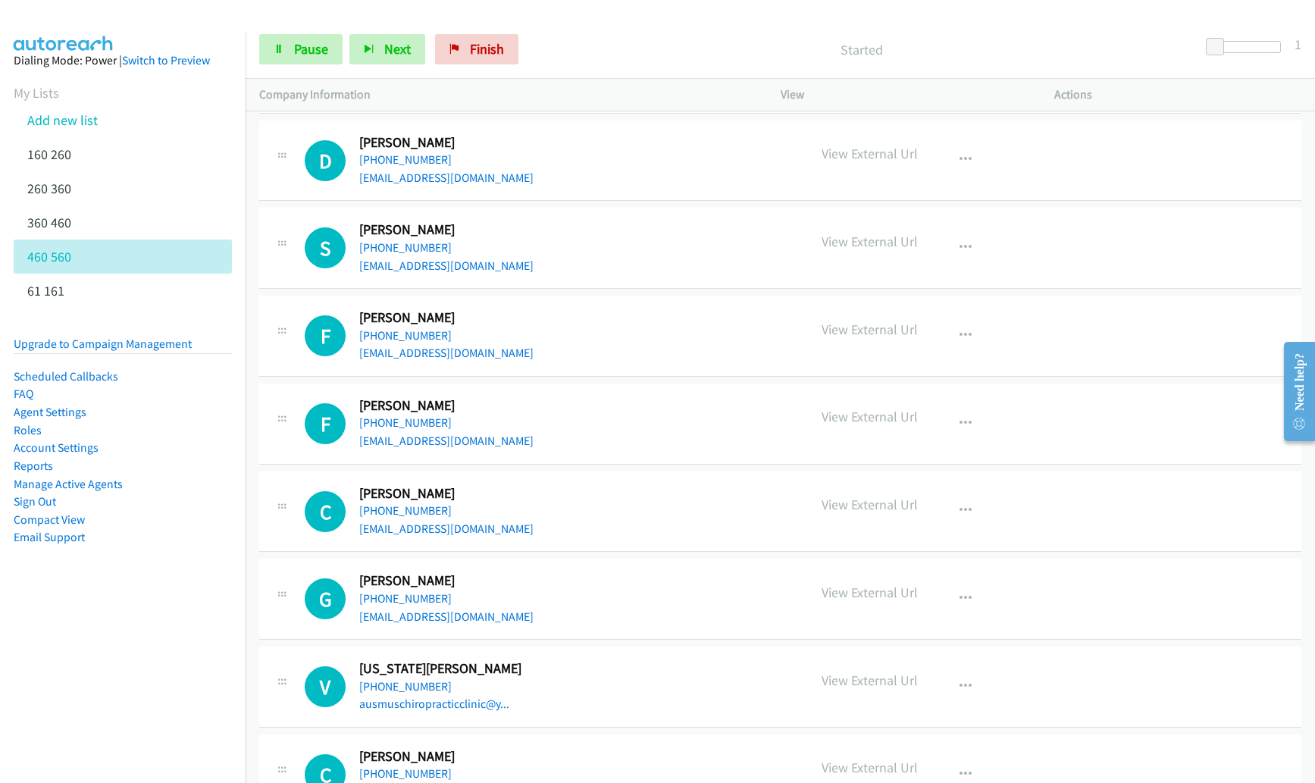
scroll to position [3064, 0]
click at [386, 27] on div "Start Calls Pause Next Finish Started 1" at bounding box center [780, 49] width 1069 height 58
click at [384, 52] on span "Next" at bounding box center [397, 48] width 27 height 17
click at [959, 247] on icon "button" at bounding box center [965, 248] width 12 height 12
click at [907, 350] on link "Remove from list" at bounding box center [884, 347] width 202 height 30
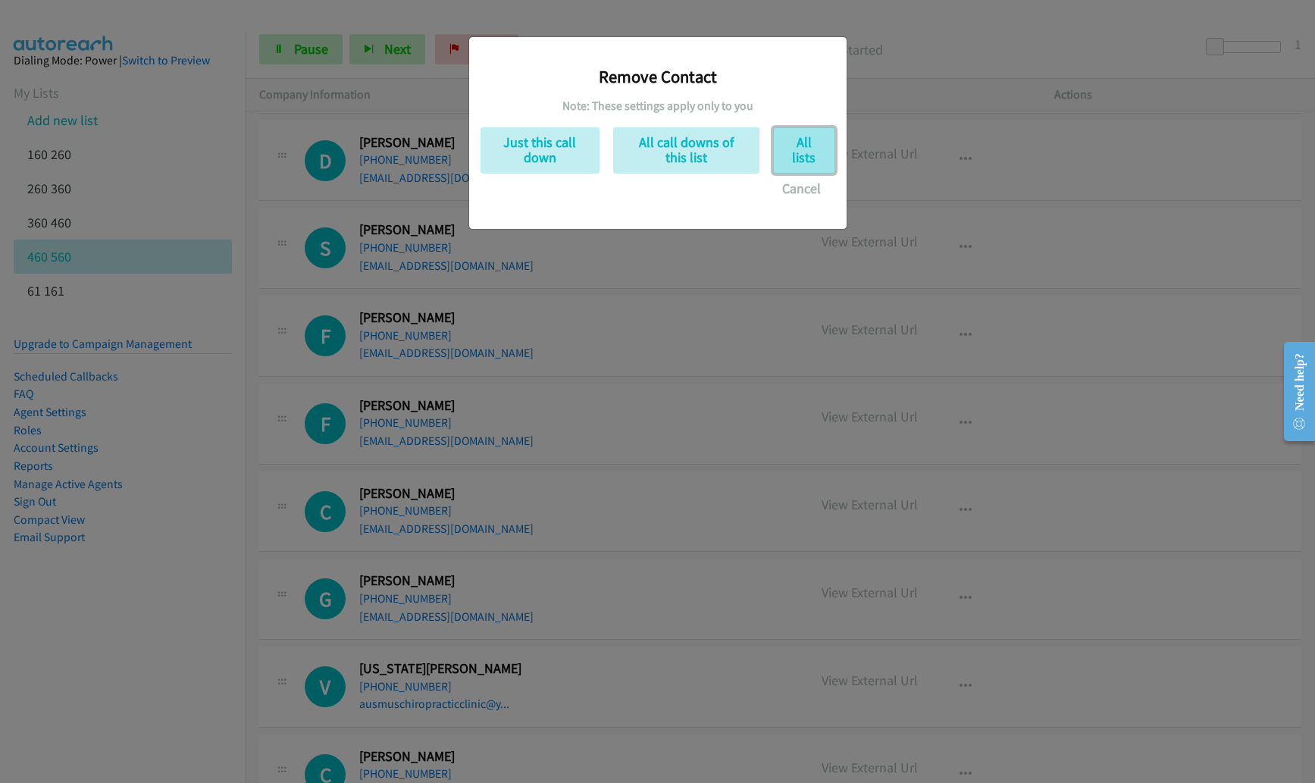
click at [808, 155] on button "All lists" at bounding box center [804, 150] width 62 height 46
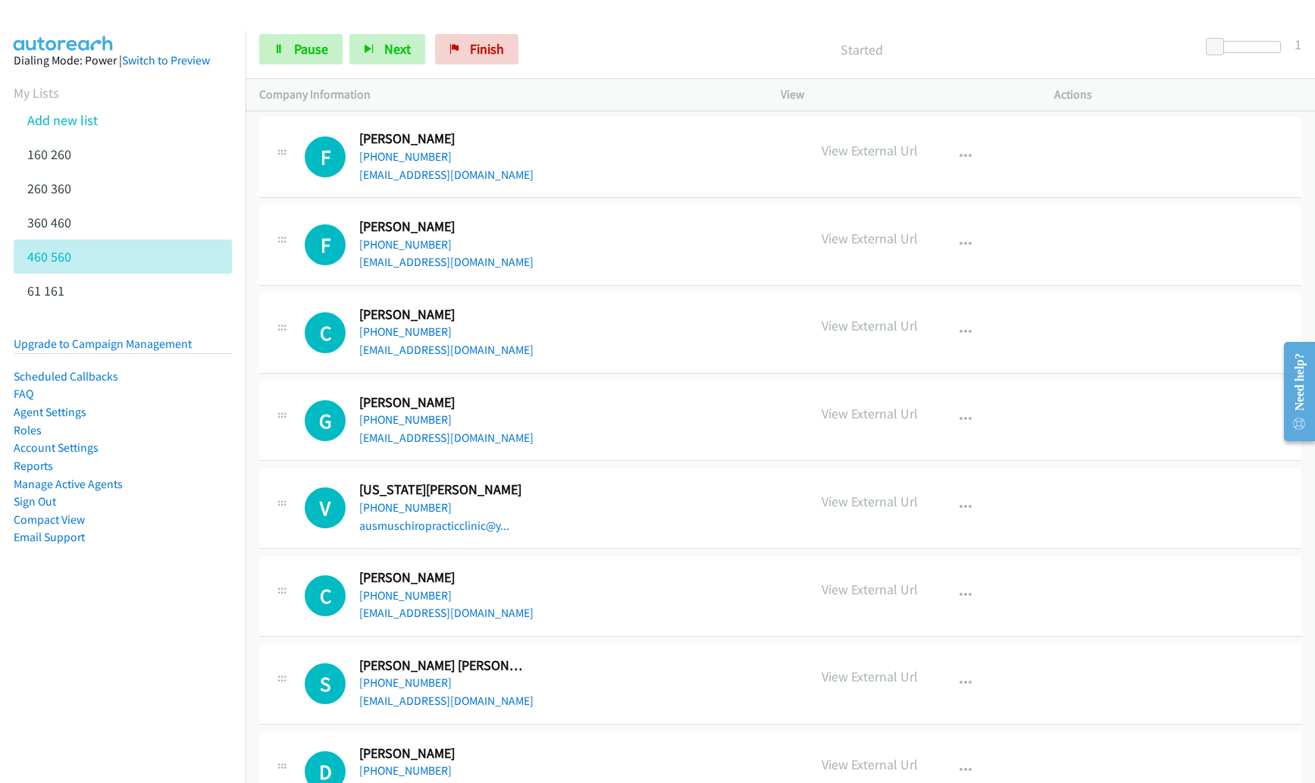
scroll to position [3155, 0]
click at [613, 45] on p "Started" at bounding box center [861, 49] width 645 height 20
click at [368, 52] on icon "button" at bounding box center [369, 50] width 11 height 11
click at [962, 158] on icon "button" at bounding box center [965, 157] width 12 height 12
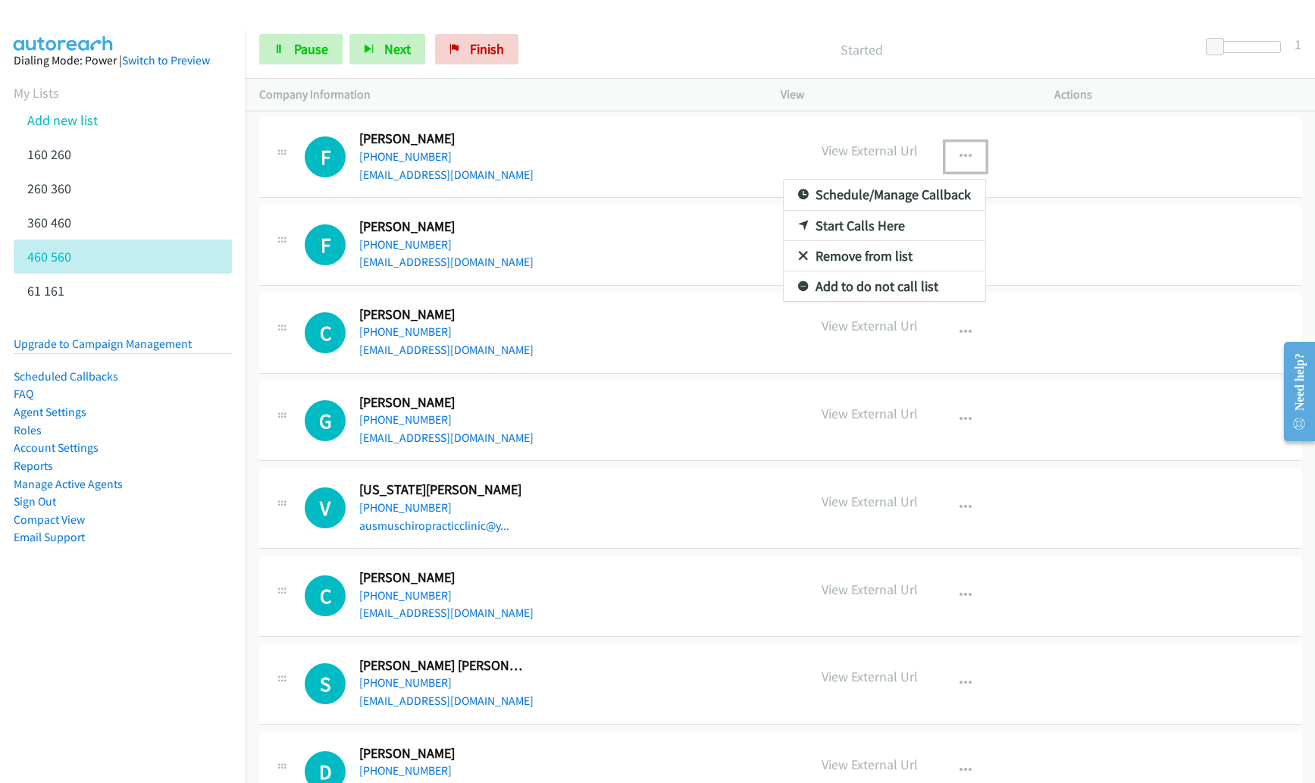
click at [874, 258] on link "Remove from list" at bounding box center [884, 256] width 202 height 30
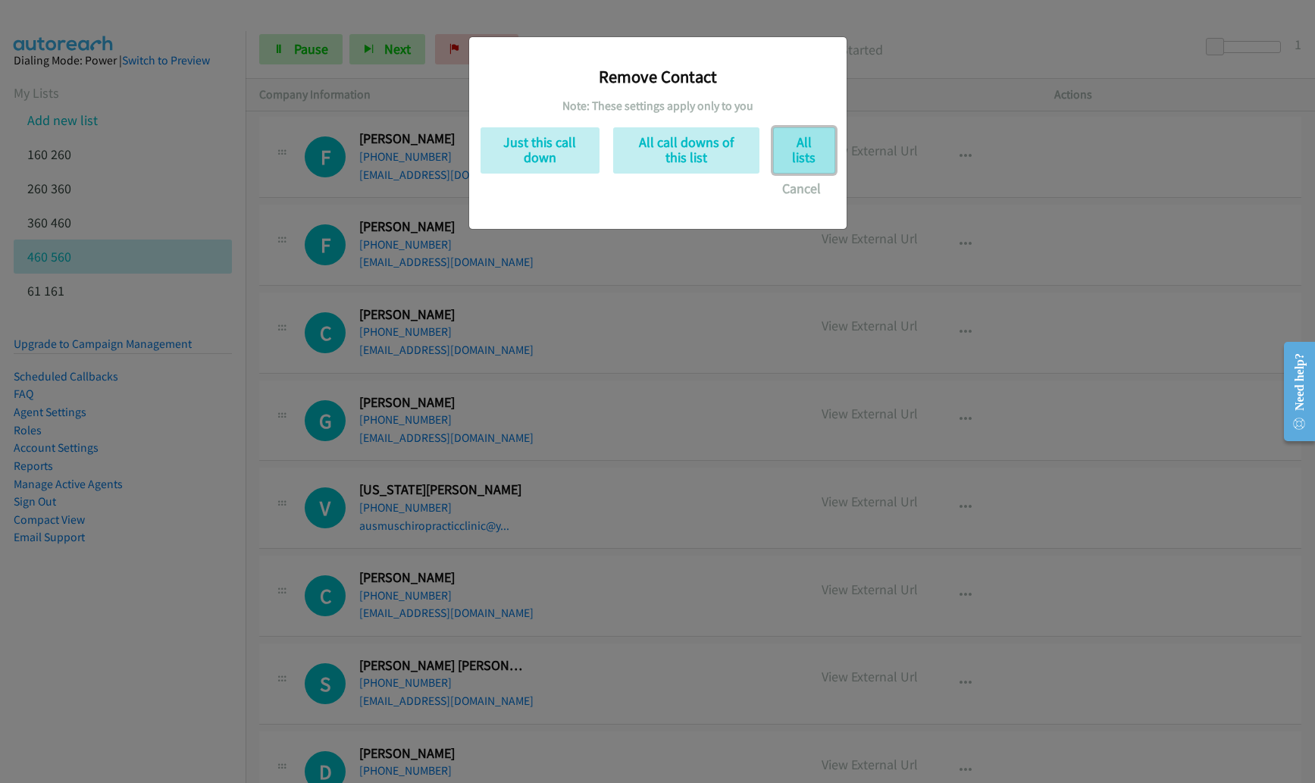
click at [799, 147] on button "All lists" at bounding box center [804, 150] width 62 height 46
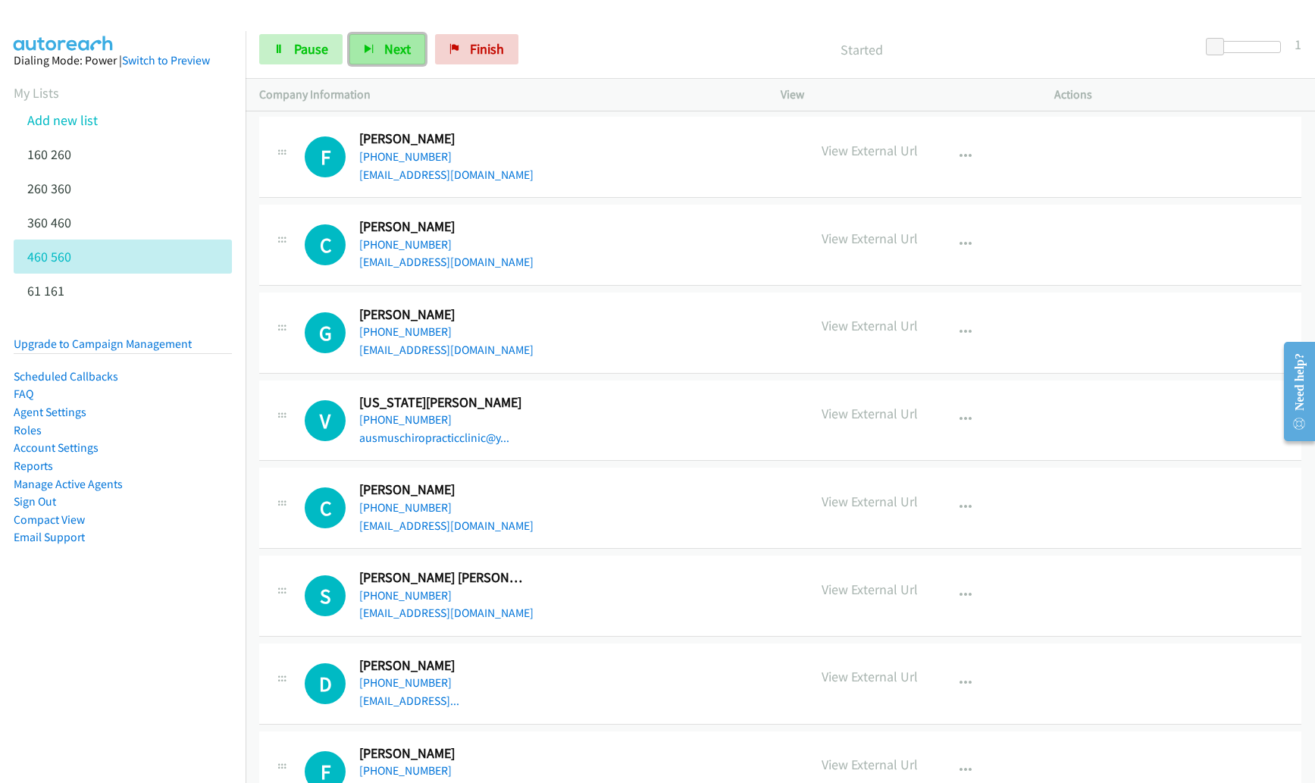
click at [395, 48] on span "Next" at bounding box center [397, 48] width 27 height 17
click at [396, 50] on span "Next" at bounding box center [397, 48] width 27 height 17
click at [386, 53] on span "Next" at bounding box center [397, 48] width 27 height 17
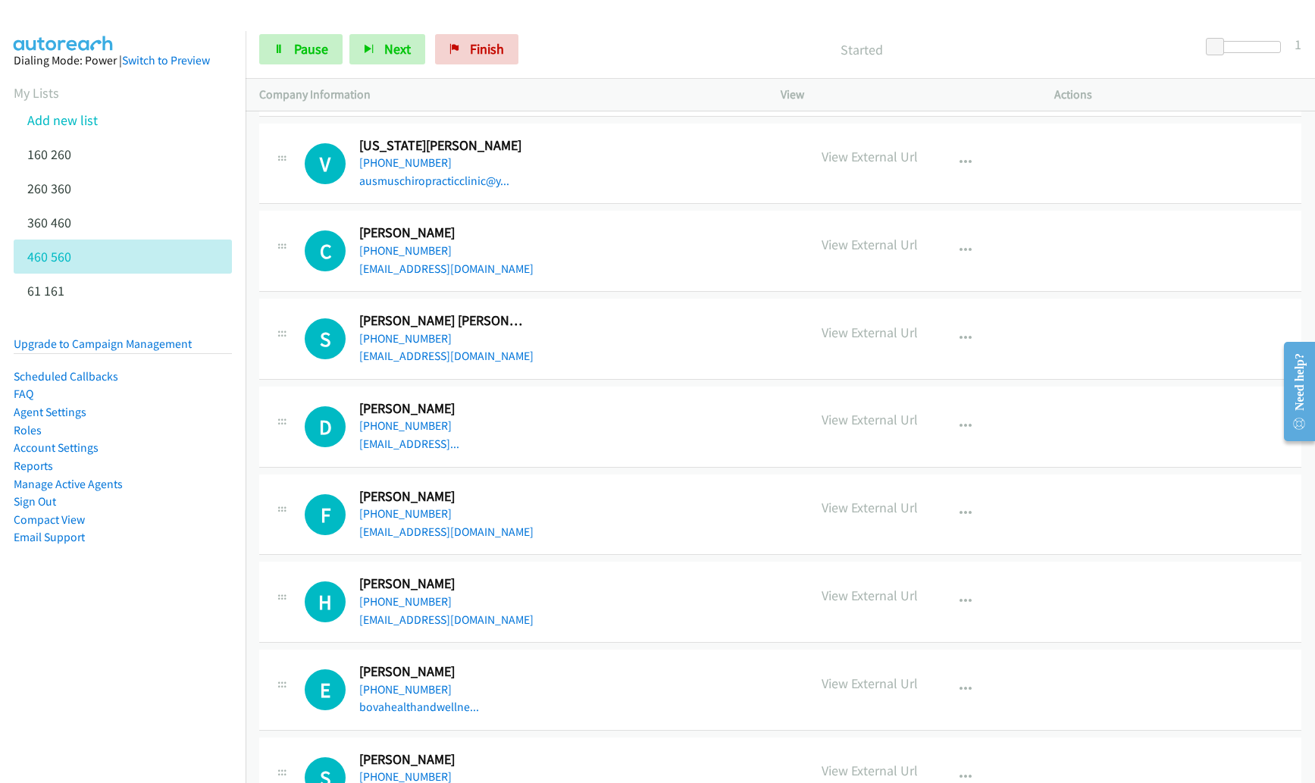
scroll to position [3415, 0]
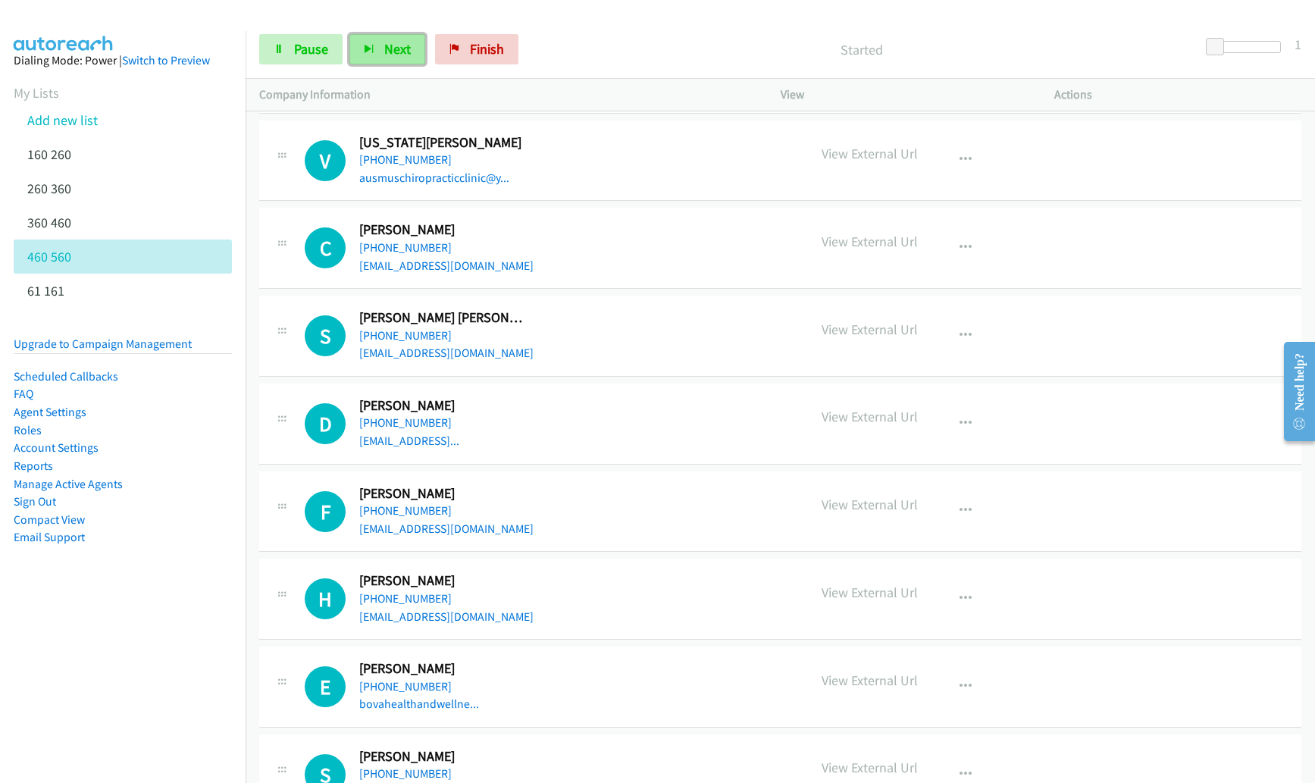
click at [377, 45] on button "Next" at bounding box center [387, 49] width 76 height 30
click at [377, 19] on div at bounding box center [650, 29] width 1301 height 58
click at [384, 48] on span "Next" at bounding box center [397, 48] width 27 height 17
click at [374, 61] on button "Next" at bounding box center [387, 49] width 76 height 30
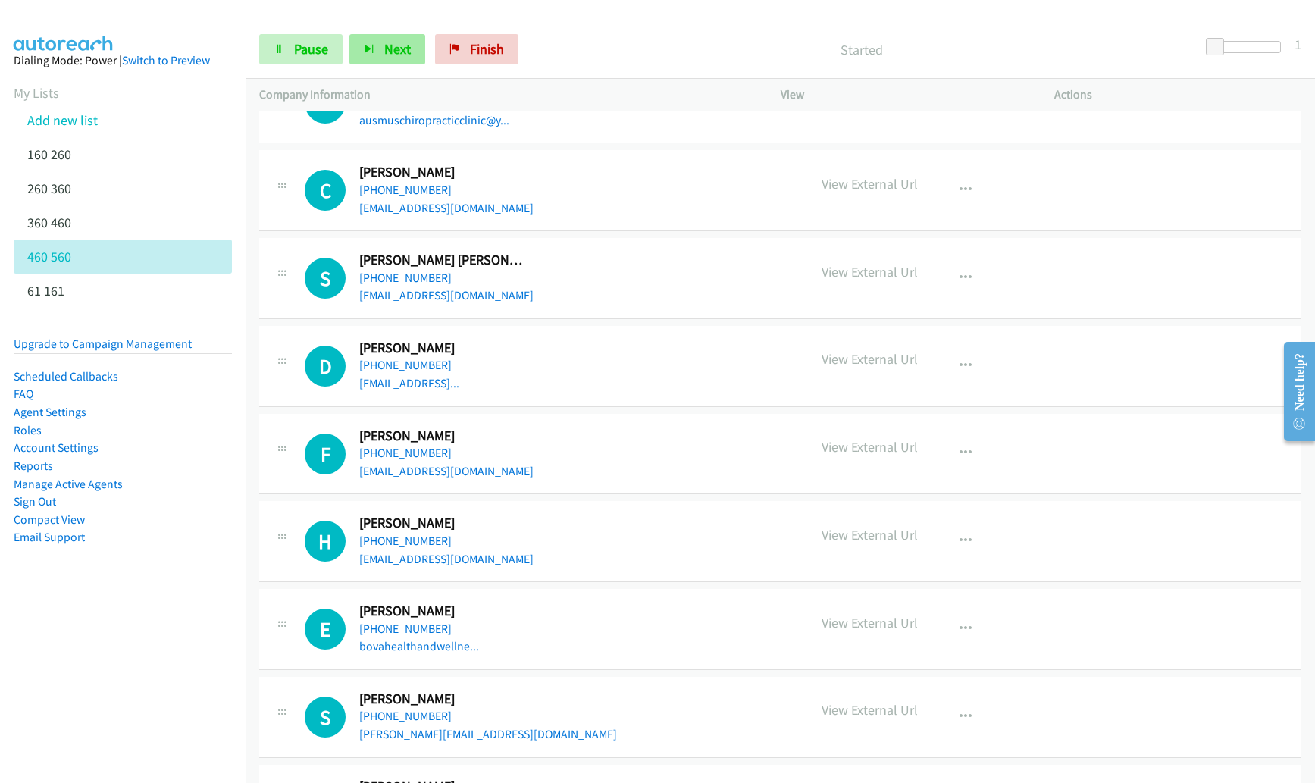
scroll to position [3556, 0]
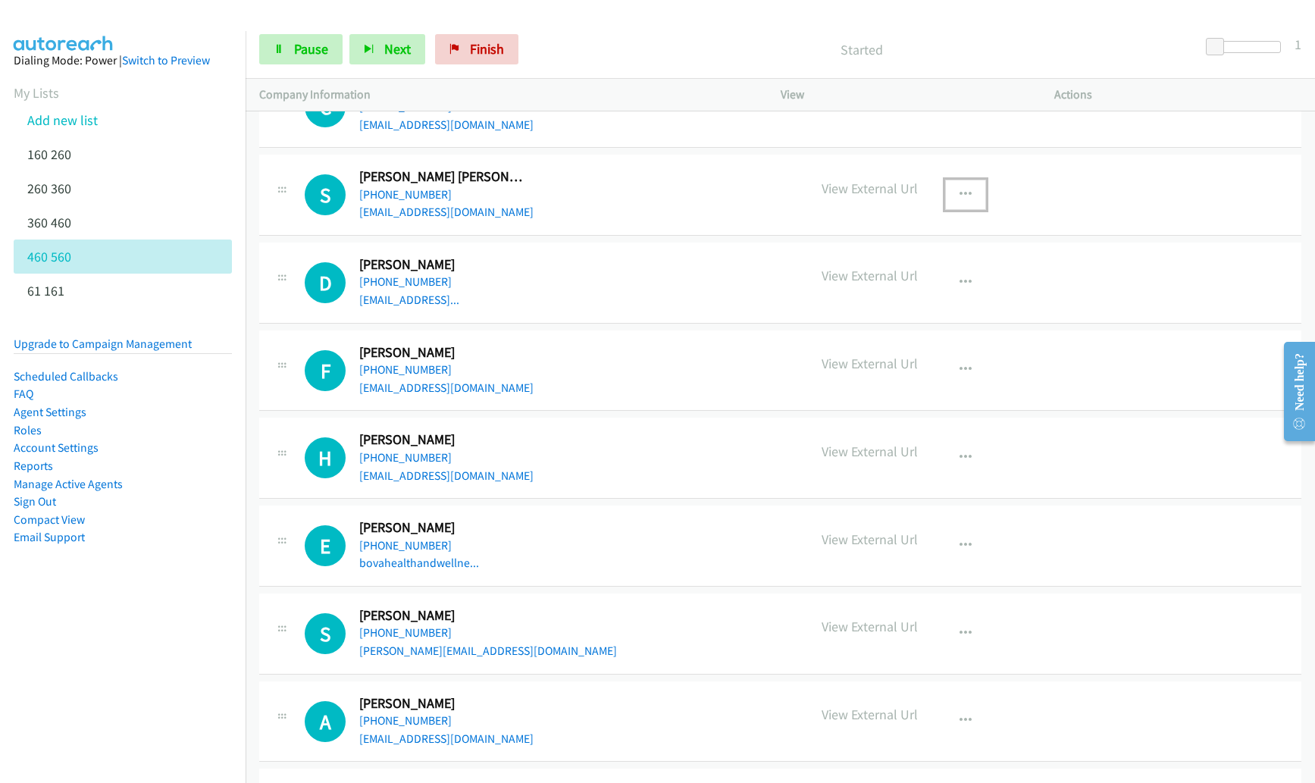
click at [945, 191] on button "button" at bounding box center [965, 195] width 41 height 30
click at [872, 299] on link "Remove from list" at bounding box center [884, 294] width 202 height 30
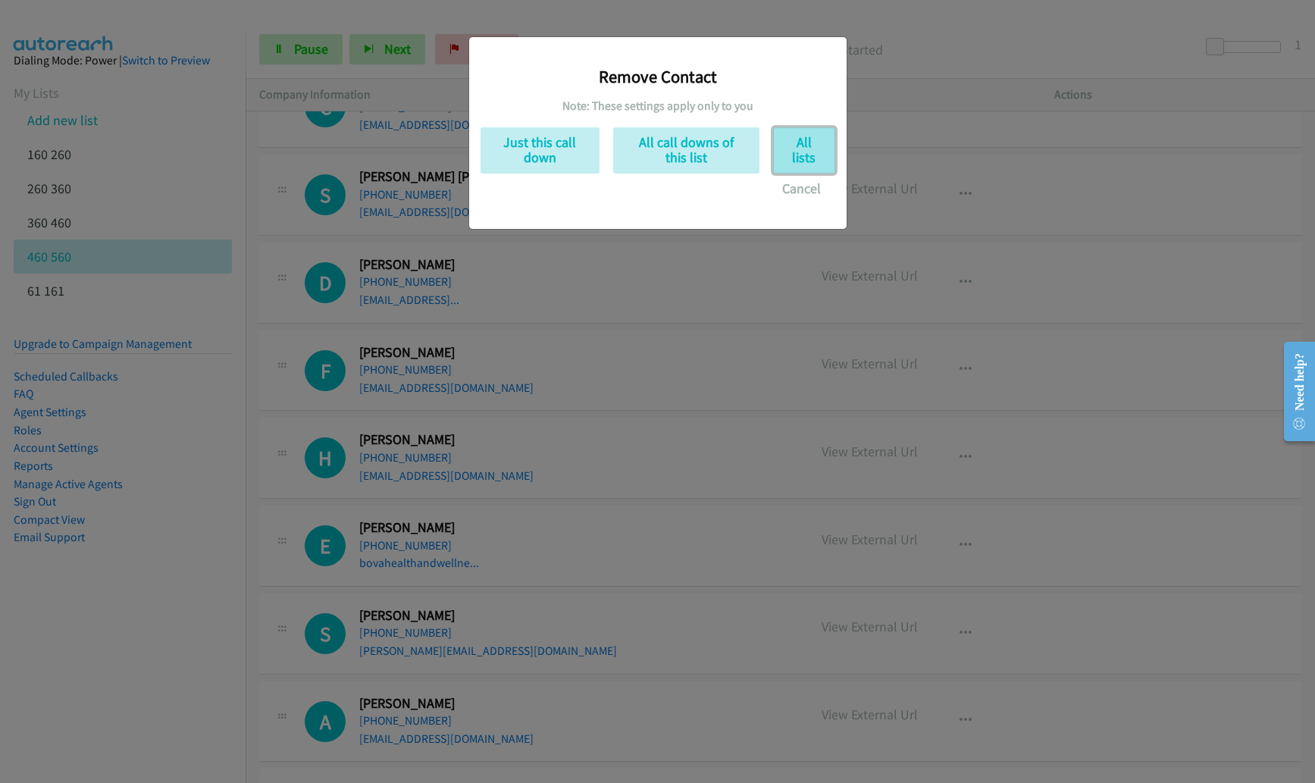
click at [796, 158] on button "All lists" at bounding box center [804, 150] width 62 height 46
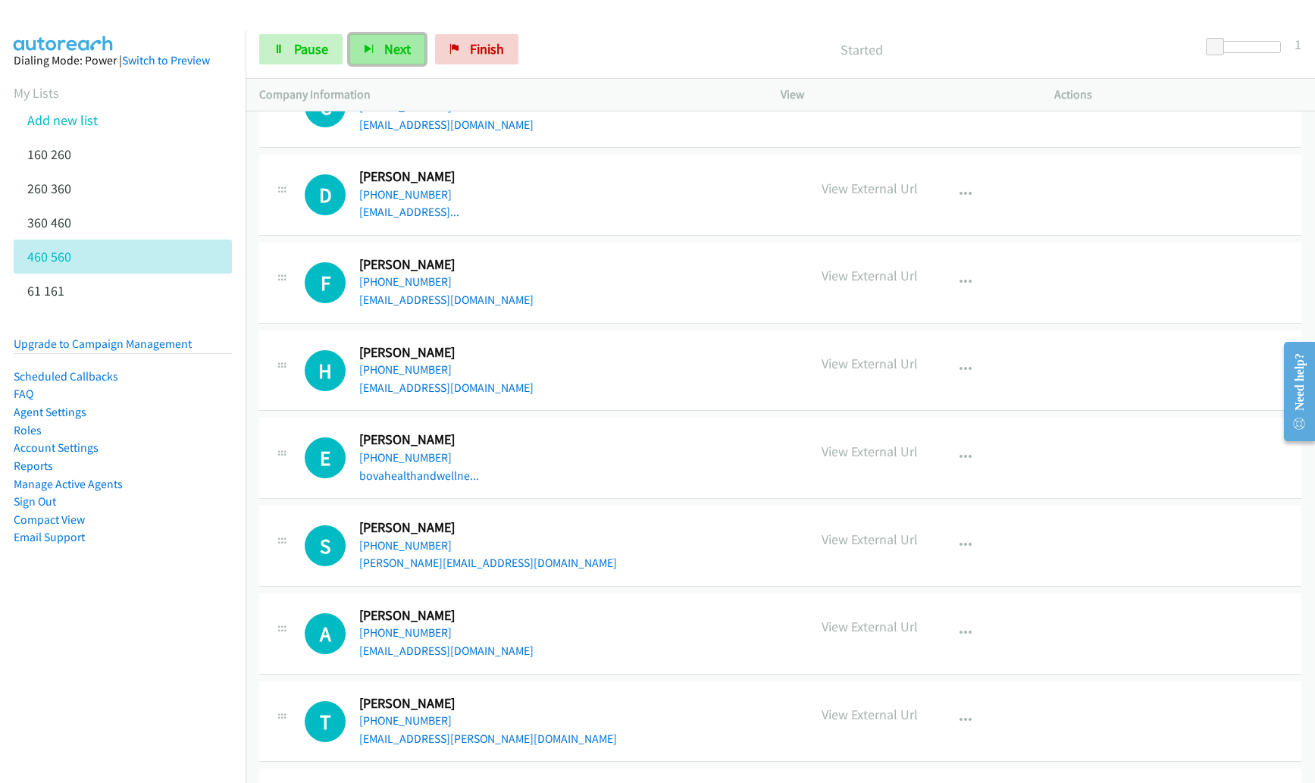
click at [406, 48] on span "Next" at bounding box center [397, 48] width 27 height 17
click at [965, 195] on button "button" at bounding box center [965, 195] width 41 height 30
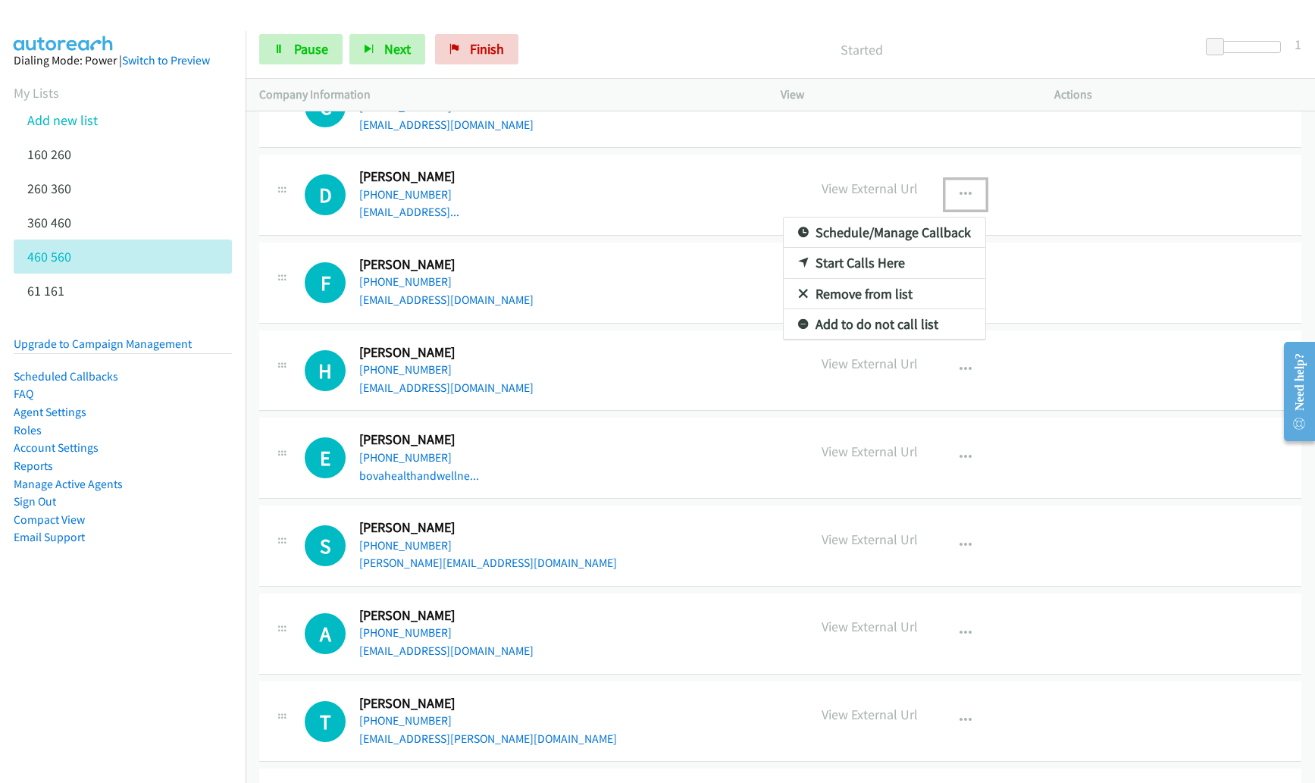
click at [905, 297] on link "Remove from list" at bounding box center [884, 294] width 202 height 30
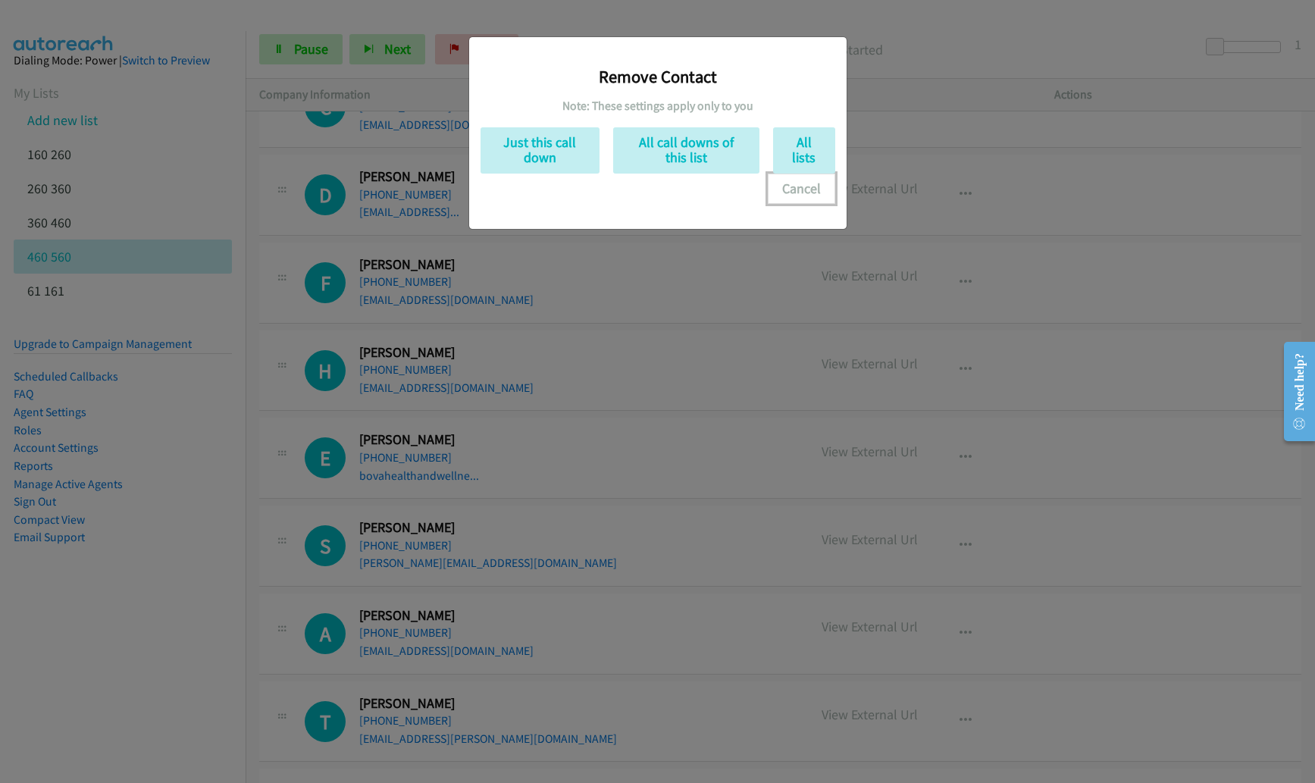
click at [810, 191] on button "Cancel" at bounding box center [801, 189] width 67 height 30
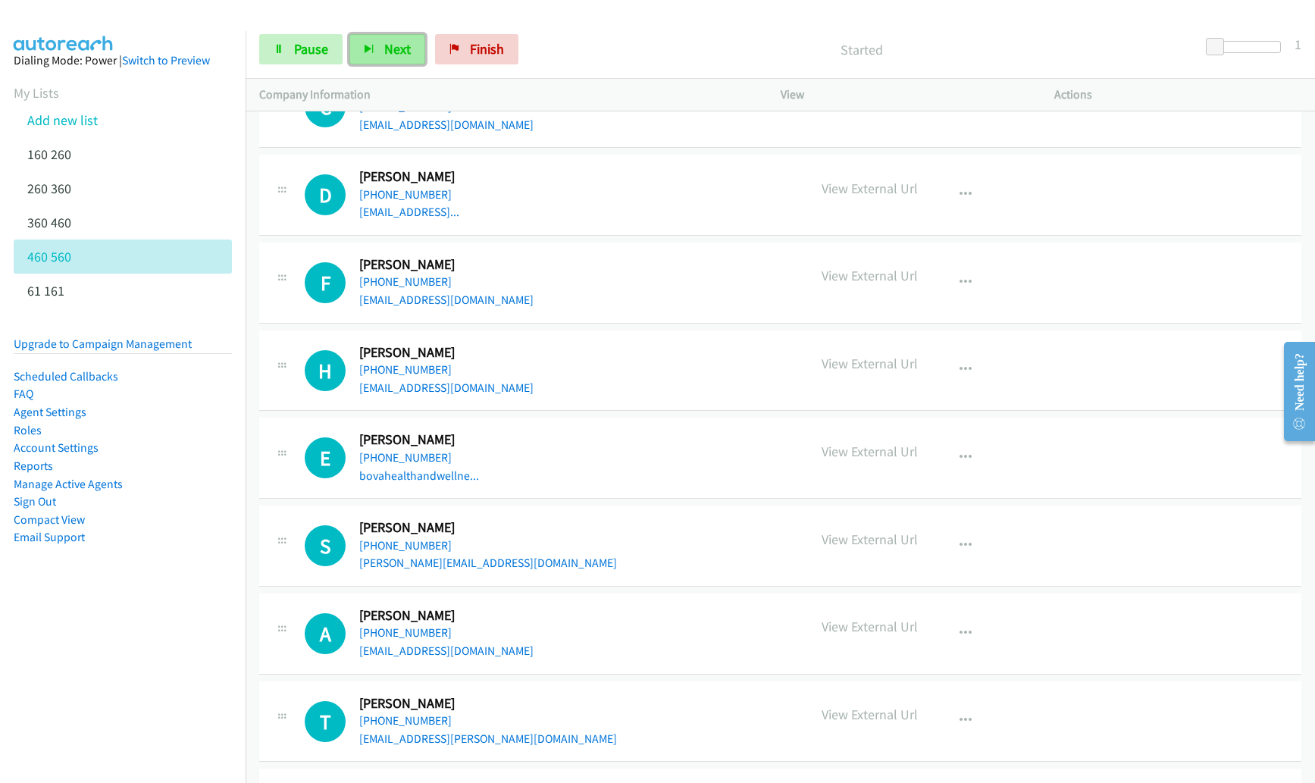
click at [403, 53] on span "Next" at bounding box center [397, 48] width 27 height 17
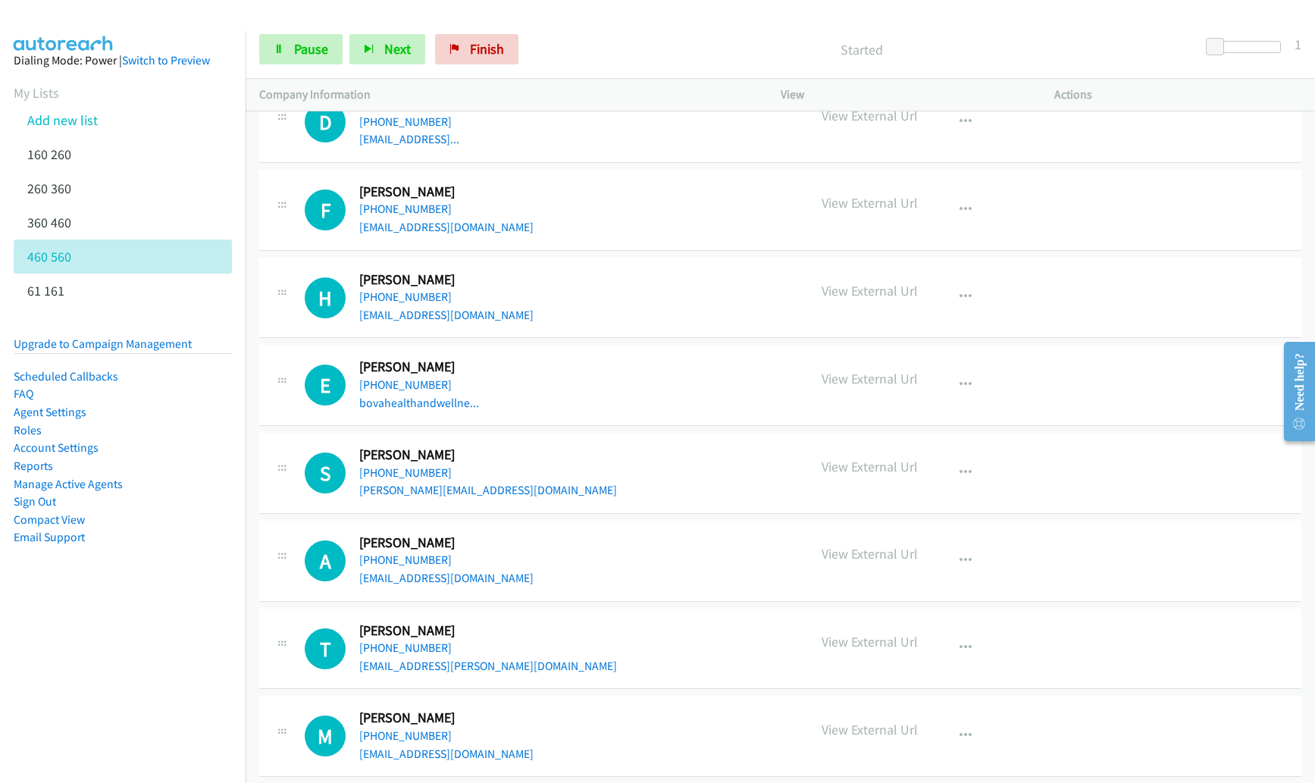
scroll to position [3698, 0]
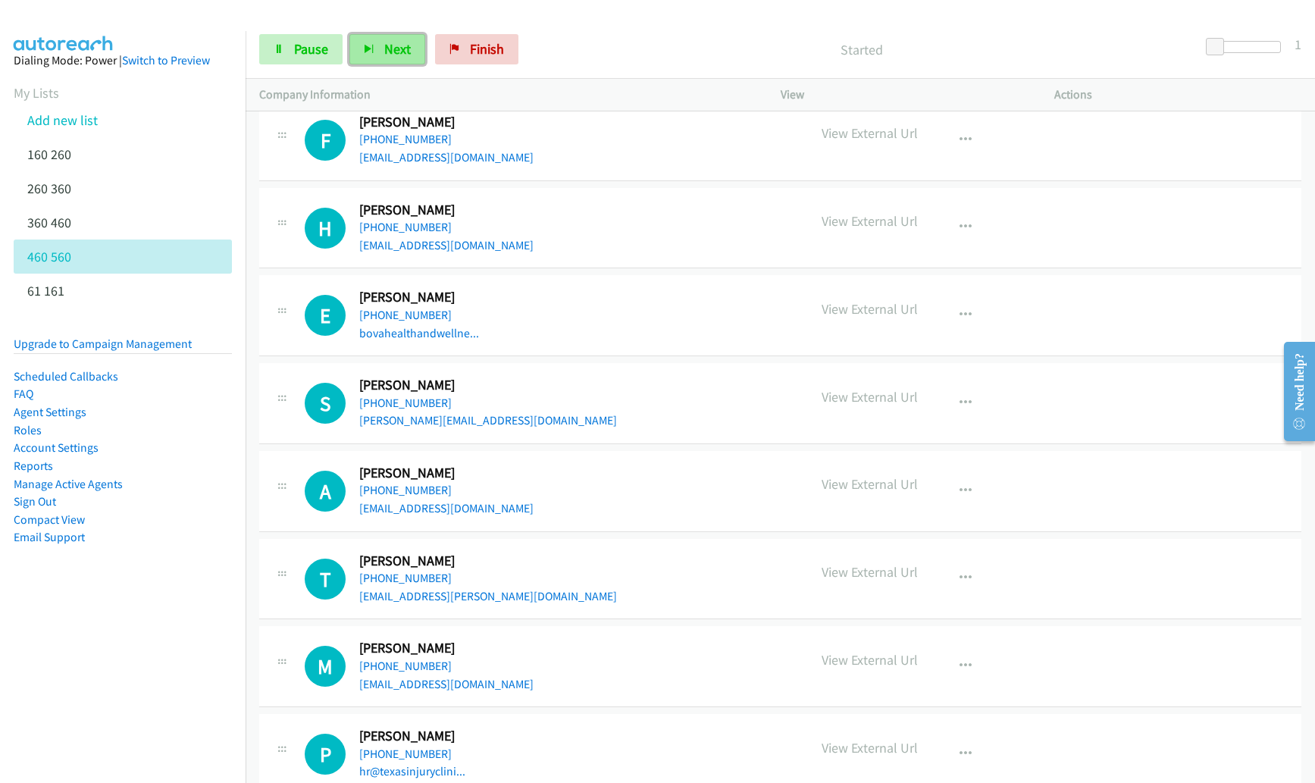
click at [402, 43] on span "Next" at bounding box center [397, 48] width 27 height 17
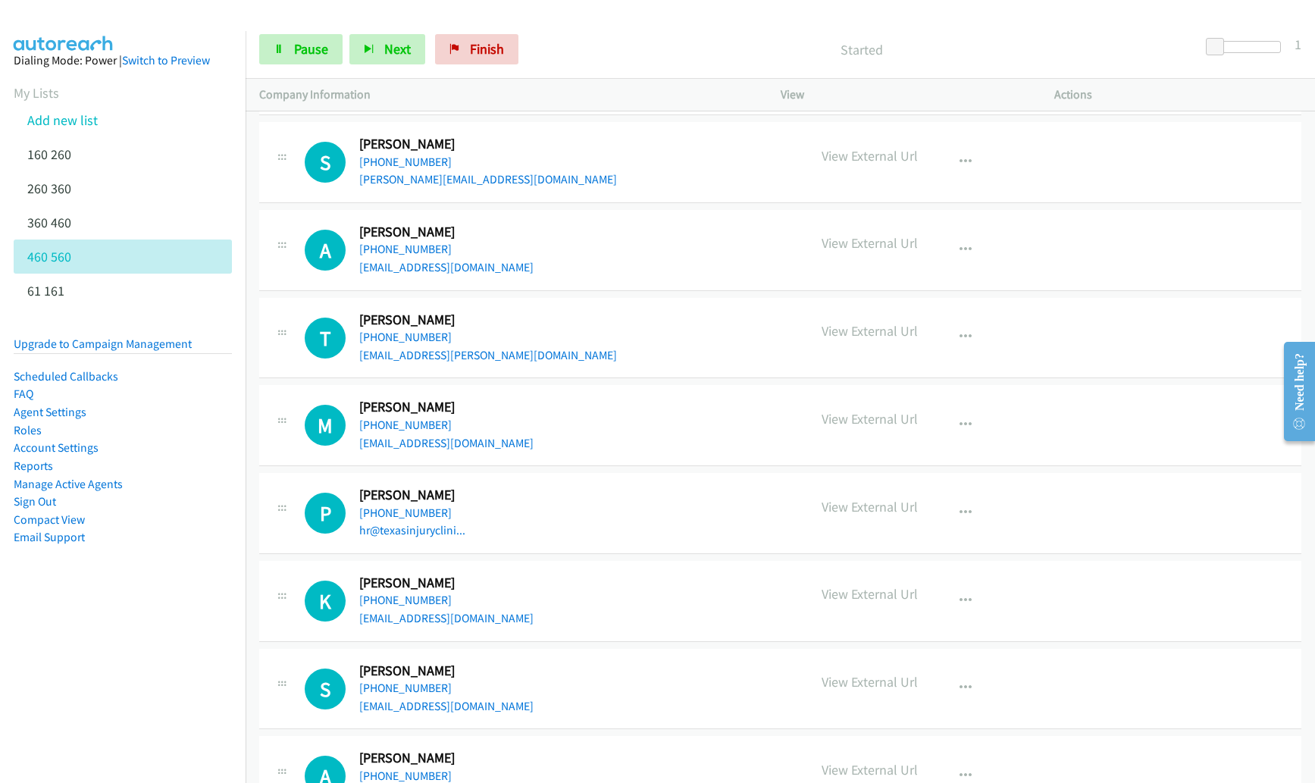
scroll to position [3831, 0]
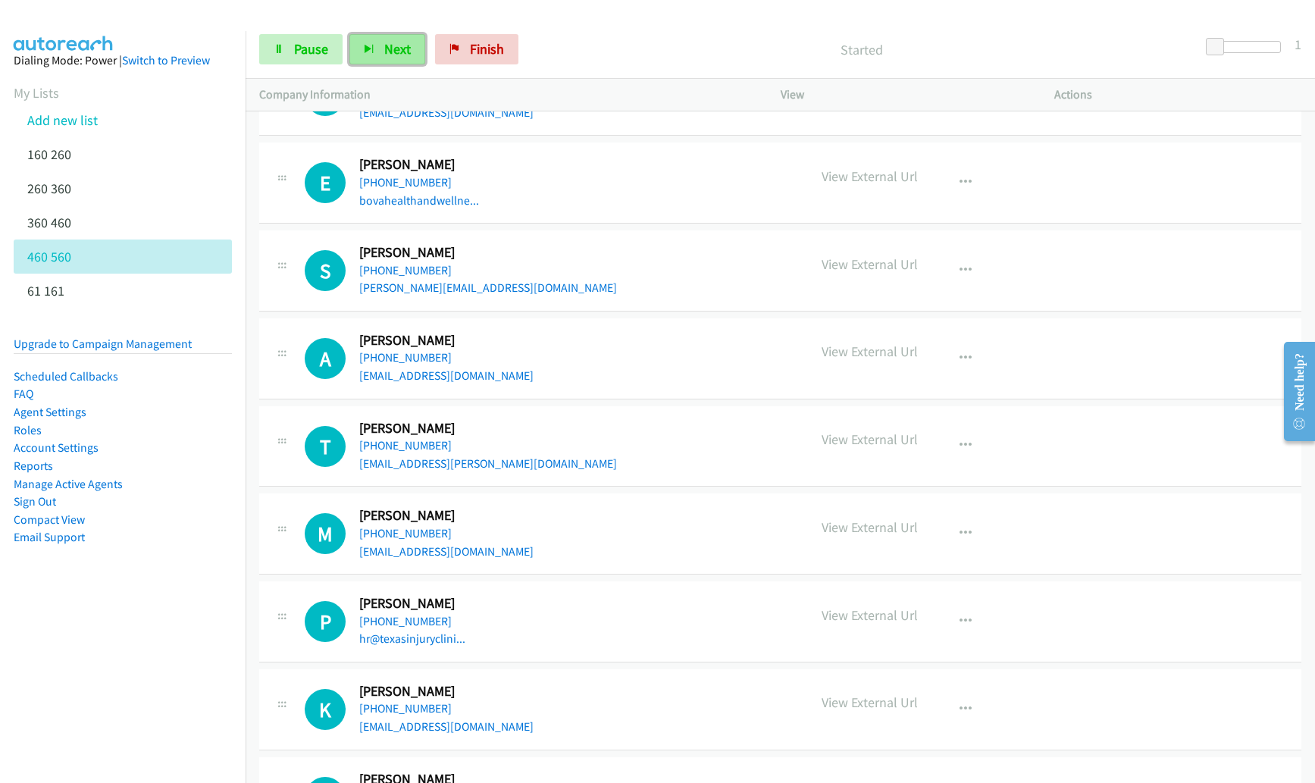
click at [394, 49] on span "Next" at bounding box center [397, 48] width 27 height 17
click at [377, 39] on button "Next" at bounding box center [387, 49] width 76 height 30
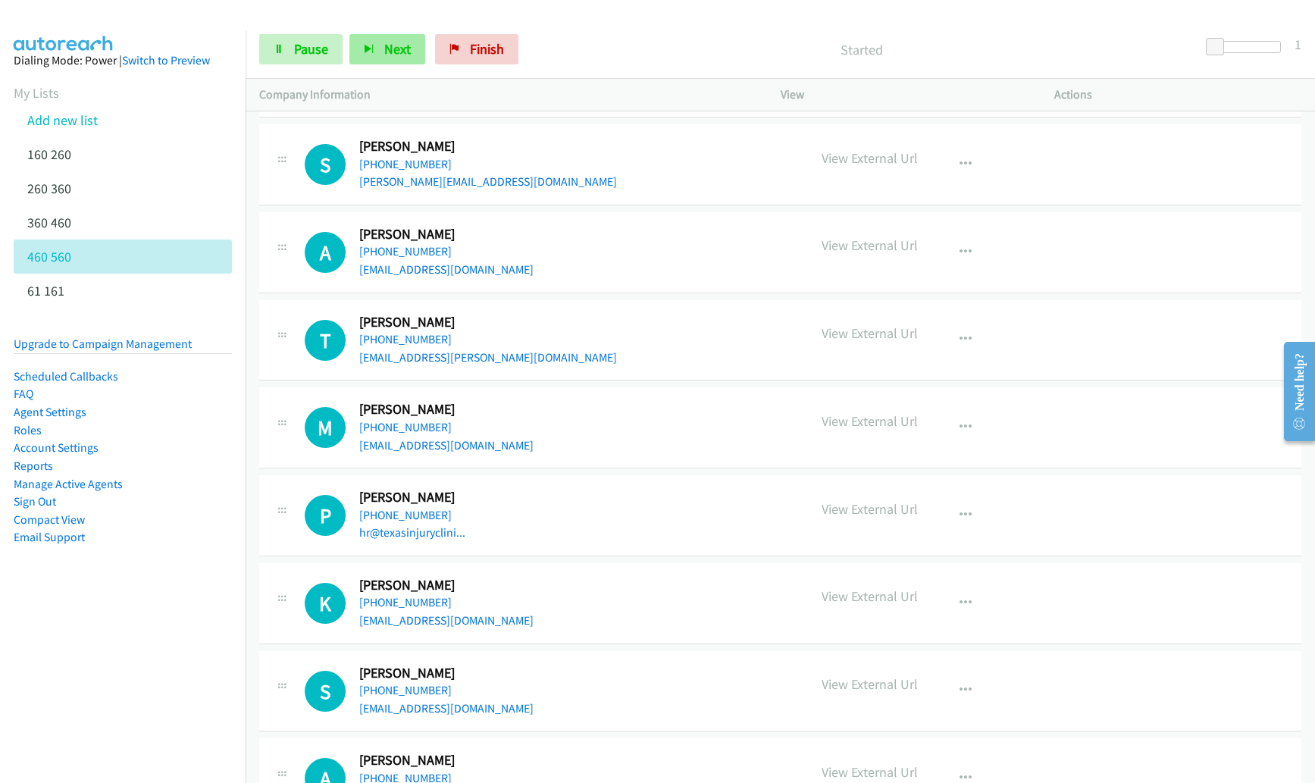
scroll to position [3940, 0]
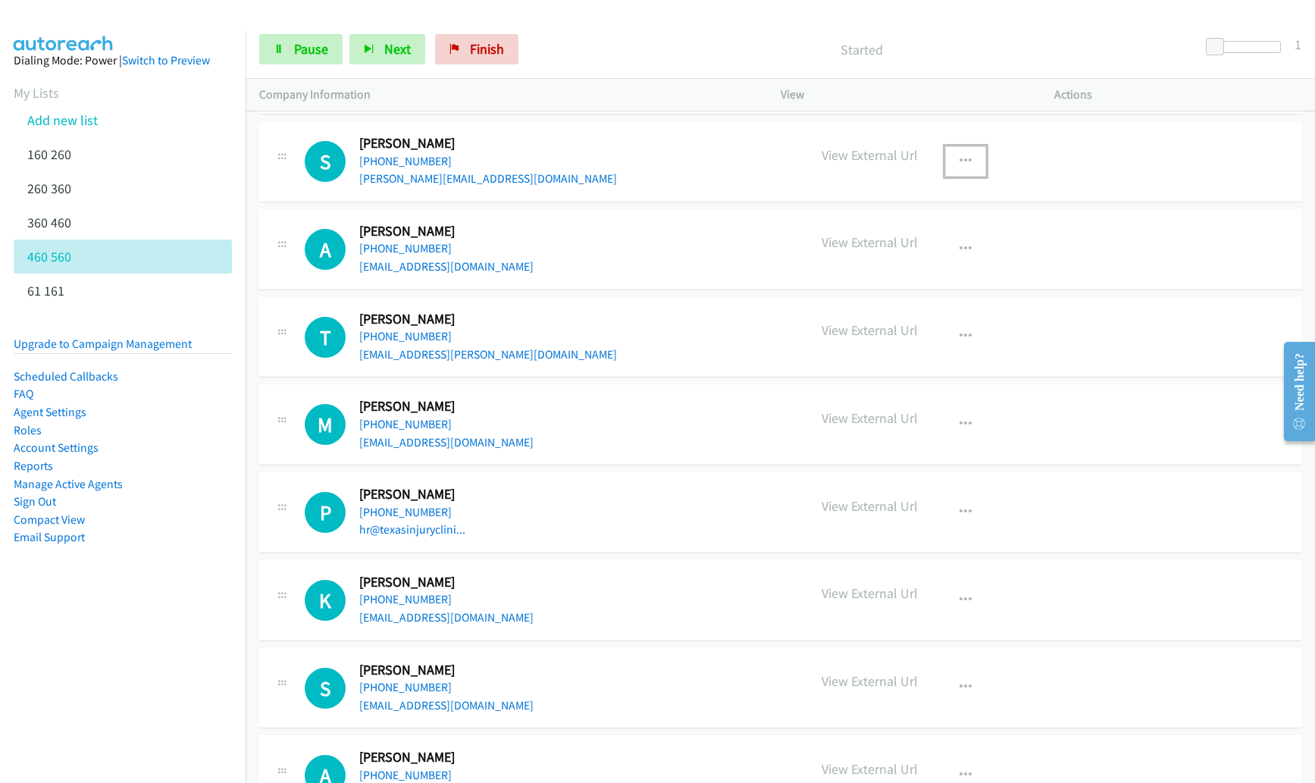
click at [959, 157] on icon "button" at bounding box center [965, 161] width 12 height 12
click at [874, 260] on link "Remove from list" at bounding box center [884, 261] width 202 height 30
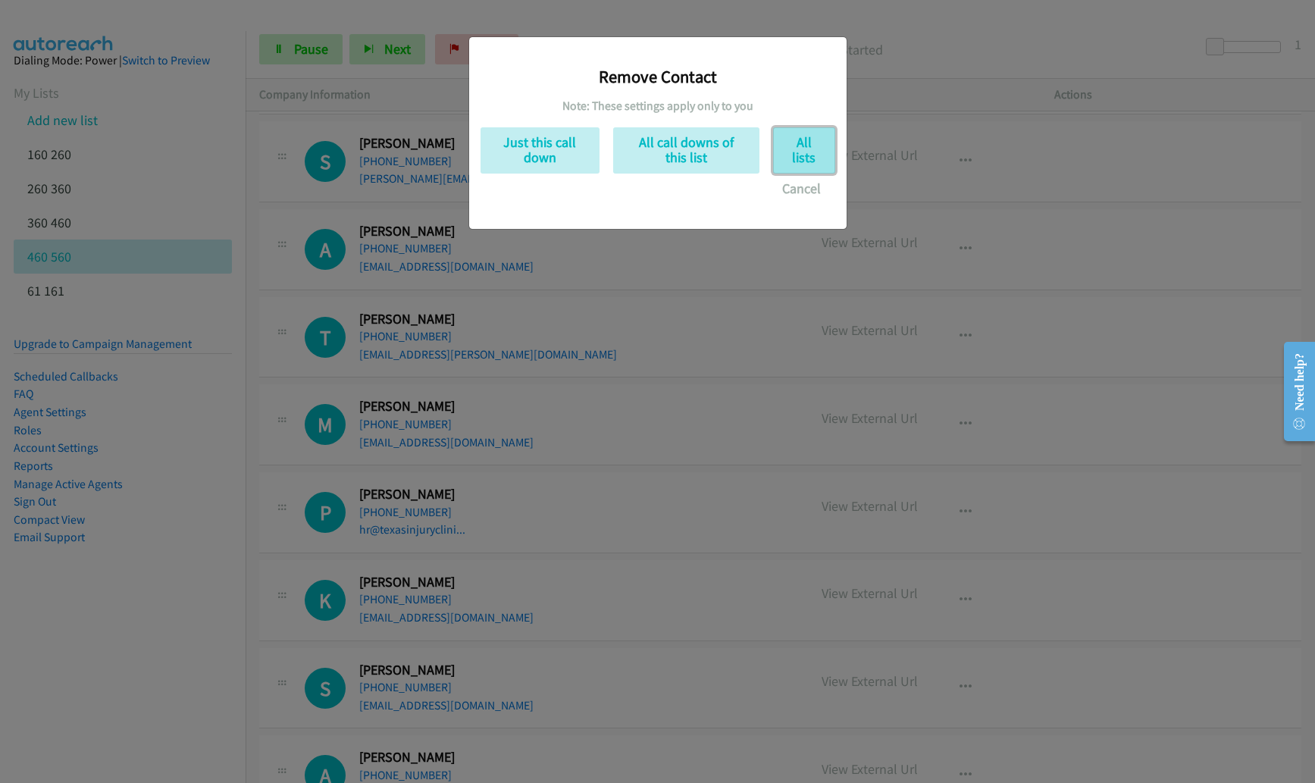
click at [797, 143] on button "All lists" at bounding box center [804, 150] width 62 height 46
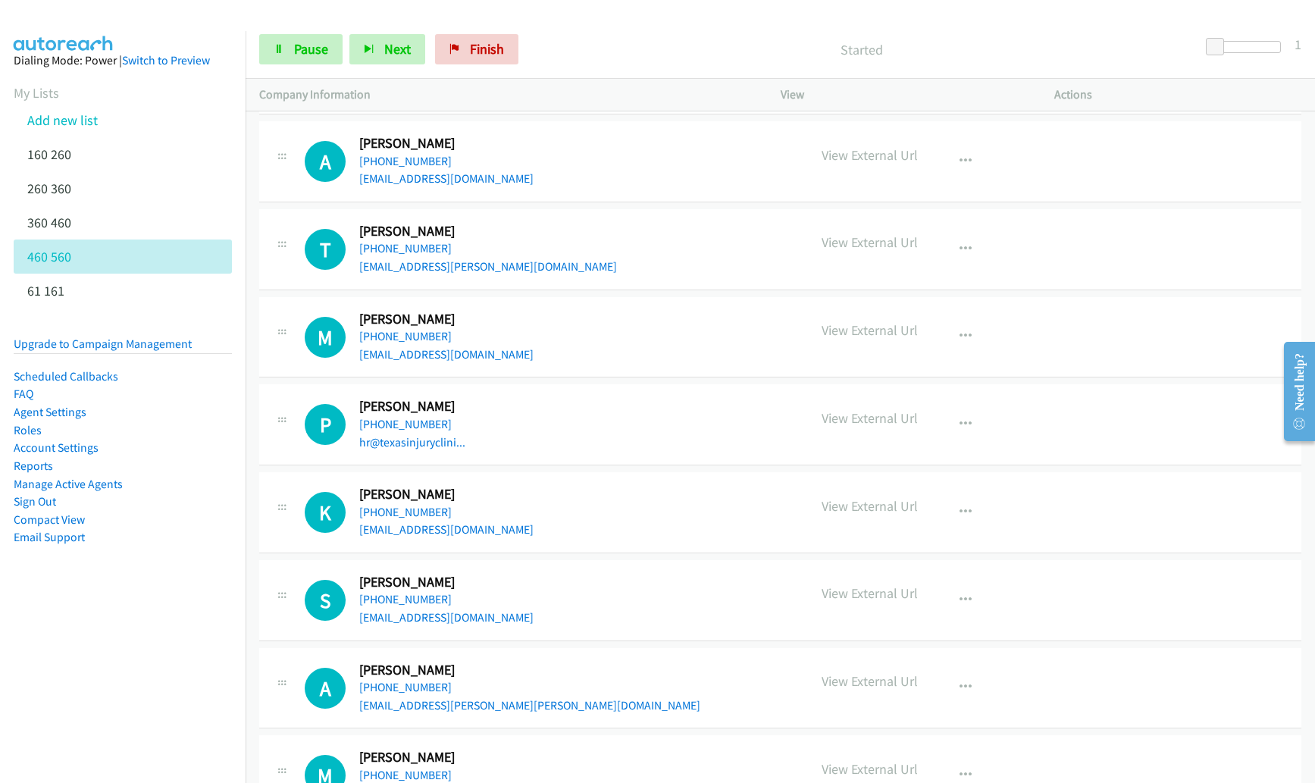
click at [797, 42] on p "Started" at bounding box center [861, 49] width 645 height 20
click at [395, 44] on span "Next" at bounding box center [397, 48] width 27 height 17
click at [401, 50] on span "Next" at bounding box center [397, 48] width 27 height 17
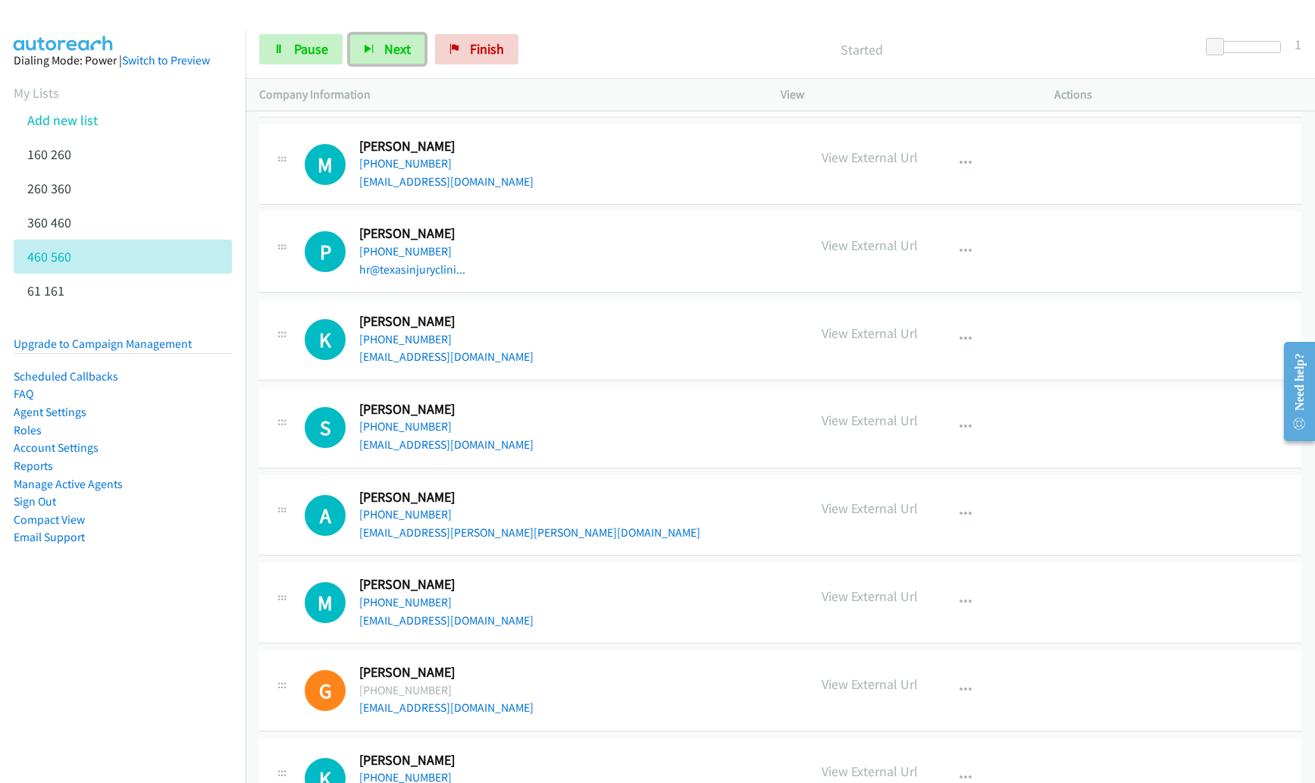
scroll to position [4111, 0]
